Goal: Task Accomplishment & Management: Manage account settings

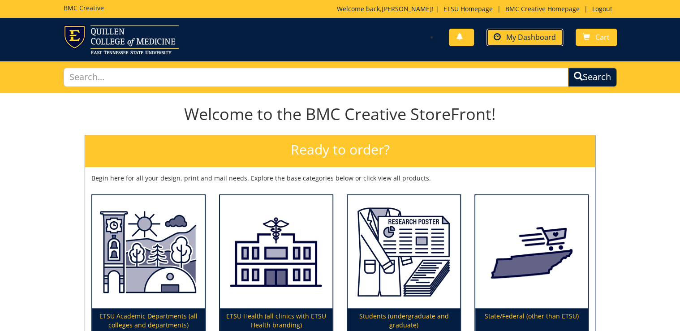
click at [545, 37] on span "My Dashboard" at bounding box center [531, 37] width 50 height 10
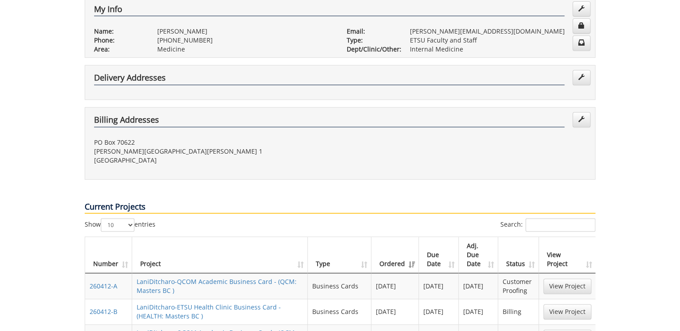
scroll to position [323, 0]
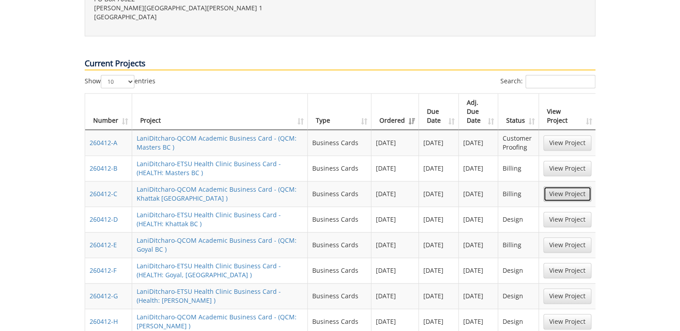
click at [556, 186] on link "View Project" at bounding box center [568, 193] width 48 height 15
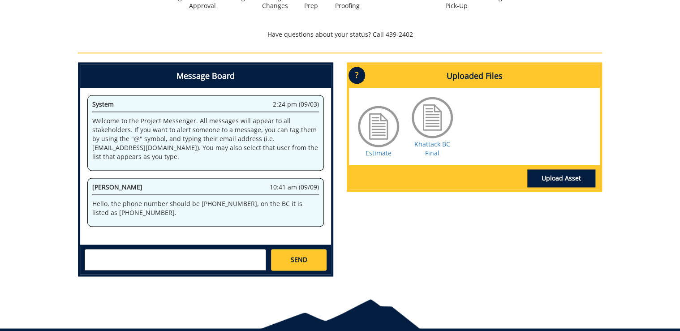
scroll to position [430, 0]
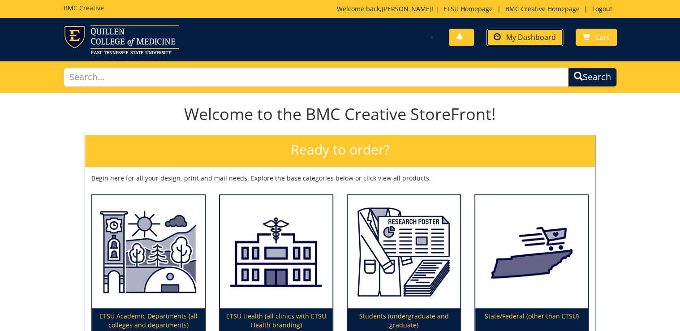
click at [529, 34] on span "My Dashboard" at bounding box center [531, 37] width 50 height 10
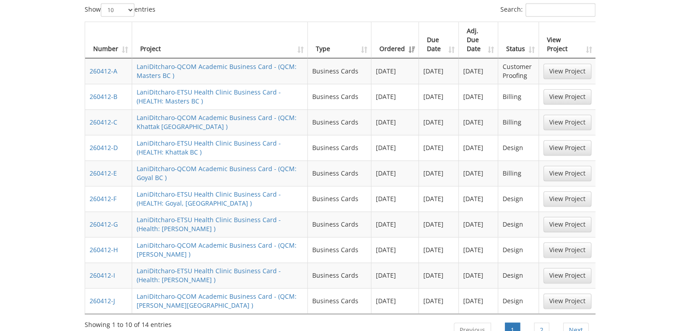
scroll to position [430, 0]
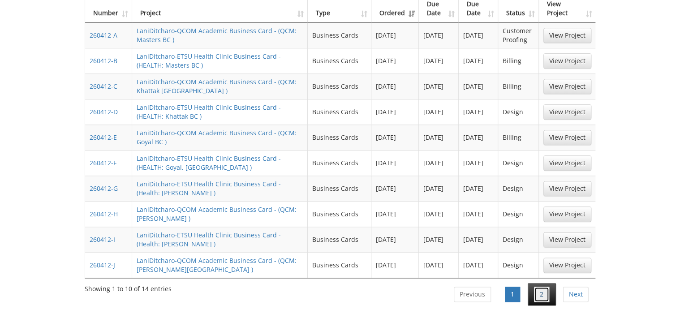
click at [543, 287] on link "2" at bounding box center [541, 294] width 15 height 15
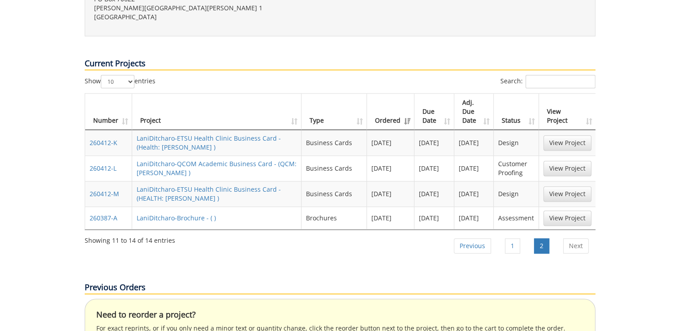
scroll to position [287, 0]
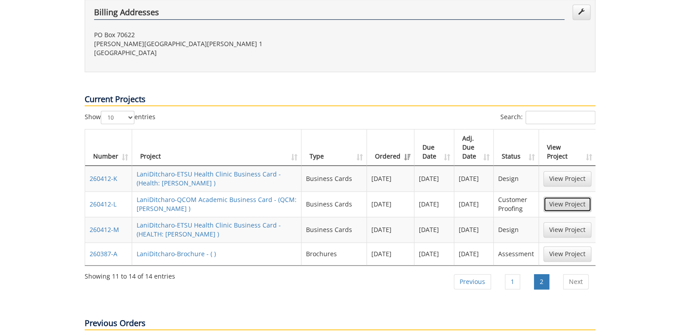
click at [576, 197] on link "View Project" at bounding box center [568, 204] width 48 height 15
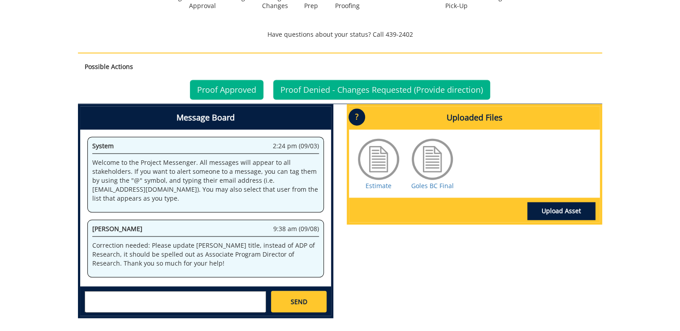
scroll to position [610, 0]
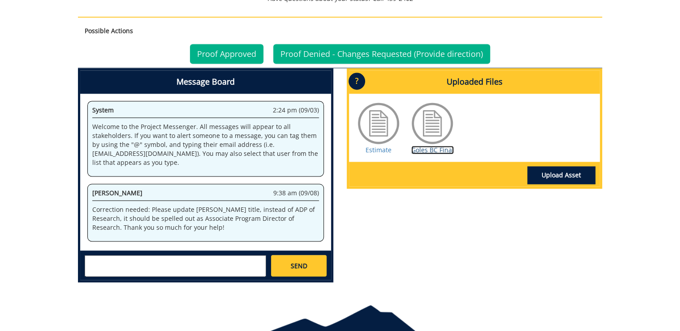
click at [426, 150] on link "Goles BC Final" at bounding box center [432, 150] width 43 height 9
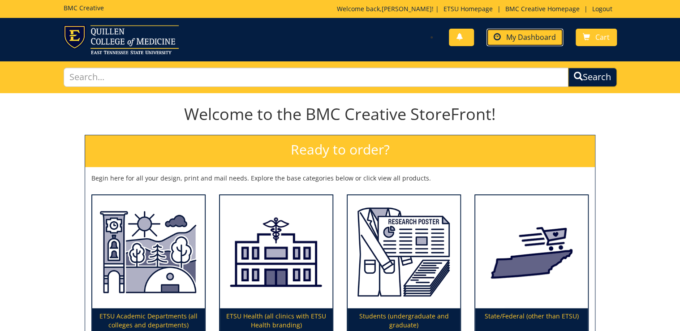
drag, startPoint x: 524, startPoint y: 38, endPoint x: 519, endPoint y: 43, distance: 7.0
click at [524, 38] on span "My Dashboard" at bounding box center [531, 37] width 50 height 10
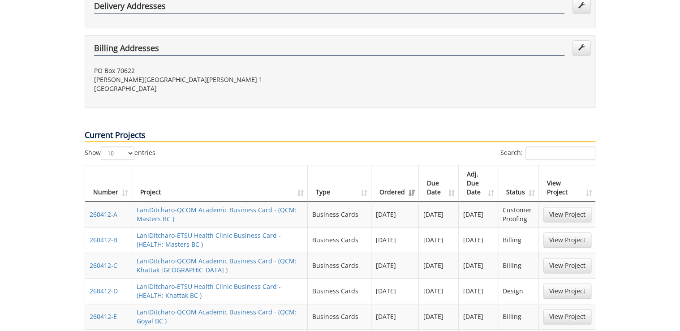
scroll to position [287, 0]
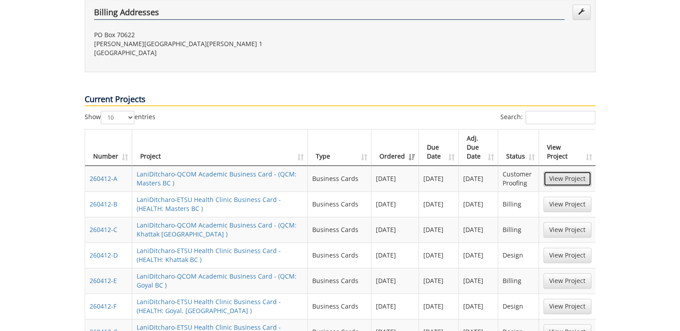
click at [566, 171] on link "View Project" at bounding box center [568, 178] width 48 height 15
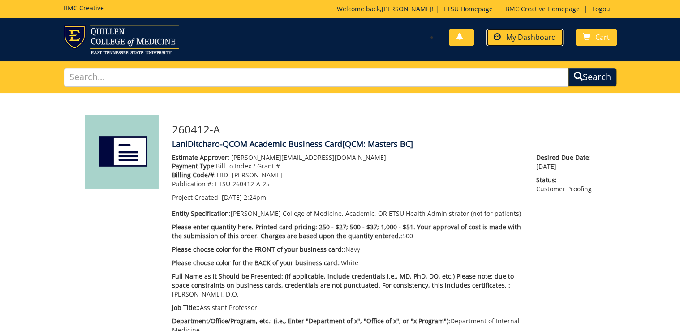
click at [546, 38] on span "My Dashboard" at bounding box center [531, 37] width 50 height 10
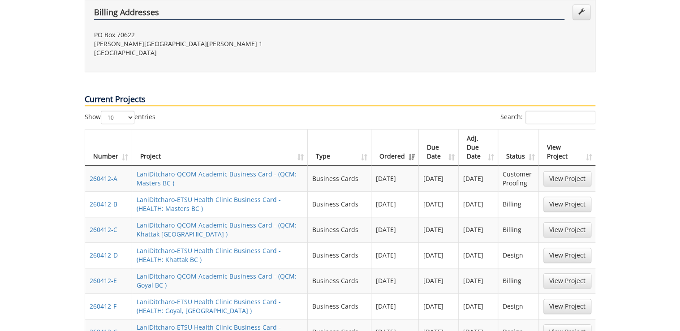
scroll to position [359, 0]
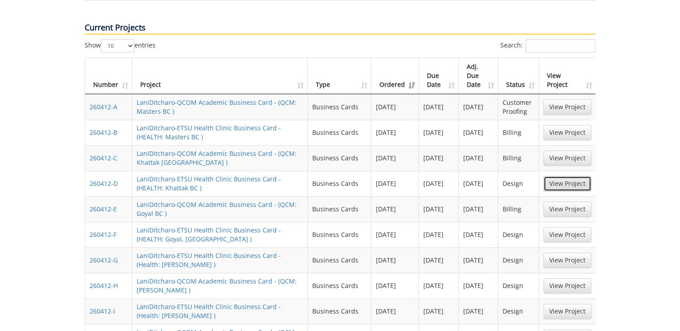
click at [569, 176] on link "View Project" at bounding box center [568, 183] width 48 height 15
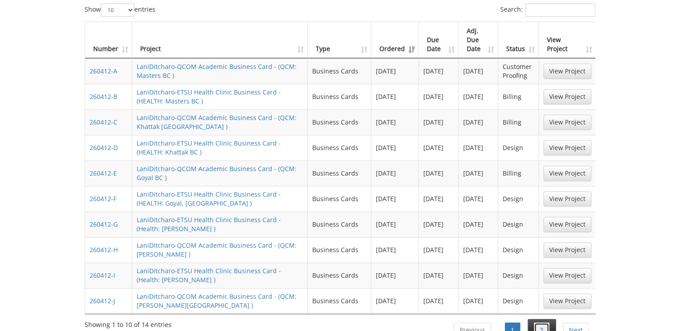
click at [543, 323] on link "2" at bounding box center [541, 330] width 15 height 15
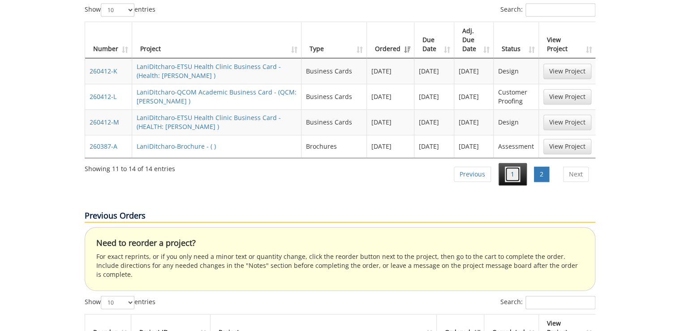
click at [513, 167] on link "1" at bounding box center [512, 174] width 15 height 15
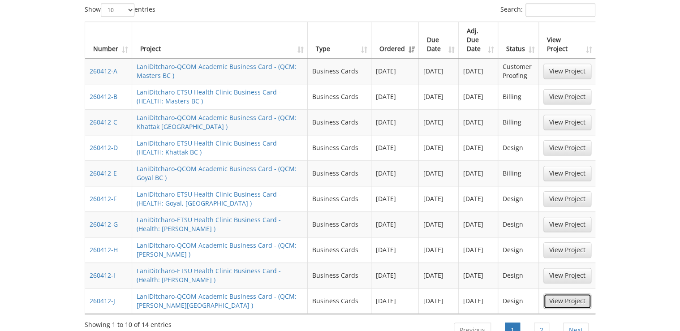
click at [558, 294] on link "View Project" at bounding box center [568, 301] width 48 height 15
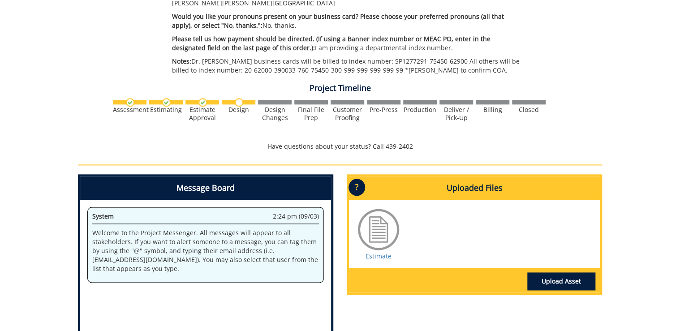
scroll to position [502, 0]
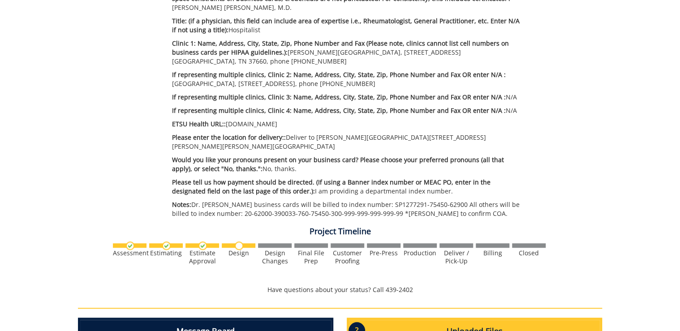
scroll to position [466, 0]
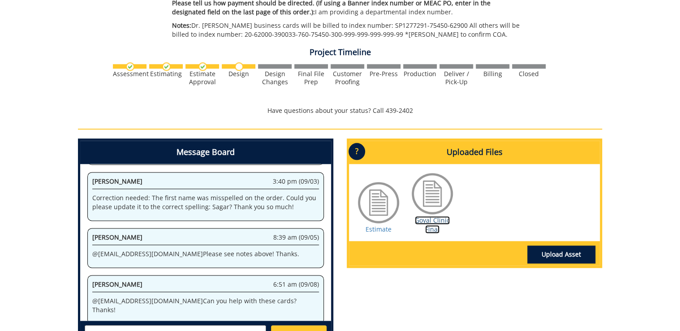
click at [434, 216] on link "Goyal Clinic Final" at bounding box center [432, 224] width 35 height 17
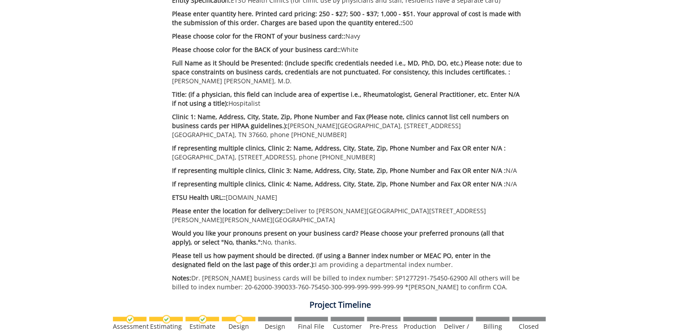
scroll to position [177, 0]
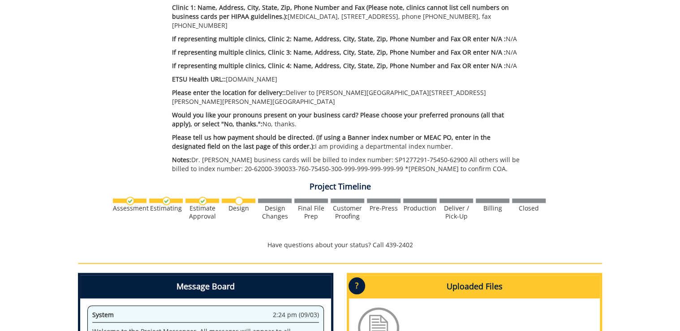
scroll to position [466, 0]
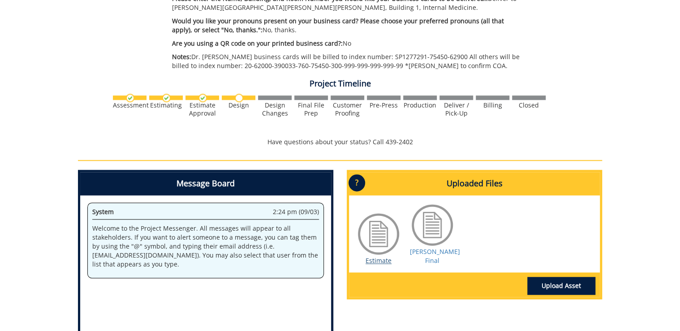
scroll to position [502, 0]
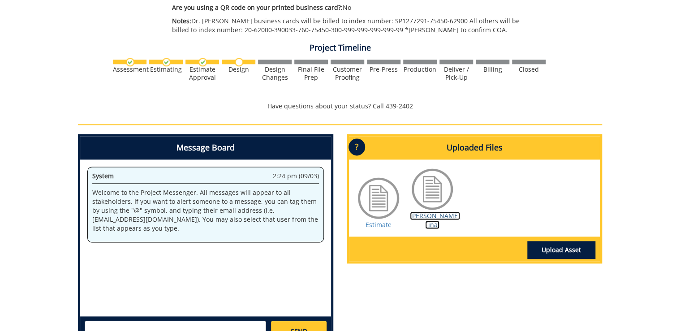
click at [426, 216] on link "Ricker BC Final" at bounding box center [435, 220] width 50 height 17
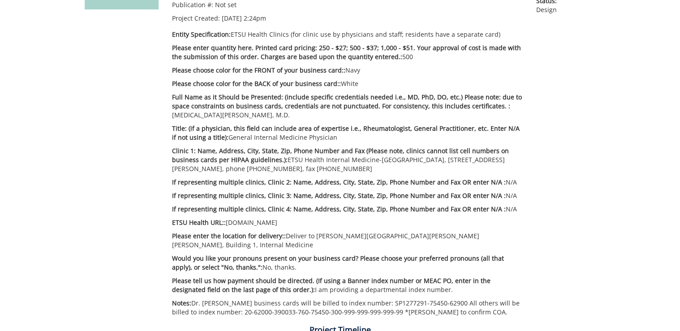
scroll to position [538, 0]
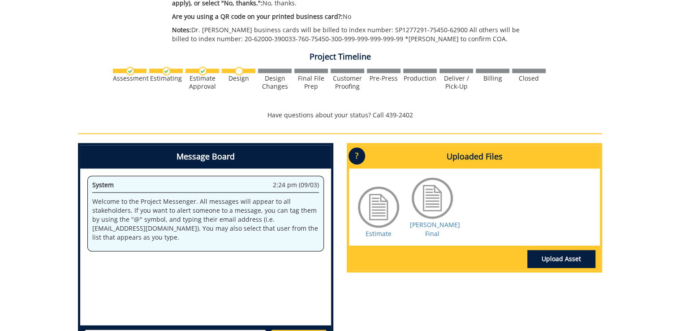
scroll to position [538, 0]
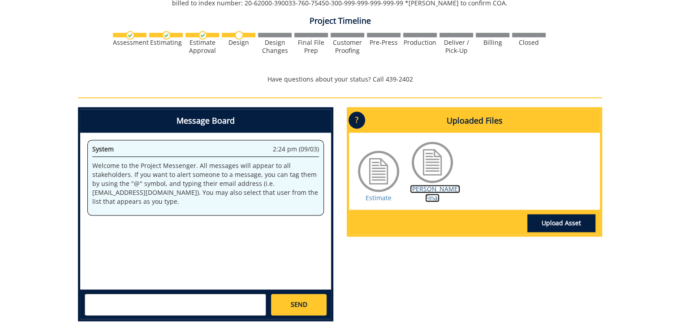
click at [424, 185] on link "Tierney BC Final" at bounding box center [435, 193] width 50 height 17
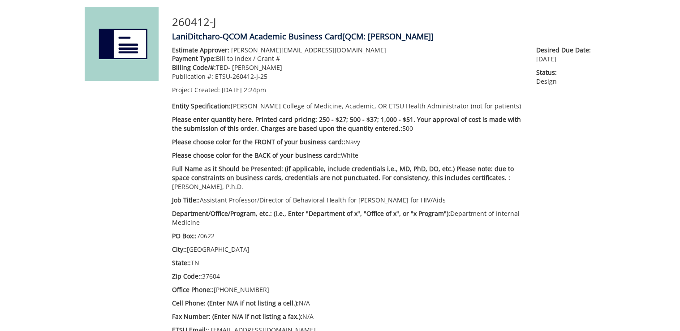
scroll to position [323, 0]
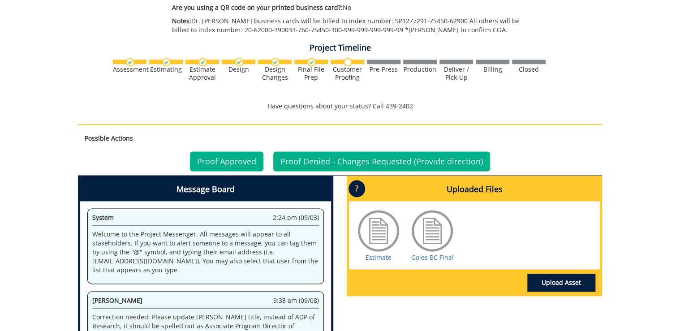
scroll to position [654, 0]
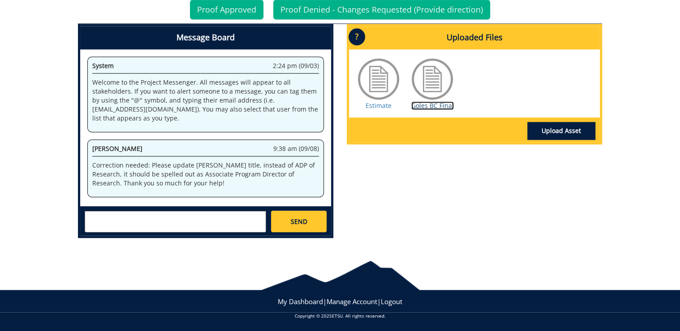
click at [432, 106] on link "Goles BC Final" at bounding box center [432, 105] width 43 height 9
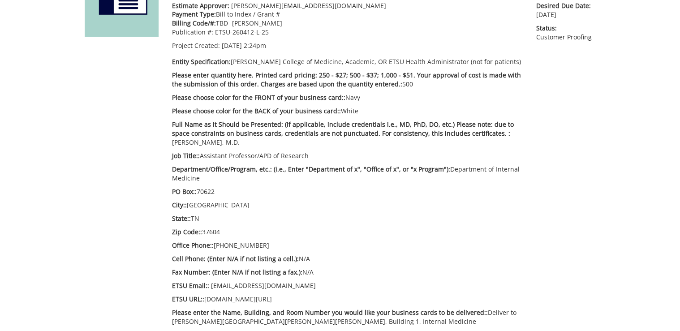
scroll to position [188, 0]
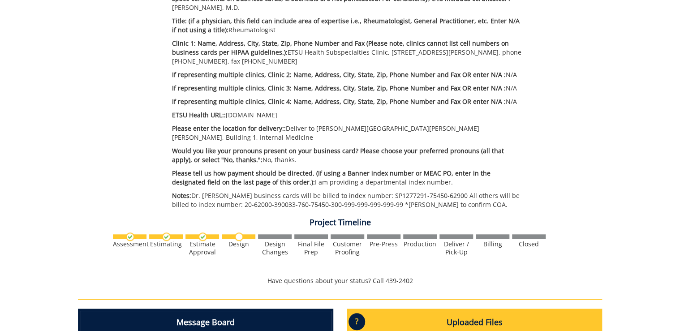
scroll to position [572, 0]
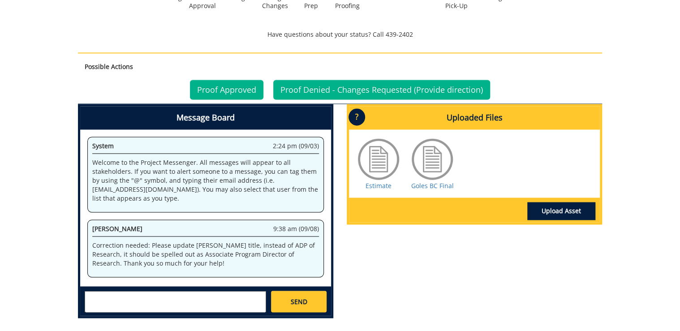
scroll to position [610, 0]
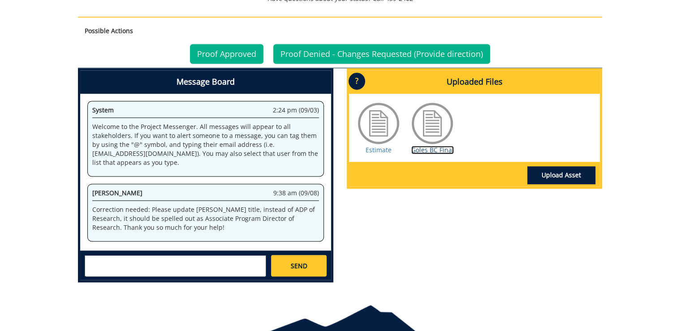
click at [441, 149] on link "Goles BC Final" at bounding box center [432, 150] width 43 height 9
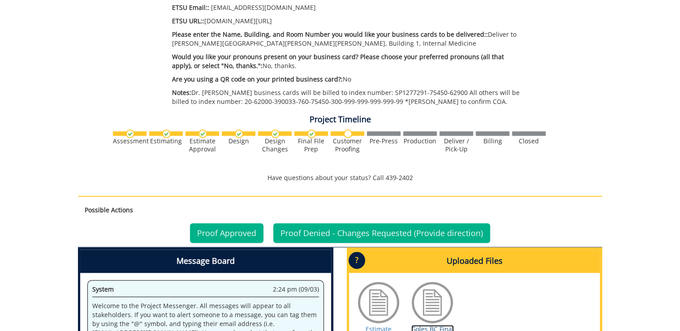
scroll to position [287, 0]
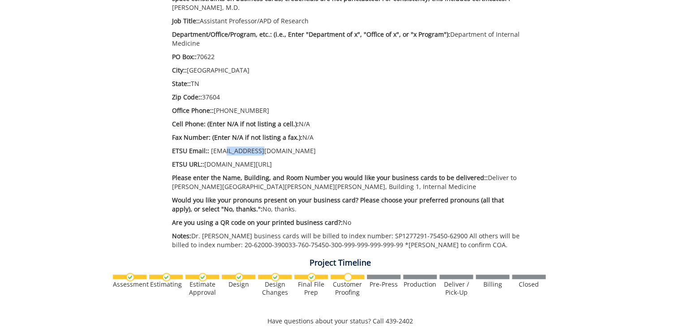
drag, startPoint x: 260, startPoint y: 151, endPoint x: 221, endPoint y: 152, distance: 39.4
click at [221, 152] on p "ETSU Email:: [EMAIL_ADDRESS][DOMAIN_NAME]" at bounding box center [347, 151] width 351 height 9
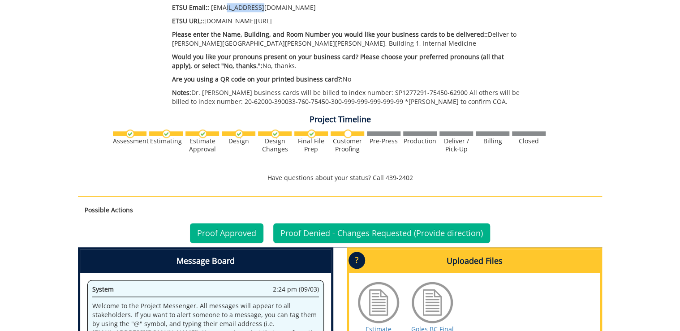
scroll to position [610, 0]
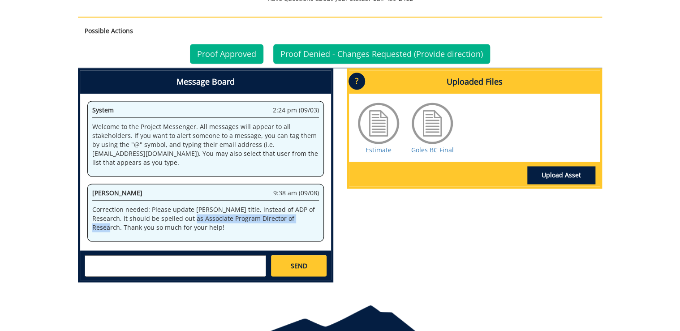
drag, startPoint x: 170, startPoint y: 218, endPoint x: 285, endPoint y: 220, distance: 114.8
click at [285, 220] on p "Correction needed: Please update Dr. Gole's title, instead of ADP of Research, …" at bounding box center [205, 218] width 227 height 27
copy p "Associate Program Director of Research"
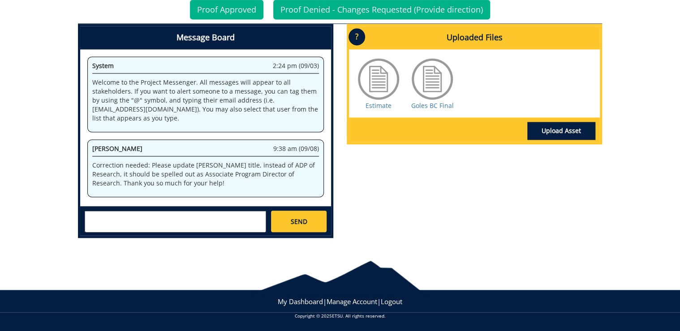
click at [198, 218] on textarea at bounding box center [176, 222] width 182 height 22
paste textarea "For Dr. Gole’s title, could we please update it to say Assistant Professor and …"
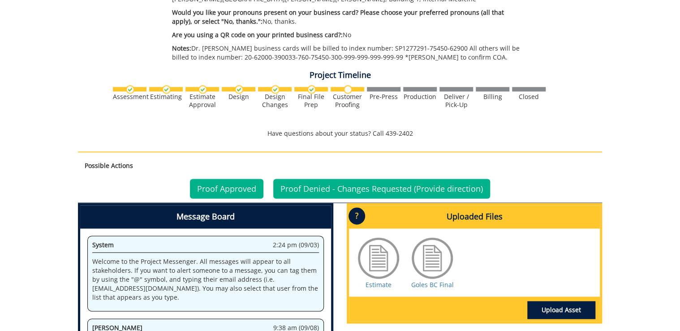
type textarea "For Dr. Gole’s title, could we please update it to say Assistant Professor and …"
click at [428, 187] on link "Proof Denied - Changes Requested (Provide direction)" at bounding box center [381, 189] width 217 height 20
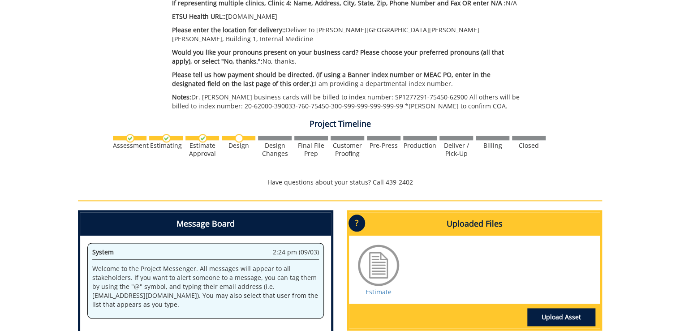
scroll to position [538, 0]
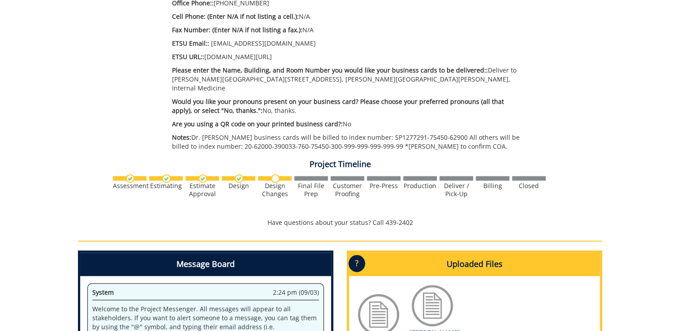
scroll to position [574, 0]
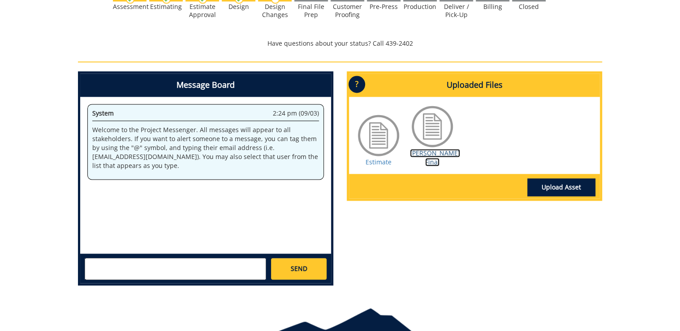
click at [431, 151] on link "Tierney BC Final" at bounding box center [435, 157] width 50 height 17
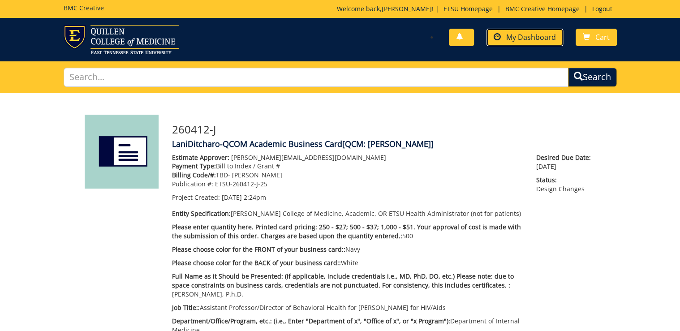
click at [538, 40] on span "My Dashboard" at bounding box center [531, 37] width 50 height 10
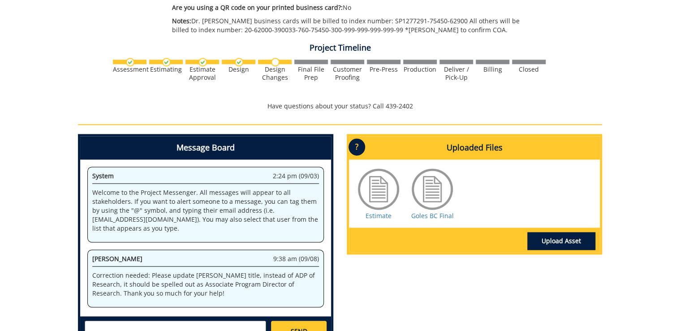
scroll to position [612, 0]
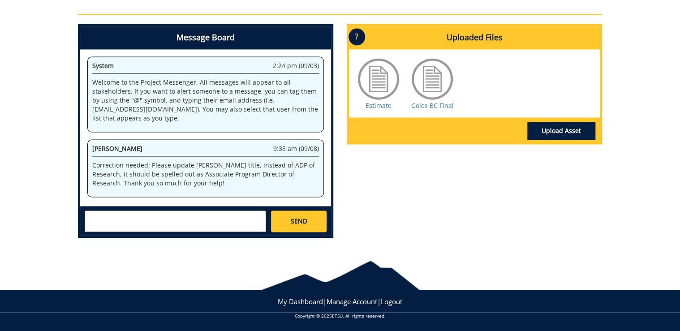
click at [186, 217] on textarea at bounding box center [176, 222] width 182 height 22
paste textarea "For Dr. Gole’s title, could we please update it to say Assistant Professor and …"
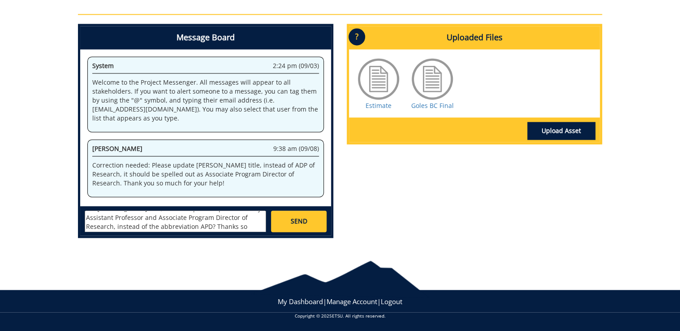
scroll to position [0, 0]
type textarea "For Dr. Gole’s title, could we please update it to say Assistant Professor and …"
click at [296, 221] on span "SEND" at bounding box center [298, 221] width 17 height 9
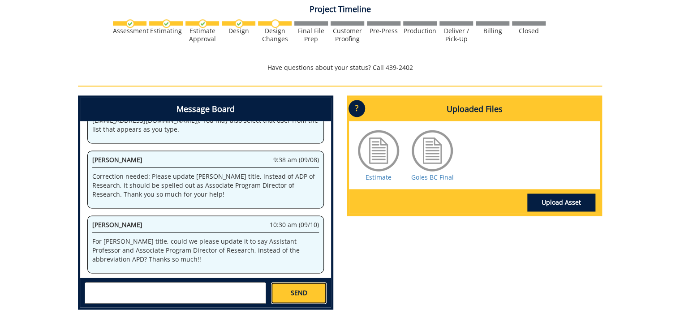
scroll to position [612, 0]
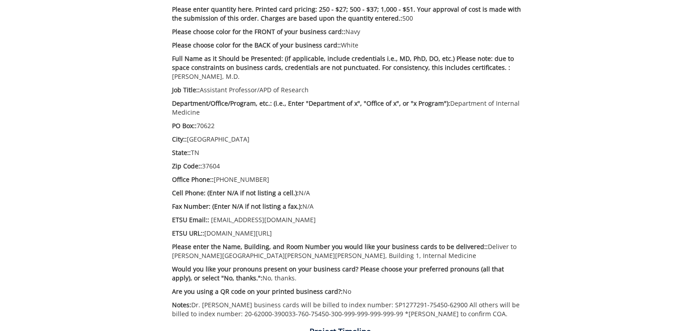
scroll to position [39, 0]
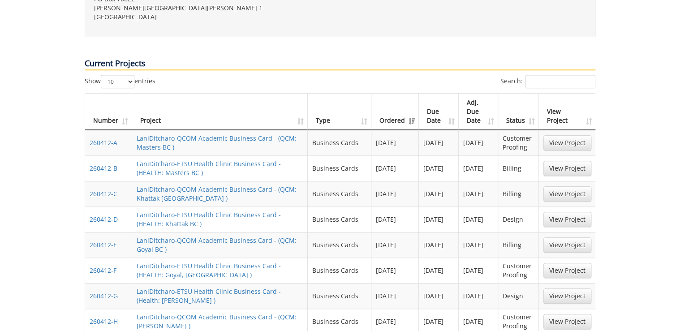
scroll to position [394, 0]
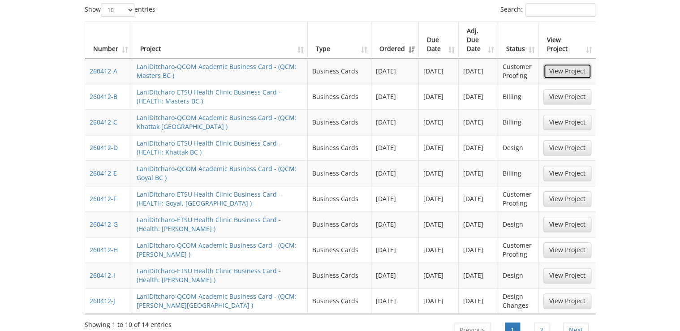
click at [558, 64] on link "View Project" at bounding box center [568, 71] width 48 height 15
click at [544, 323] on link "2" at bounding box center [541, 330] width 15 height 15
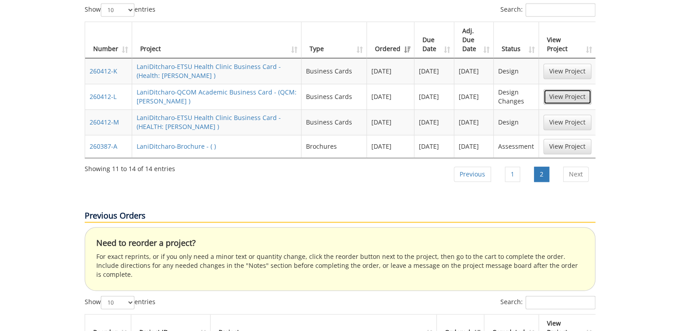
click at [561, 89] on link "View Project" at bounding box center [568, 96] width 48 height 15
click at [577, 139] on link "View Project" at bounding box center [568, 146] width 48 height 15
click at [481, 167] on link "Previous" at bounding box center [472, 174] width 37 height 15
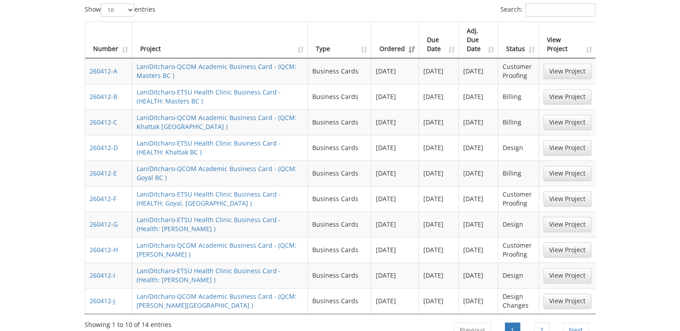
scroll to position [466, 0]
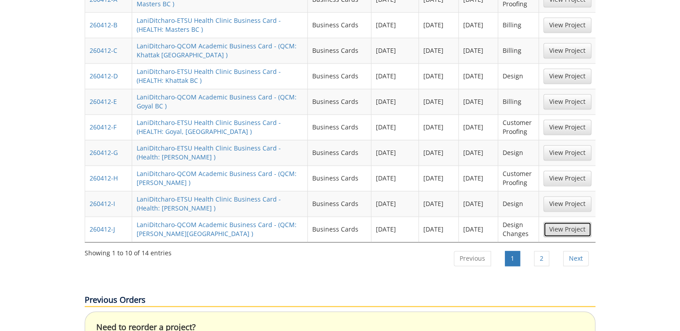
click at [576, 222] on link "View Project" at bounding box center [568, 229] width 48 height 15
click at [549, 251] on link "2" at bounding box center [541, 258] width 15 height 15
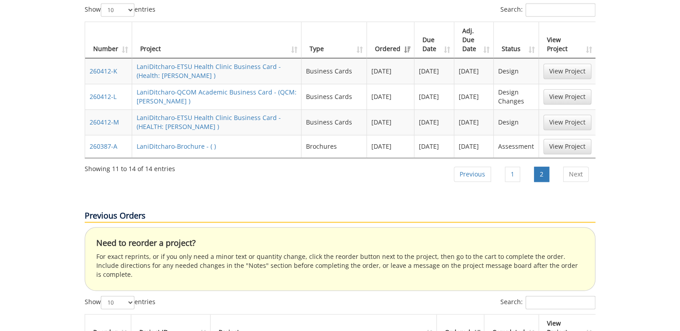
scroll to position [359, 0]
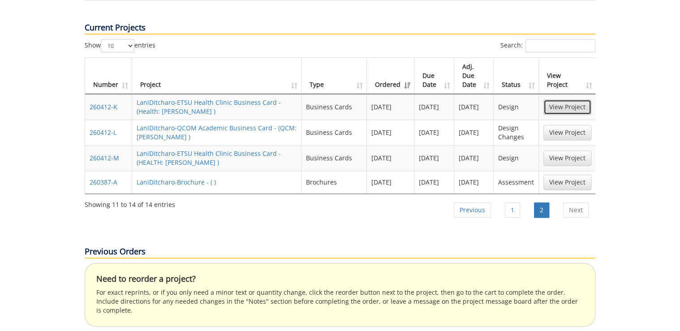
click at [563, 99] on link "View Project" at bounding box center [568, 106] width 48 height 15
click at [480, 203] on link "Previous" at bounding box center [472, 210] width 37 height 15
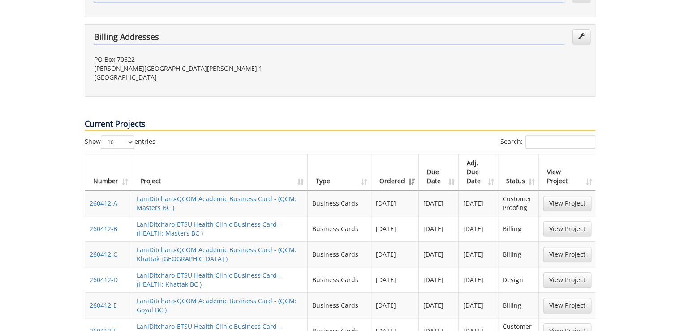
scroll to position [226, 0]
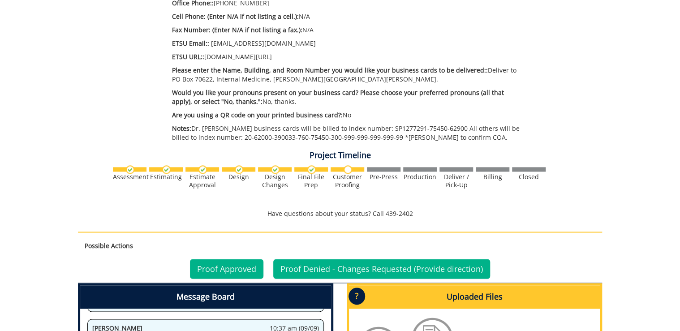
scroll to position [538, 0]
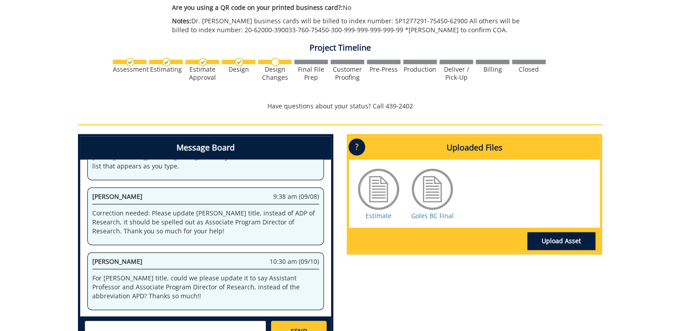
scroll to position [538, 0]
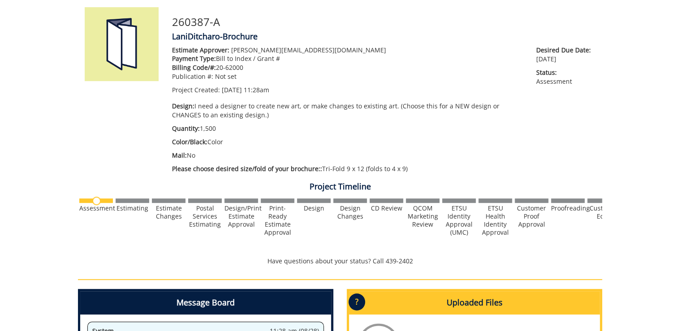
scroll to position [251, 0]
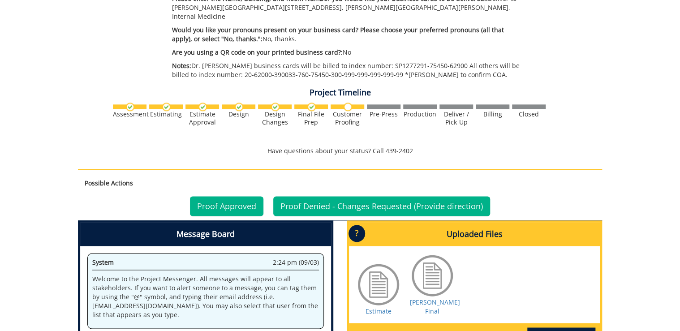
scroll to position [502, 0]
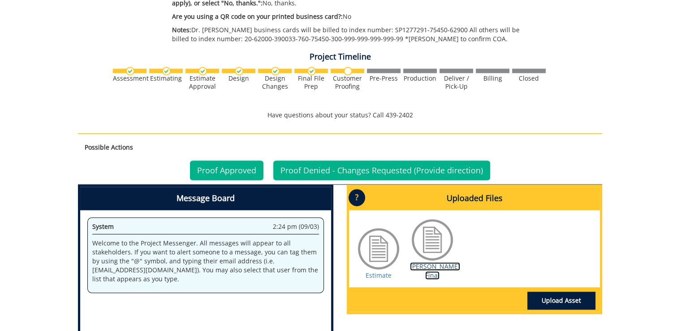
click at [430, 262] on link "[PERSON_NAME] Final" at bounding box center [435, 270] width 50 height 17
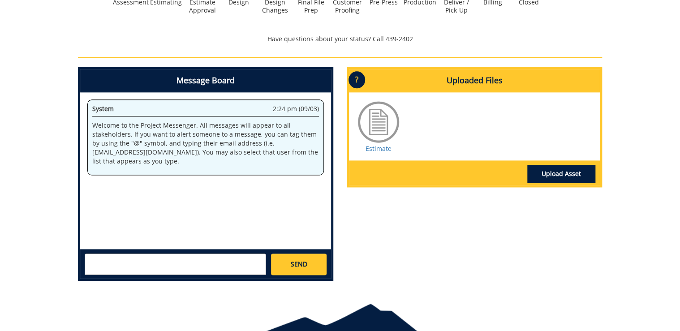
scroll to position [394, 0]
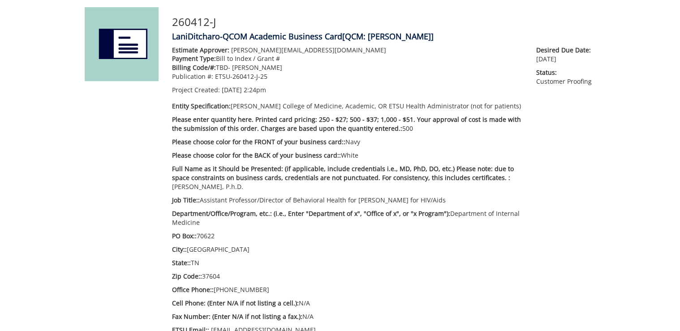
scroll to position [179, 0]
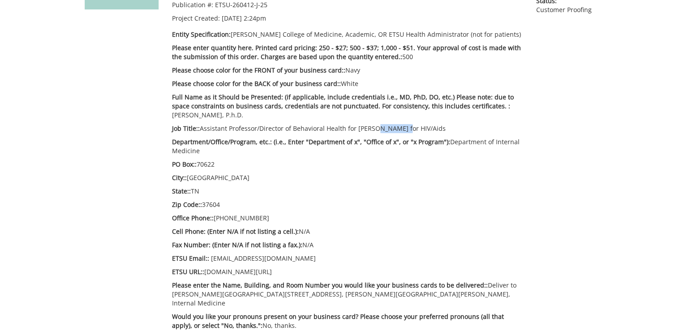
drag, startPoint x: 370, startPoint y: 131, endPoint x: 398, endPoint y: 131, distance: 27.8
click at [398, 131] on p "Job Title:: Assistant Professor/Director of Behavioral Health for [PERSON_NAME]…" at bounding box center [347, 128] width 351 height 9
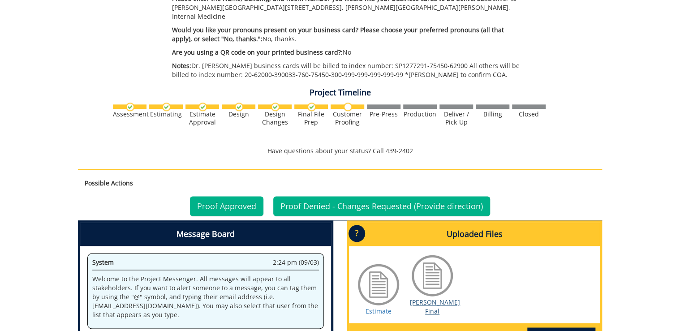
scroll to position [610, 0]
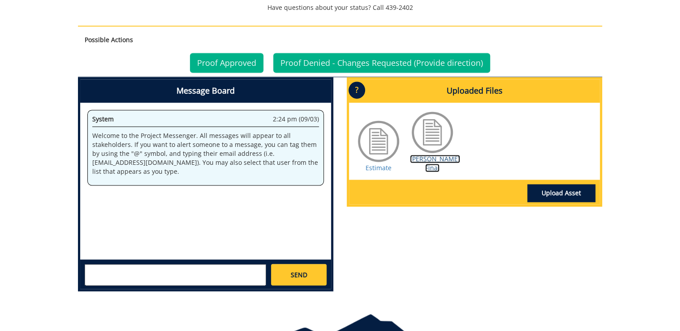
click at [430, 157] on link "[PERSON_NAME] Final" at bounding box center [435, 163] width 50 height 17
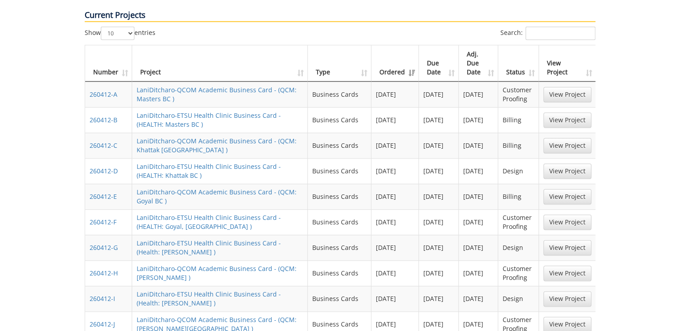
scroll to position [479, 0]
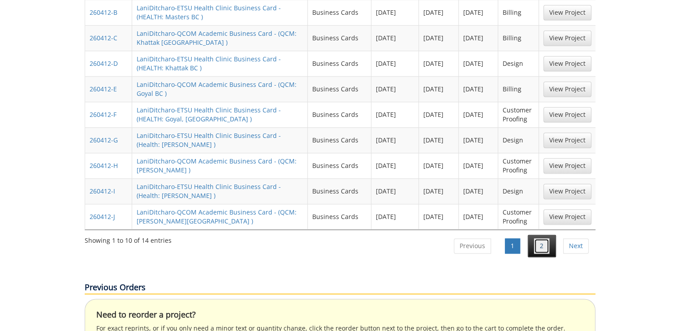
click at [536, 238] on link "2" at bounding box center [541, 245] width 15 height 15
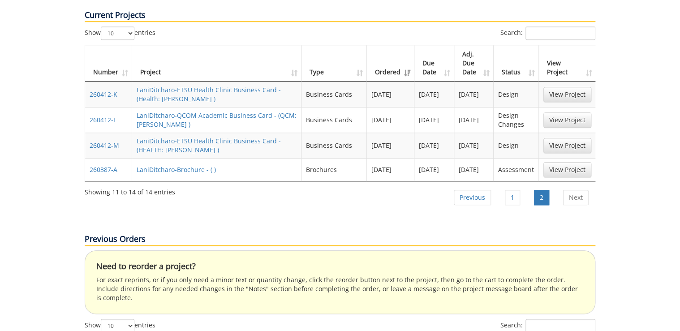
scroll to position [335, 0]
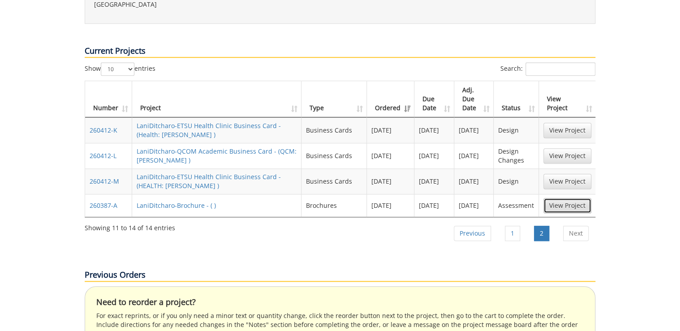
click at [580, 198] on link "View Project" at bounding box center [568, 205] width 48 height 15
click at [486, 226] on link "Previous" at bounding box center [472, 233] width 37 height 15
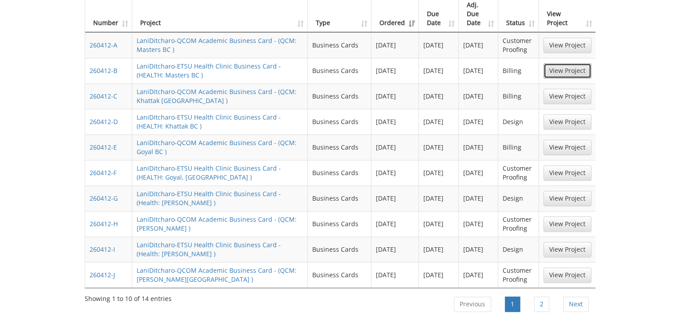
scroll to position [385, 0]
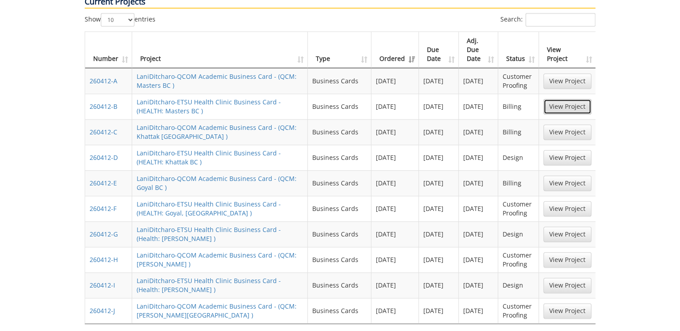
click at [563, 99] on link "View Project" at bounding box center [568, 106] width 48 height 15
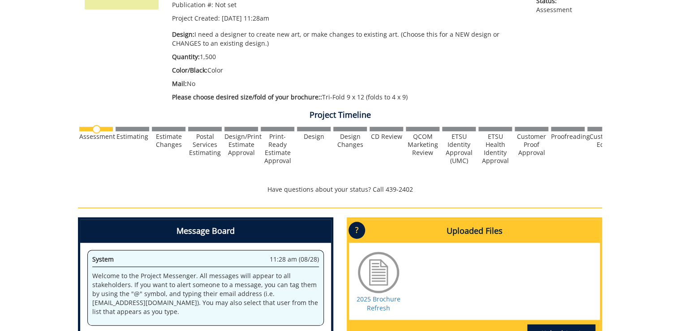
scroll to position [251, 0]
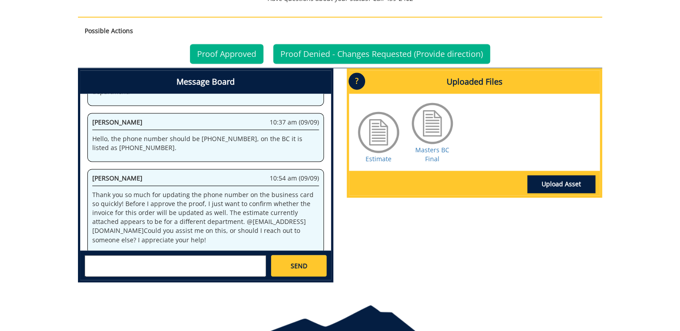
scroll to position [645, 0]
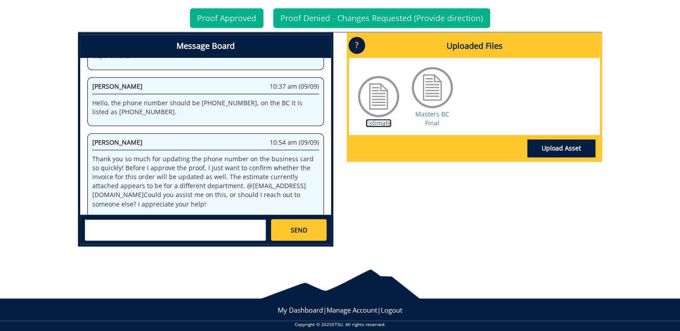
click at [375, 123] on link "Estimate" at bounding box center [379, 123] width 26 height 9
click at [440, 118] on div "Masters BC Final" at bounding box center [432, 96] width 45 height 63
click at [430, 119] on link "Masters BC Final" at bounding box center [432, 118] width 34 height 17
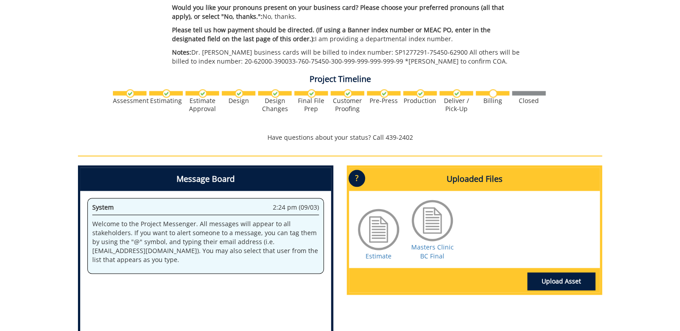
scroll to position [466, 0]
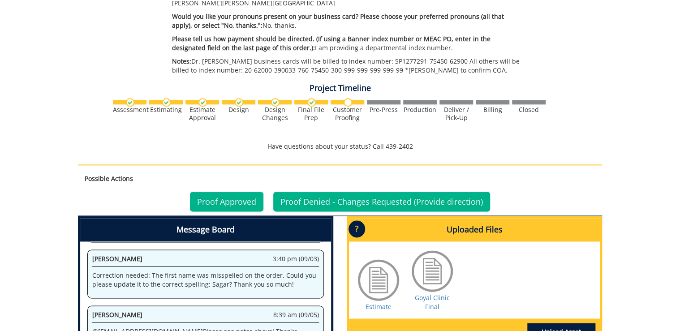
scroll to position [574, 0]
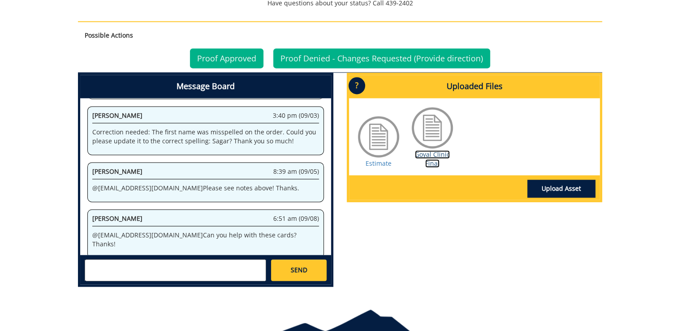
click at [433, 150] on link "Goyal Clinic Final" at bounding box center [432, 158] width 35 height 17
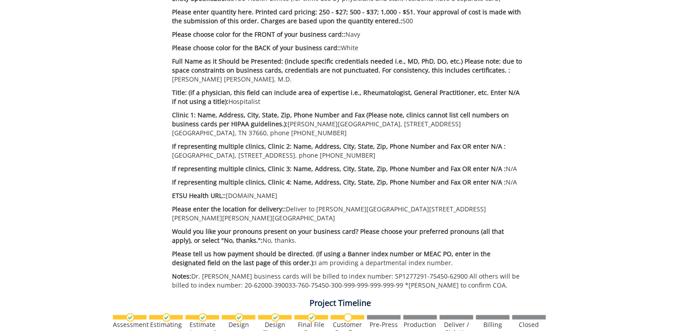
scroll to position [72, 0]
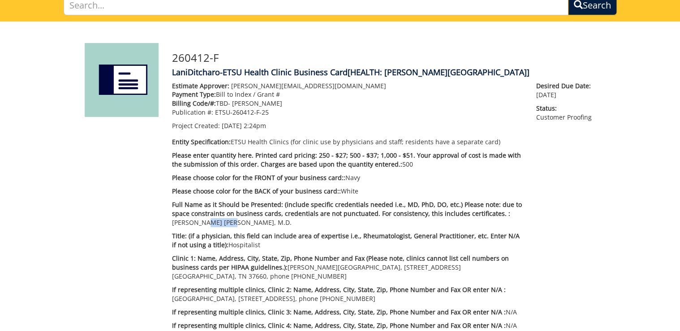
drag, startPoint x: 206, startPoint y: 221, endPoint x: 185, endPoint y: 221, distance: 21.5
click at [185, 221] on p "Full Name as it Should be Presented: (include specific credentials needed i.e.,…" at bounding box center [347, 213] width 351 height 27
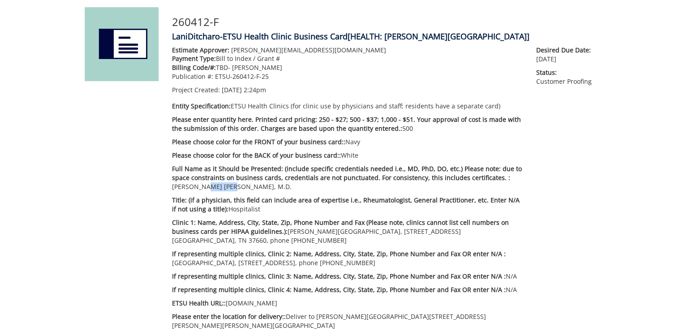
scroll to position [36, 0]
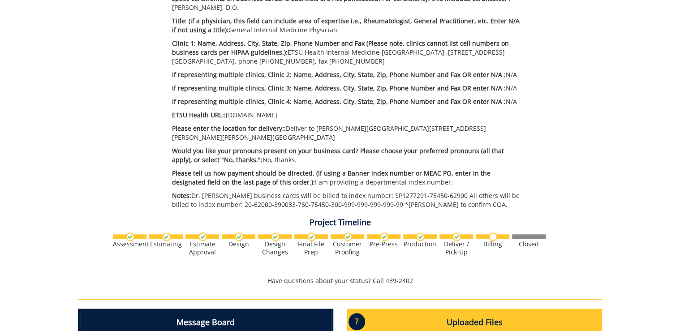
scroll to position [502, 0]
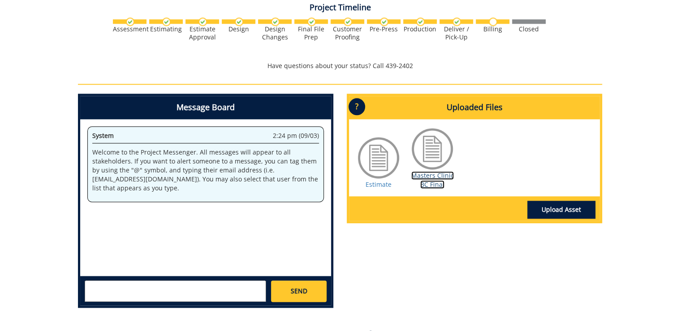
click at [438, 171] on link "Masters Clinic BC Final" at bounding box center [432, 179] width 43 height 17
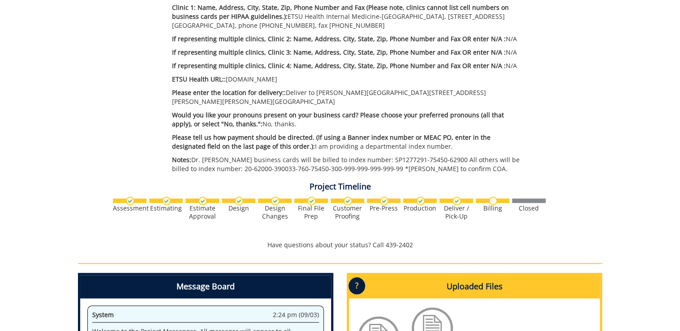
scroll to position [179, 0]
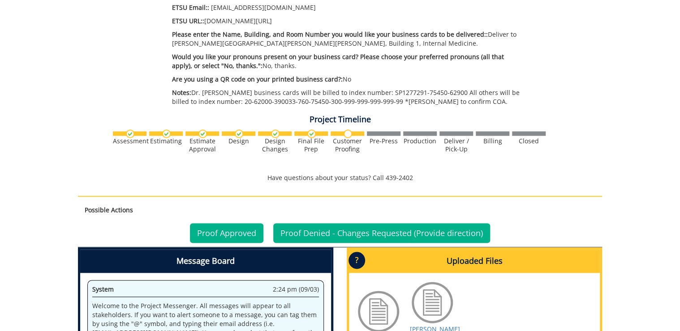
scroll to position [574, 0]
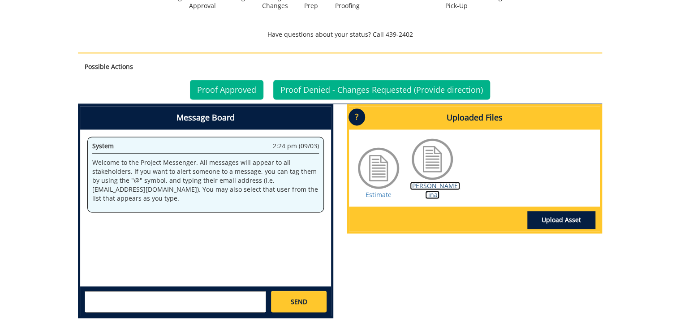
click at [435, 185] on link "Ricker BC Final" at bounding box center [435, 190] width 50 height 17
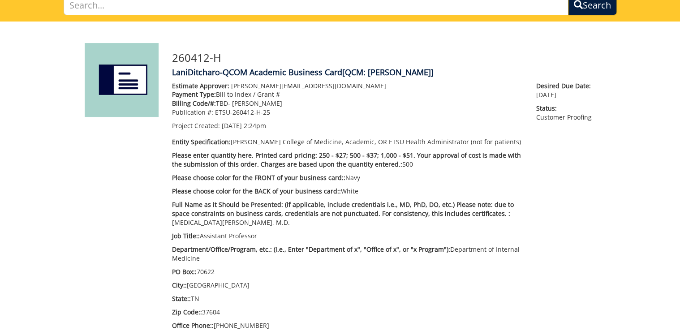
scroll to position [179, 0]
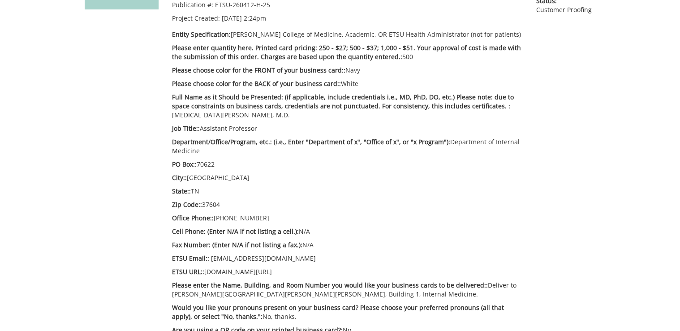
drag, startPoint x: 211, startPoint y: 128, endPoint x: 261, endPoint y: 130, distance: 50.2
click at [261, 130] on p "Job Title:: Assistant Professor" at bounding box center [347, 128] width 351 height 9
drag, startPoint x: 243, startPoint y: 220, endPoint x: 223, endPoint y: 219, distance: 19.7
click at [223, 219] on p "Office Phone:: 423-439-6282" at bounding box center [347, 218] width 351 height 9
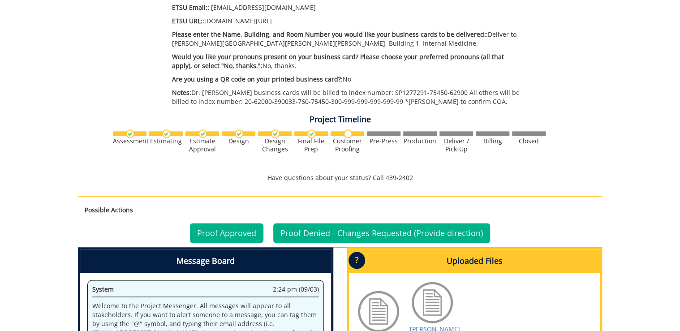
scroll to position [287, 0]
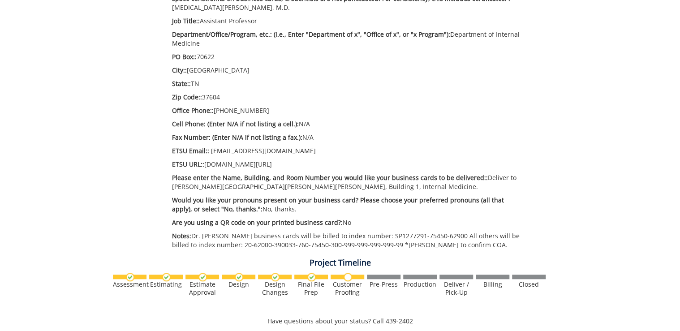
click at [279, 163] on p "ETSU URL:: etsu.edu/com/intmed" at bounding box center [347, 164] width 351 height 9
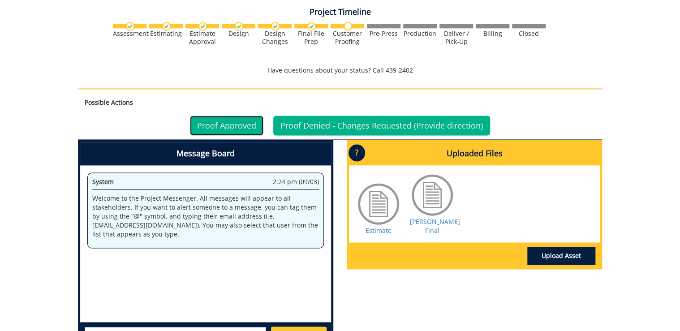
click at [238, 125] on link "Proof Approved" at bounding box center [227, 126] width 74 height 20
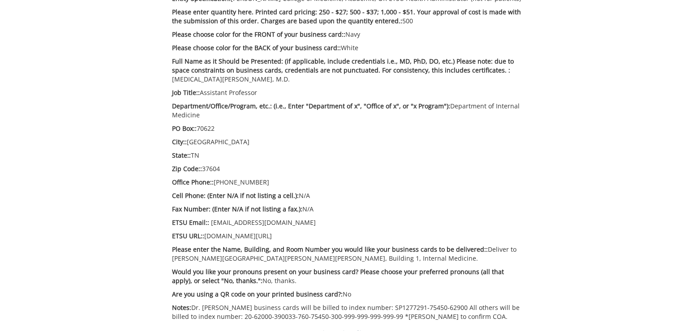
scroll to position [179, 0]
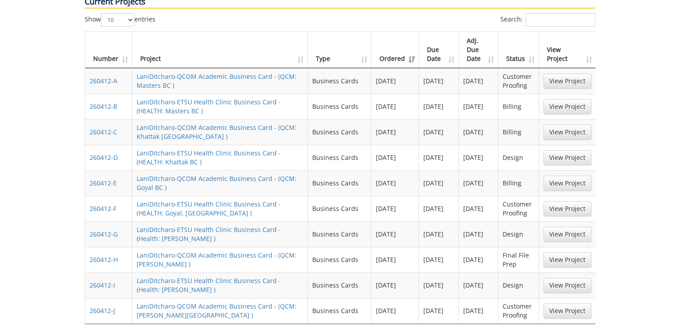
scroll to position [420, 0]
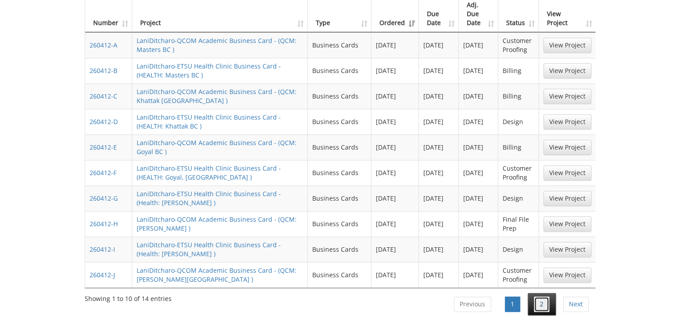
click at [543, 297] on link "2" at bounding box center [541, 304] width 15 height 15
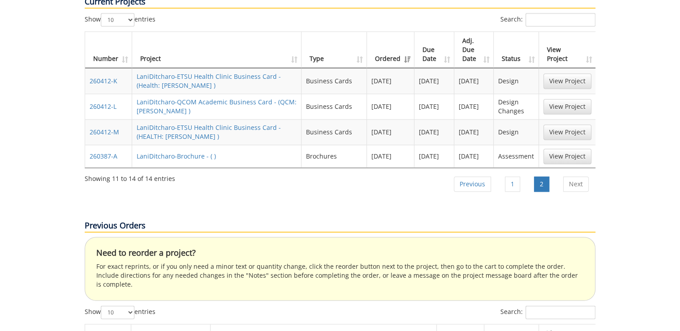
scroll to position [349, 0]
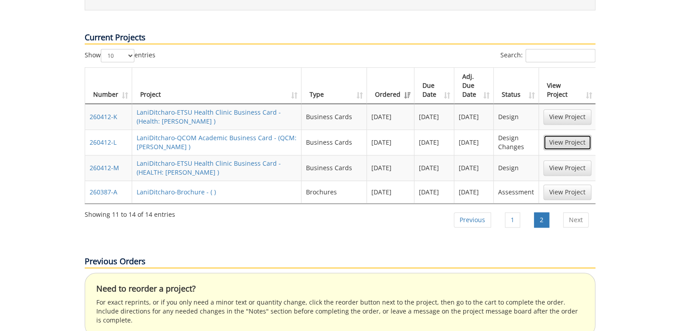
click at [563, 135] on link "View Project" at bounding box center [568, 142] width 48 height 15
click at [561, 160] on link "View Project" at bounding box center [568, 167] width 48 height 15
click at [516, 212] on link "1" at bounding box center [512, 219] width 15 height 15
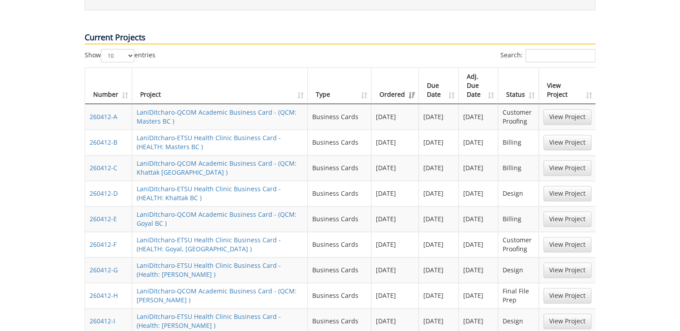
scroll to position [385, 0]
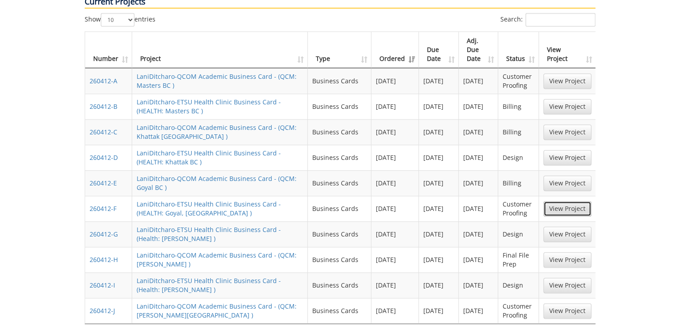
click at [549, 201] on link "View Project" at bounding box center [568, 208] width 48 height 15
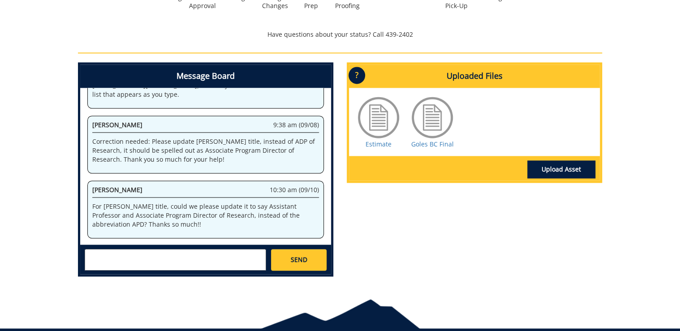
scroll to position [610, 0]
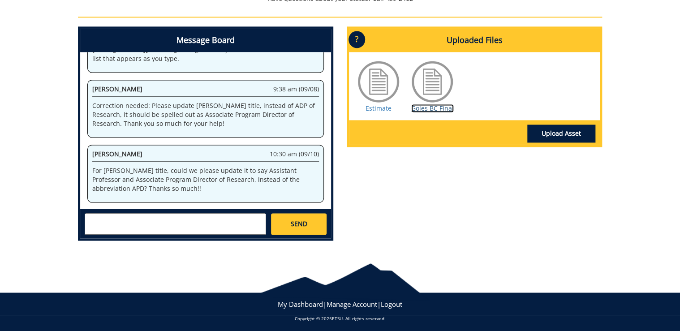
click at [419, 110] on link "Goles BC Final" at bounding box center [432, 108] width 43 height 9
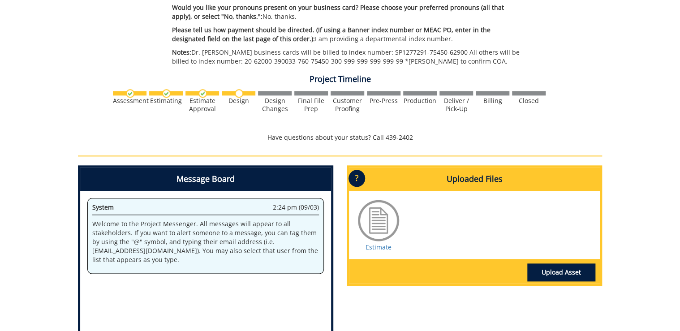
scroll to position [466, 0]
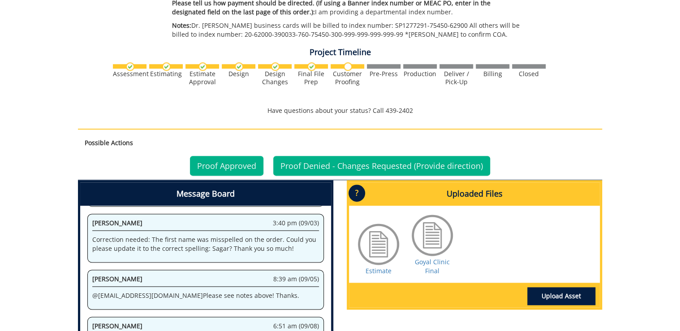
scroll to position [574, 0]
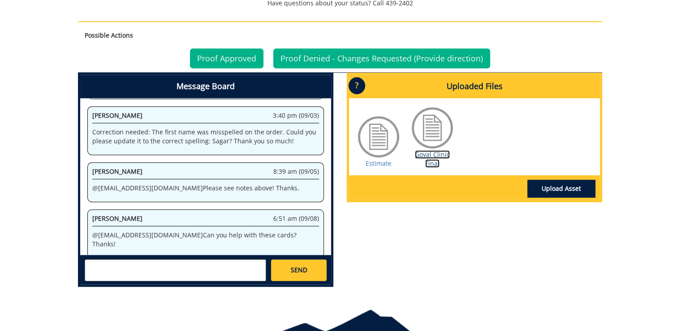
click at [431, 150] on link "Goyal Clinic Final" at bounding box center [432, 158] width 35 height 17
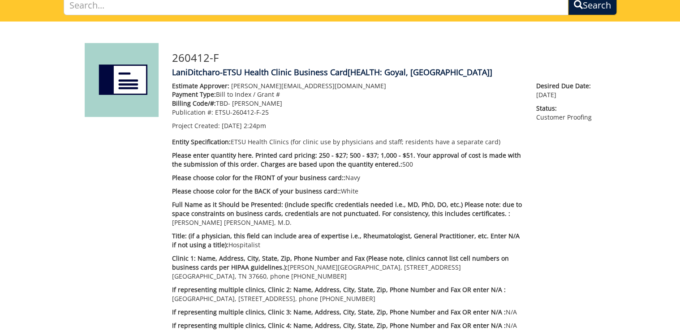
scroll to position [143, 0]
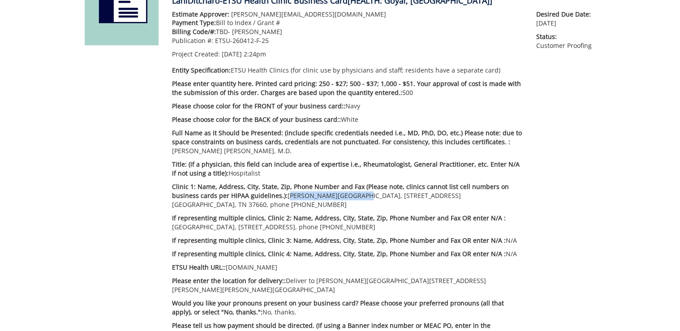
drag, startPoint x: 286, startPoint y: 197, endPoint x: 348, endPoint y: 197, distance: 61.4
click at [348, 197] on p "Clinic 1: Name, Address, City, State, Zip, Phone Number and Fax (Please note, c…" at bounding box center [347, 195] width 351 height 27
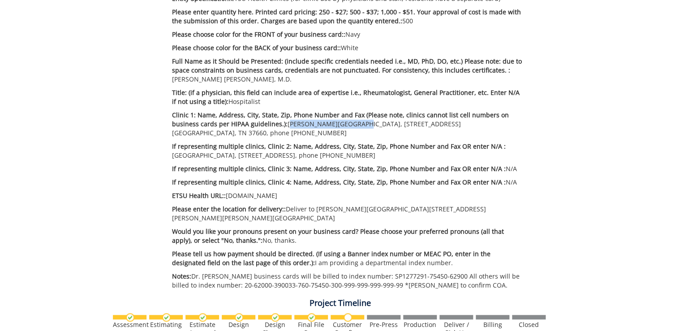
scroll to position [251, 0]
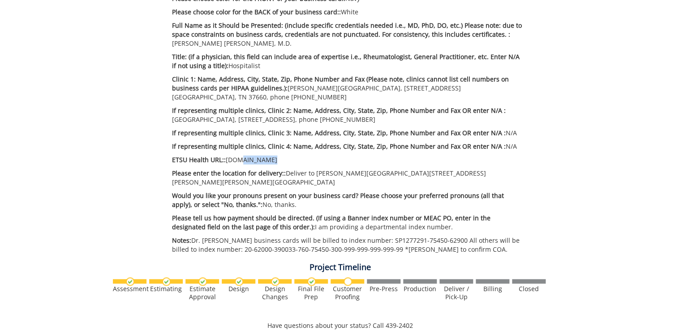
drag, startPoint x: 261, startPoint y: 159, endPoint x: 236, endPoint y: 159, distance: 25.5
click at [236, 159] on p "ETSU Health URL:: [DOMAIN_NAME]" at bounding box center [347, 160] width 351 height 9
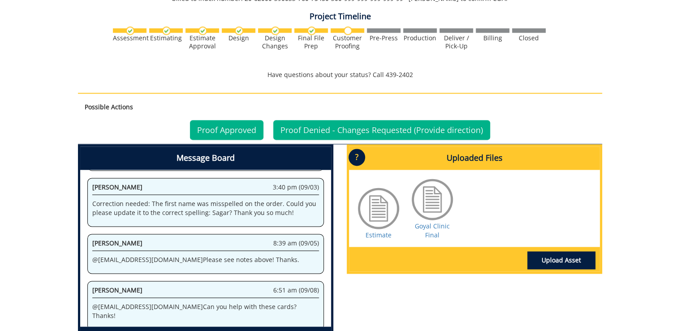
scroll to position [574, 0]
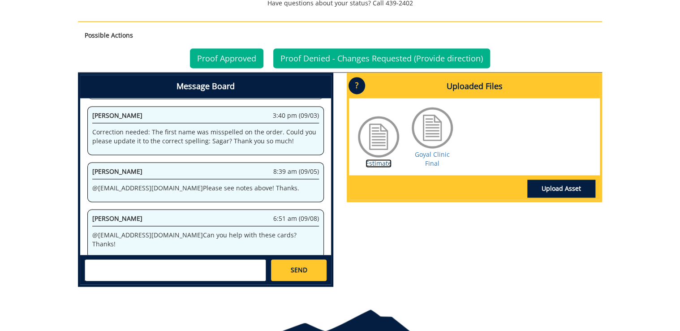
click at [378, 159] on link "Estimate" at bounding box center [379, 163] width 26 height 9
click at [229, 51] on link "Proof Approved" at bounding box center [227, 58] width 74 height 20
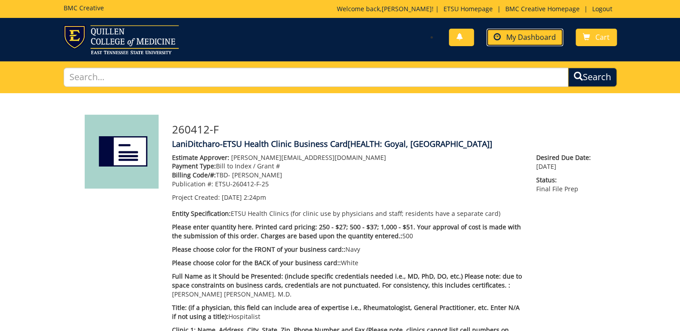
click at [543, 38] on span "My Dashboard" at bounding box center [531, 37] width 50 height 10
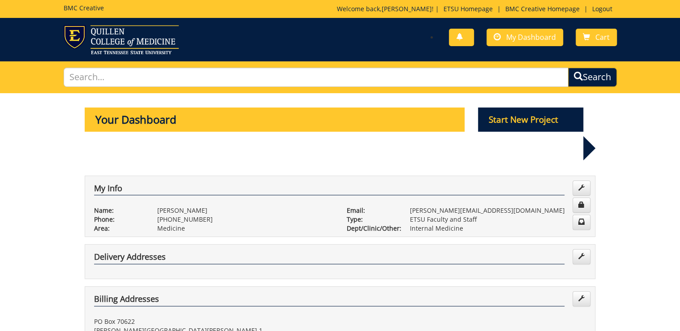
scroll to position [251, 0]
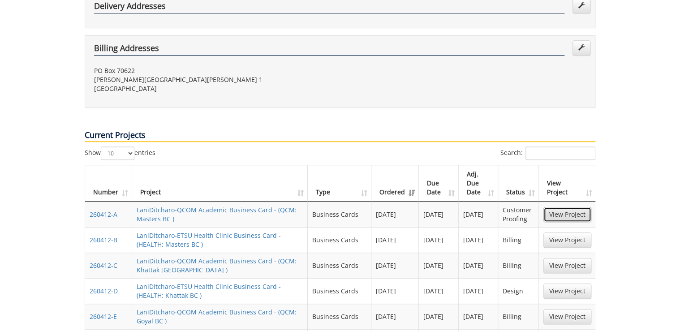
click at [583, 207] on link "View Project" at bounding box center [568, 214] width 48 height 15
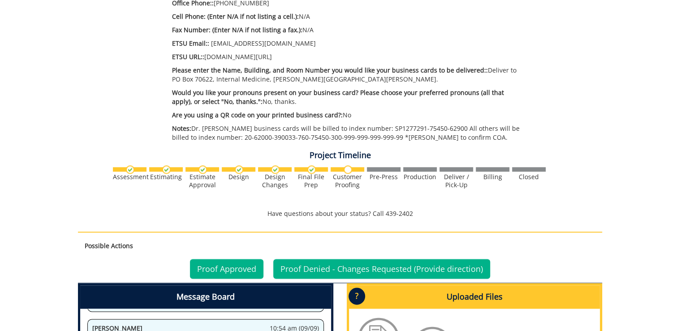
scroll to position [610, 0]
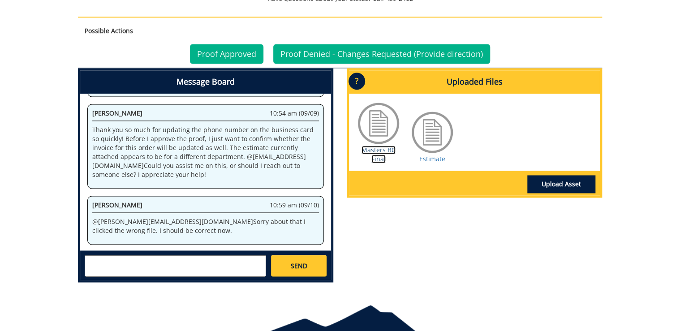
click at [379, 158] on link "Masters BC Final" at bounding box center [379, 154] width 34 height 17
click at [433, 160] on link "Estimate" at bounding box center [432, 159] width 26 height 9
drag, startPoint x: 157, startPoint y: 222, endPoint x: 160, endPoint y: 226, distance: 4.6
click at [160, 226] on p "@ ditcharo@etsu.edu Sorry about that I clicked the wrong file. I should be corr…" at bounding box center [205, 226] width 227 height 18
copy p "Sorry about that I clicked the wrong file. I should be correct now."
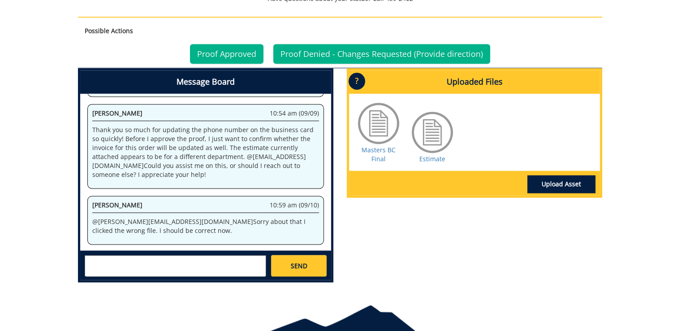
click at [601, 269] on div "Message Board System 2:24 pm (09/03) Welcome to the Project Messenger. All mess…" at bounding box center [340, 178] width 538 height 221
click at [134, 260] on textarea at bounding box center [176, 266] width 182 height 22
paste textarea "No problem at all. Thank you for fixing it so quickly! I’ll go ahead and approv…"
drag, startPoint x: 204, startPoint y: 262, endPoint x: 205, endPoint y: 269, distance: 7.2
click at [205, 269] on textarea "No problem at all. Thank you for fixing it so quickly! I’ll go ahead and approv…" at bounding box center [176, 266] width 182 height 22
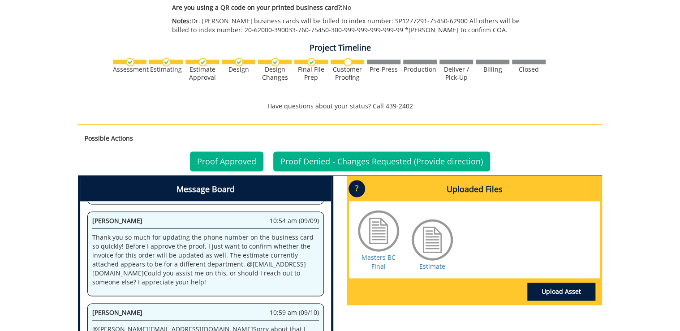
scroll to position [538, 0]
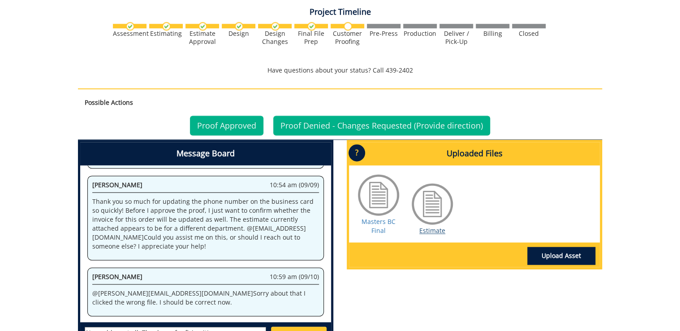
type textarea "No problem at all. Thank you for fixing it!"
click at [430, 228] on link "Estimate" at bounding box center [432, 230] width 26 height 9
click at [390, 229] on div "Masters BC Final" at bounding box center [378, 204] width 45 height 63
click at [388, 228] on div "Masters BC Final" at bounding box center [378, 204] width 45 height 63
click at [381, 222] on link "Masters BC Final" at bounding box center [379, 225] width 34 height 17
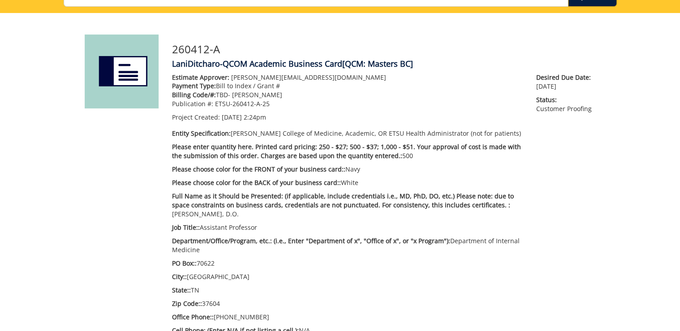
scroll to position [152, 0]
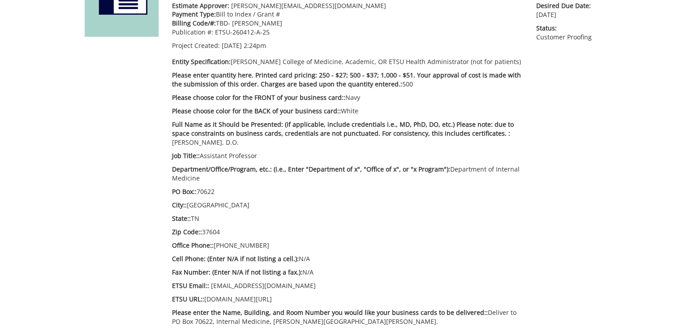
drag, startPoint x: 227, startPoint y: 156, endPoint x: 279, endPoint y: 156, distance: 52.0
click at [279, 156] on p "Job Title:: Assistant Professor" at bounding box center [347, 155] width 351 height 9
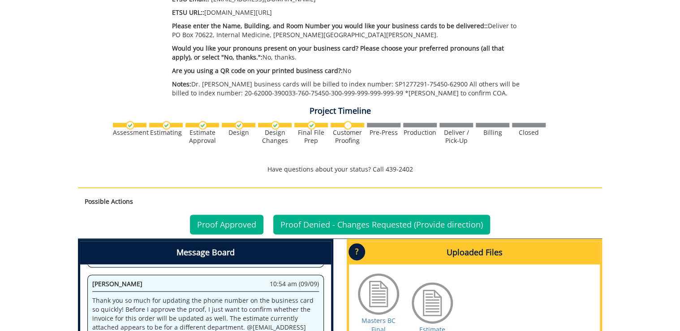
scroll to position [654, 0]
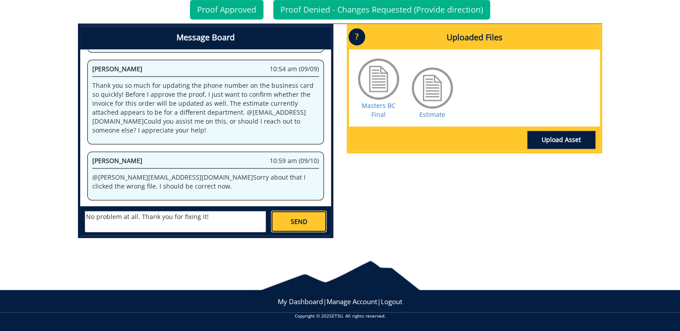
click at [290, 223] on link "SEND" at bounding box center [299, 222] width 56 height 22
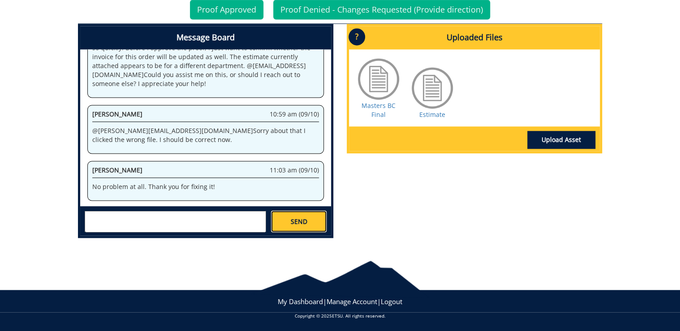
scroll to position [627, 0]
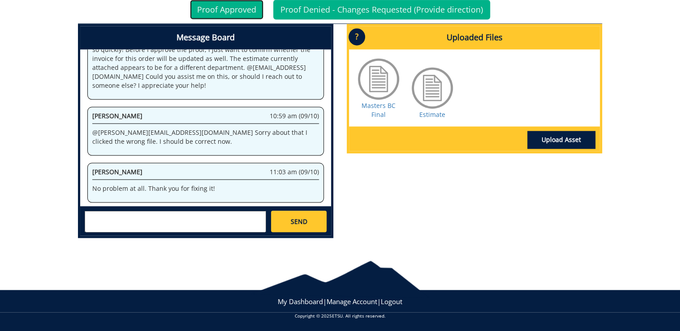
click at [231, 13] on link "Proof Approved" at bounding box center [227, 10] width 74 height 20
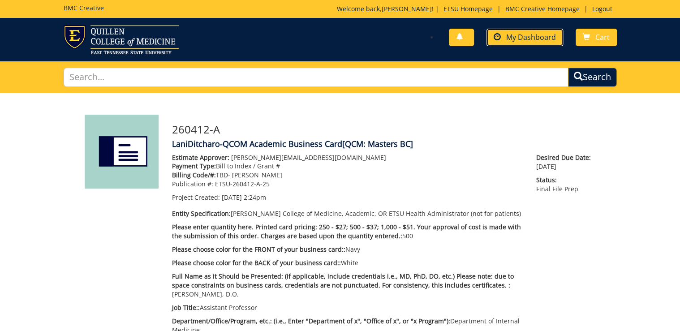
click at [535, 38] on span "My Dashboard" at bounding box center [531, 37] width 50 height 10
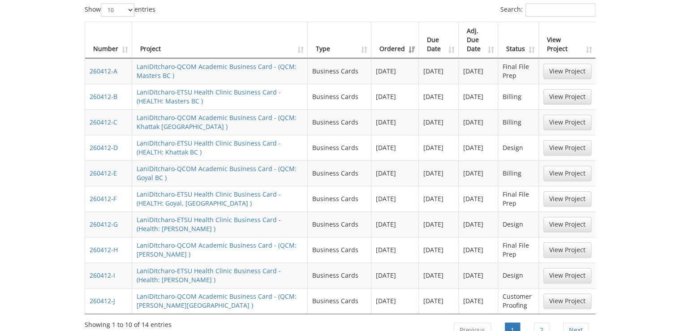
scroll to position [466, 0]
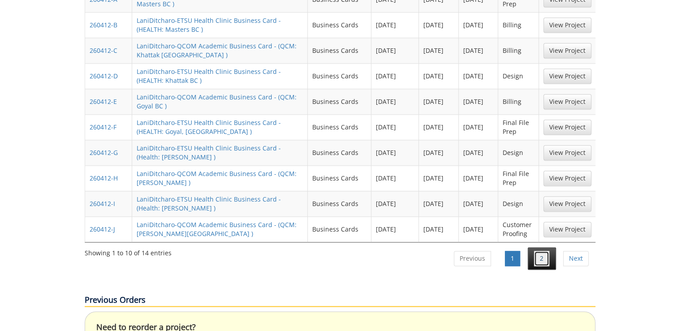
click at [536, 251] on link "2" at bounding box center [541, 258] width 15 height 15
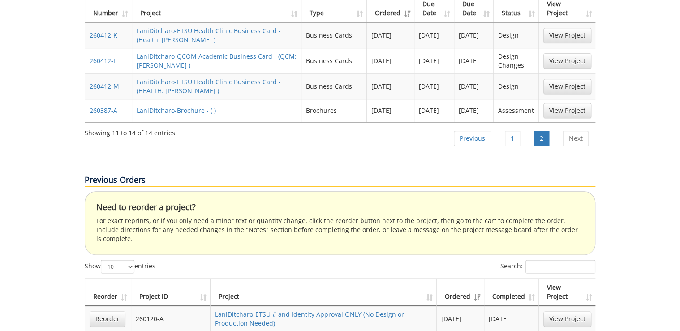
scroll to position [394, 0]
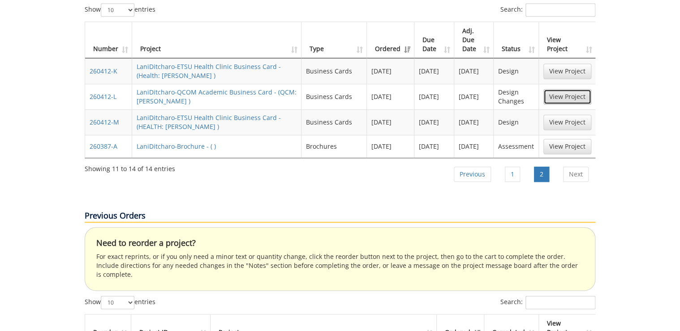
click at [566, 89] on link "View Project" at bounding box center [568, 96] width 48 height 15
click at [484, 167] on link "Previous" at bounding box center [472, 174] width 37 height 15
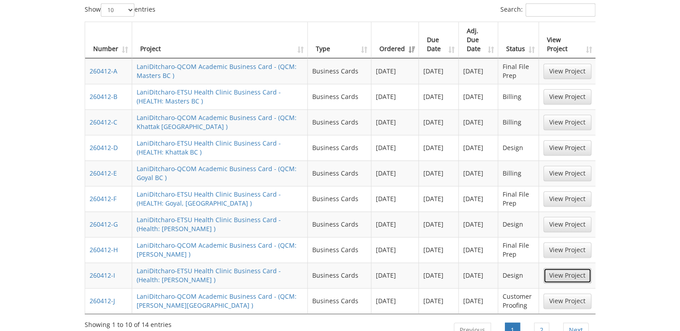
click at [556, 268] on link "View Project" at bounding box center [568, 275] width 48 height 15
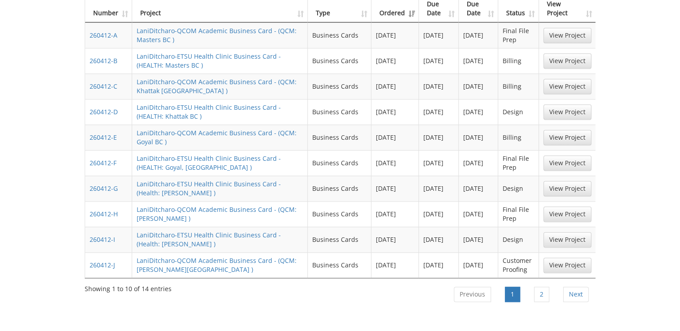
scroll to position [466, 0]
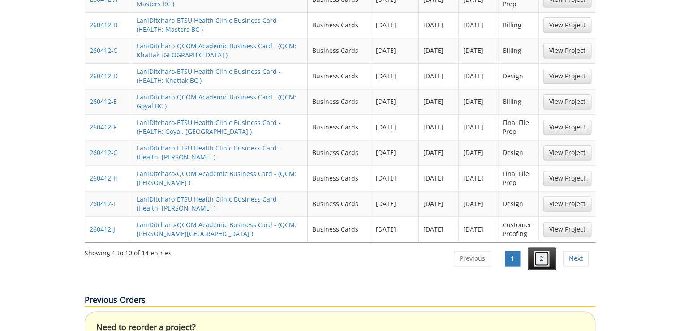
click at [538, 251] on link "2" at bounding box center [541, 258] width 15 height 15
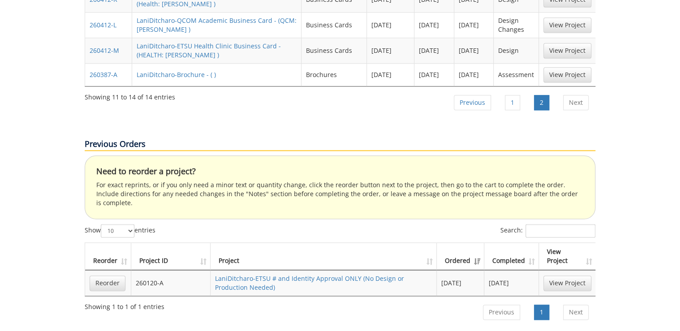
scroll to position [359, 0]
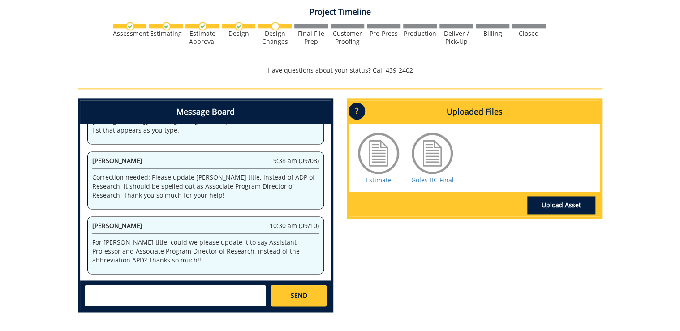
scroll to position [574, 0]
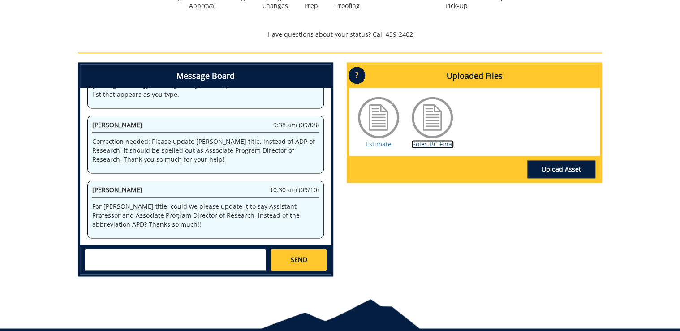
click at [431, 142] on link "Goles BC Final" at bounding box center [432, 144] width 43 height 9
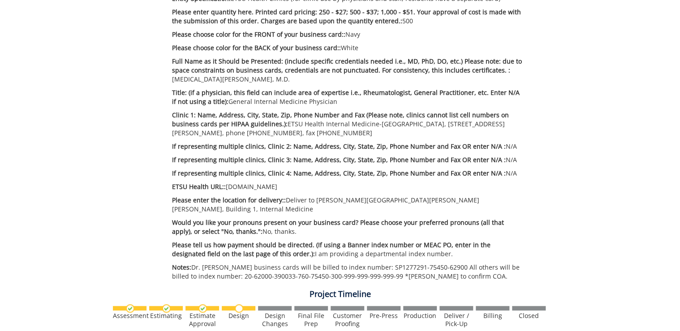
scroll to position [394, 0]
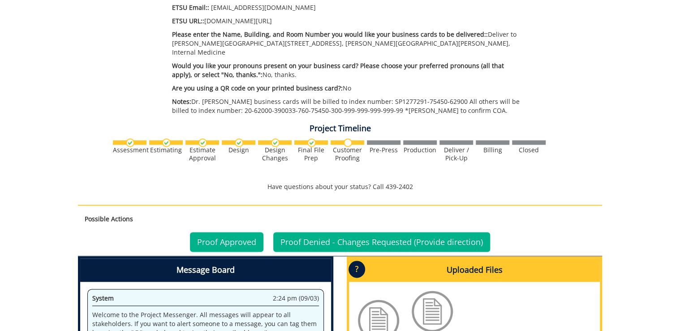
scroll to position [610, 0]
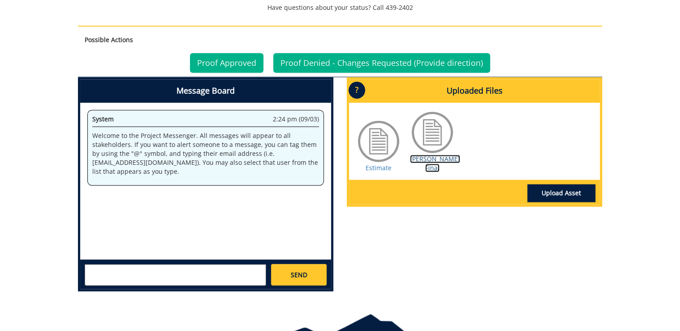
click at [436, 160] on link "[PERSON_NAME] Final" at bounding box center [435, 163] width 50 height 17
click at [384, 164] on link "Estimate" at bounding box center [379, 168] width 26 height 9
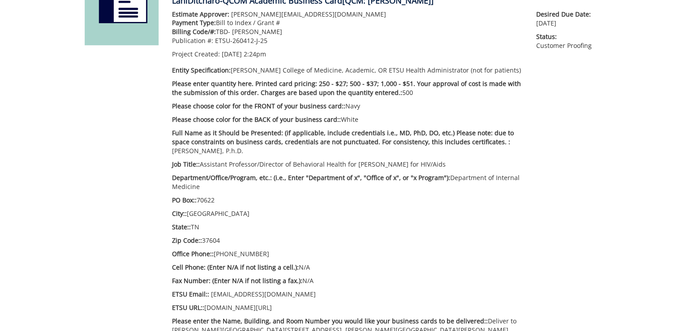
scroll to position [179, 0]
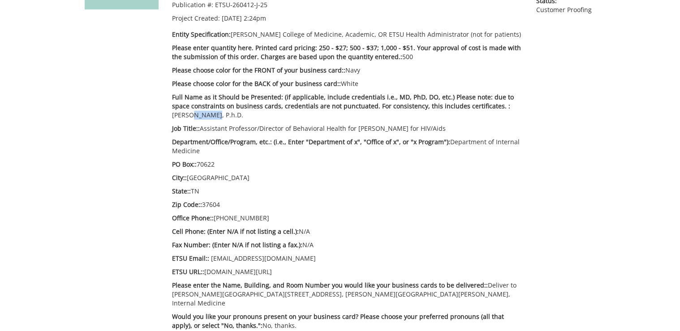
drag, startPoint x: 499, startPoint y: 105, endPoint x: 517, endPoint y: 106, distance: 17.9
click at [517, 106] on p "Full Name as it Should be Presented: (if applicable, include credentials i.e., …" at bounding box center [347, 106] width 351 height 27
click at [195, 114] on p "Full Name as it Should be Presented: (if applicable, include credentials i.e., …" at bounding box center [347, 106] width 351 height 27
drag, startPoint x: 285, startPoint y: 129, endPoint x: 340, endPoint y: 130, distance: 55.6
click at [340, 130] on p "Job Title:: Assistant Professor/Director of Behavioral Health for COE for HIV/A…" at bounding box center [347, 128] width 351 height 9
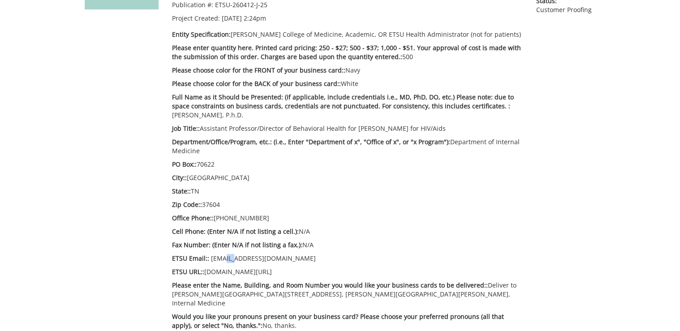
drag, startPoint x: 229, startPoint y: 259, endPoint x: 219, endPoint y: 262, distance: 11.0
click at [219, 262] on p "ETSU Email:: tierneyd@etsu.edu" at bounding box center [347, 258] width 351 height 9
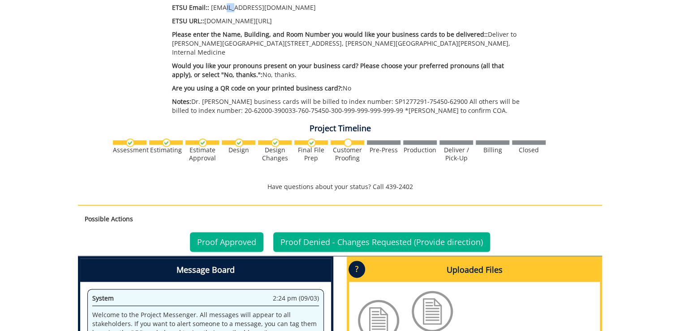
scroll to position [574, 0]
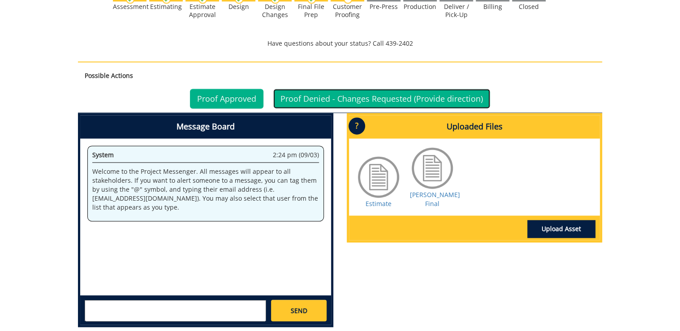
click at [337, 92] on link "Proof Denied - Changes Requested (Provide direction)" at bounding box center [381, 99] width 217 height 20
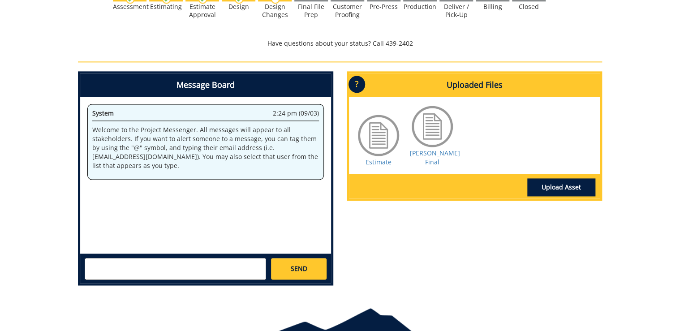
scroll to position [610, 0]
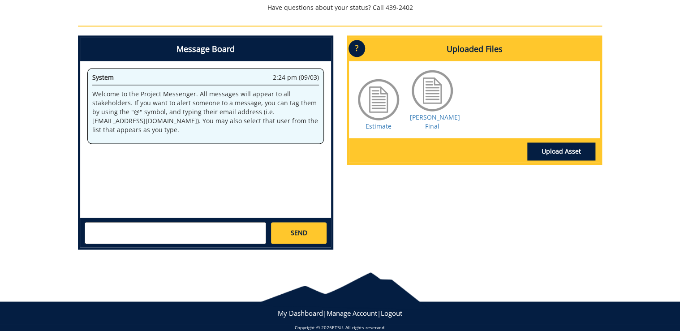
click at [245, 222] on textarea at bounding box center [176, 233] width 182 height 22
click at [195, 222] on textarea at bounding box center [176, 233] width 182 height 22
click at [177, 232] on textarea "Could we please" at bounding box center [176, 233] width 182 height 22
drag, startPoint x: 212, startPoint y: 217, endPoint x: 52, endPoint y: 219, distance: 160.0
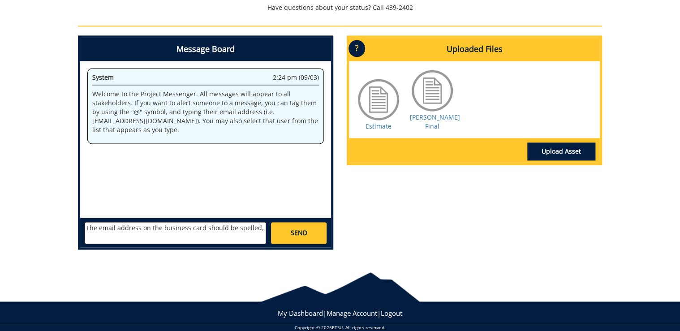
paste textarea "tierneyd@etsu.edu"
type textarea "The email address on the business card should be spelled, tierneyd@etsu.edu. It…"
click at [287, 222] on link "SEND" at bounding box center [299, 233] width 56 height 22
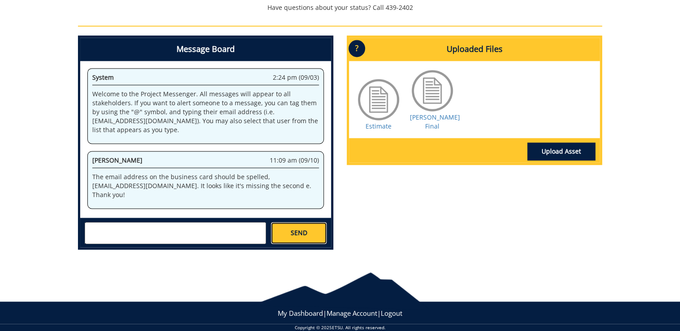
scroll to position [127, 0]
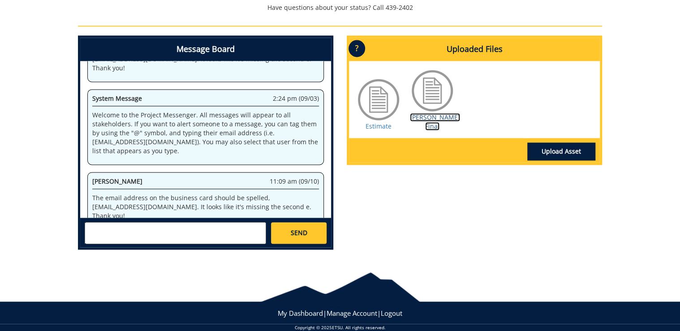
click at [424, 113] on link "Tierney BC Final" at bounding box center [435, 121] width 50 height 17
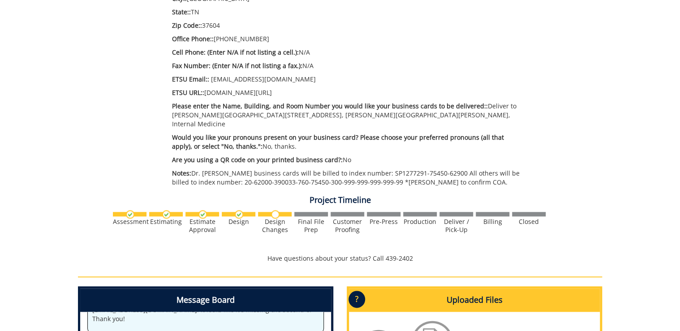
scroll to position [108, 0]
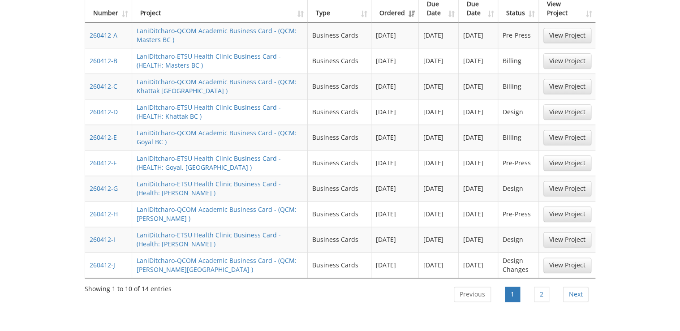
scroll to position [466, 0]
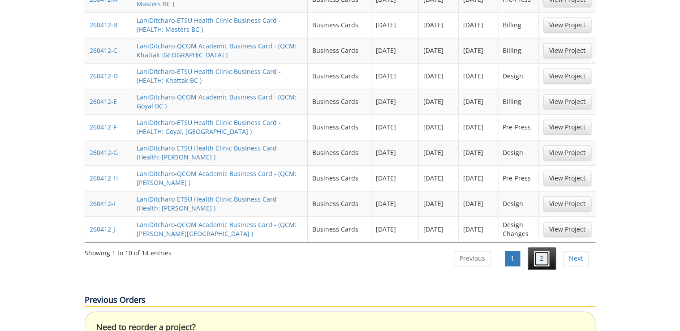
click at [544, 251] on link "2" at bounding box center [541, 258] width 15 height 15
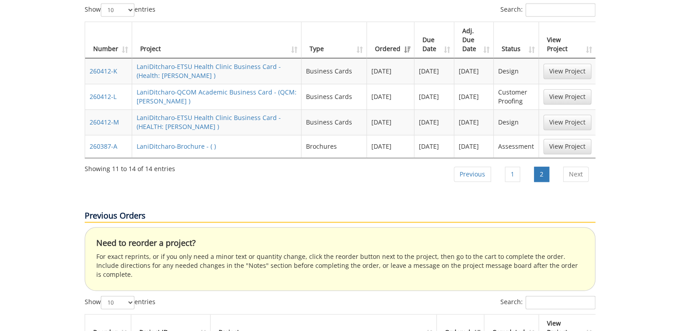
scroll to position [359, 0]
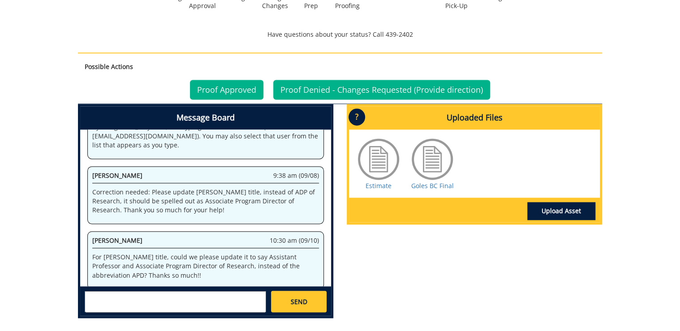
scroll to position [62, 0]
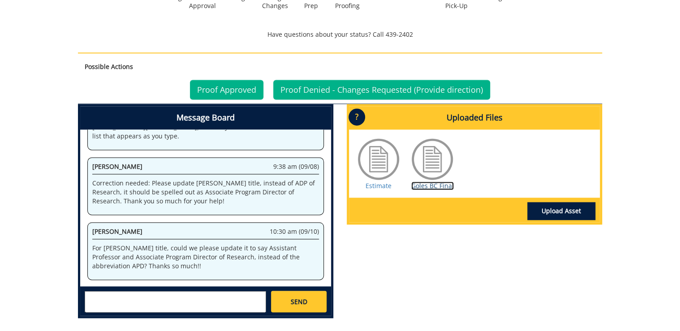
click at [450, 185] on link "Goles BC Final" at bounding box center [432, 186] width 43 height 9
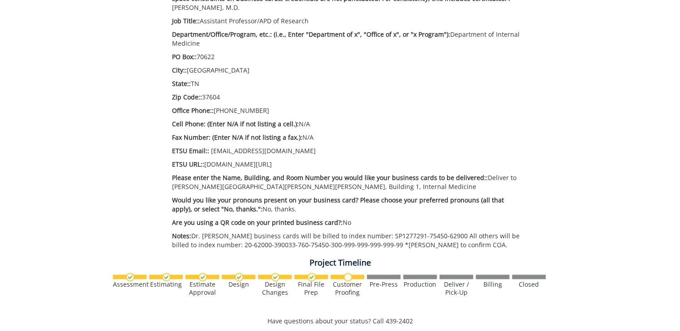
scroll to position [143, 0]
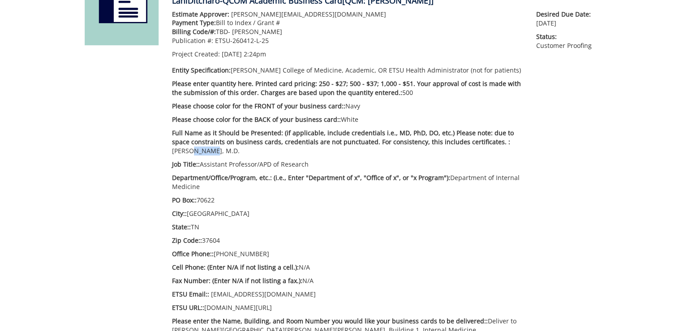
drag, startPoint x: 497, startPoint y: 143, endPoint x: 515, endPoint y: 143, distance: 17.9
click at [515, 143] on p "Full Name as it Should be Presented: (if applicable, include credentials i.e., …" at bounding box center [347, 142] width 351 height 27
drag, startPoint x: 268, startPoint y: 166, endPoint x: 302, endPoint y: 167, distance: 33.6
click at [302, 167] on p "Job Title:: Assistant Professor/APD of Research" at bounding box center [347, 164] width 351 height 9
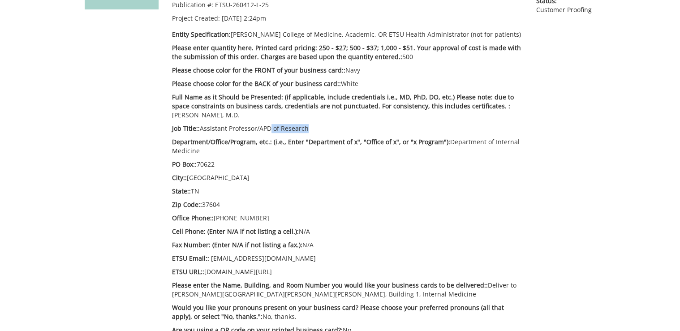
scroll to position [251, 0]
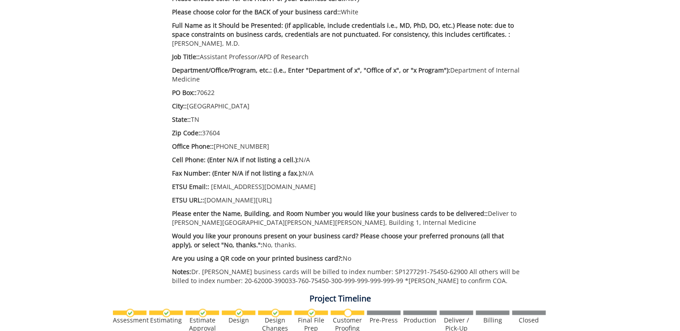
click at [218, 100] on div "Estimate Approver: Metcalf@etsu.edu Payment Type: Bill to Index / Grant # Billi…" at bounding box center [347, 96] width 364 height 388
drag, startPoint x: 211, startPoint y: 91, endPoint x: 190, endPoint y: 90, distance: 21.1
click at [190, 90] on p "PO Box:: 70622" at bounding box center [347, 92] width 351 height 9
drag, startPoint x: 235, startPoint y: 134, endPoint x: 241, endPoint y: 134, distance: 6.3
click at [236, 134] on p "Zip Code:: 37604" at bounding box center [347, 133] width 351 height 9
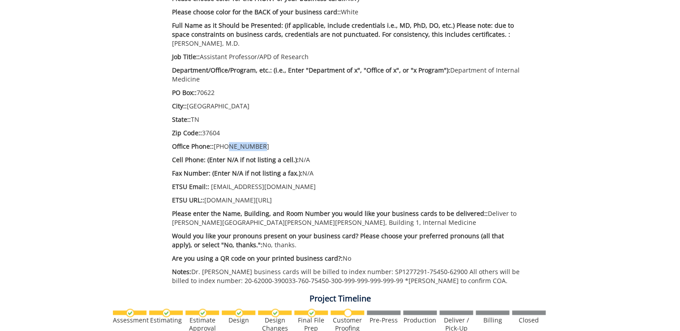
drag, startPoint x: 265, startPoint y: 144, endPoint x: 225, endPoint y: 150, distance: 40.8
click at [225, 150] on p "Office Phone:: 423-439-6282" at bounding box center [347, 146] width 351 height 9
drag, startPoint x: 213, startPoint y: 188, endPoint x: 227, endPoint y: 188, distance: 13.4
click at [227, 188] on p "ETSU Email:: goles1@etsu.edu" at bounding box center [347, 186] width 351 height 9
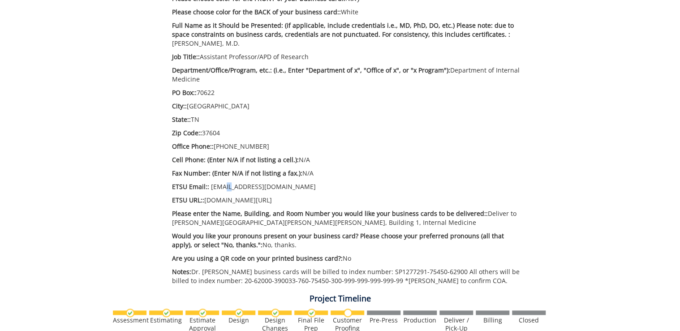
drag, startPoint x: 227, startPoint y: 188, endPoint x: 222, endPoint y: 188, distance: 4.9
click at [222, 188] on p "ETSU Email:: goles1@etsu.edu" at bounding box center [347, 186] width 351 height 9
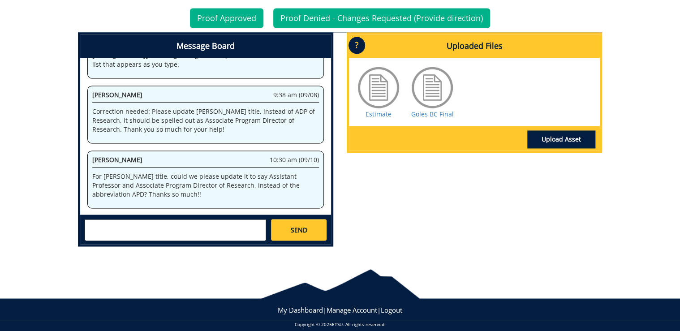
scroll to position [574, 0]
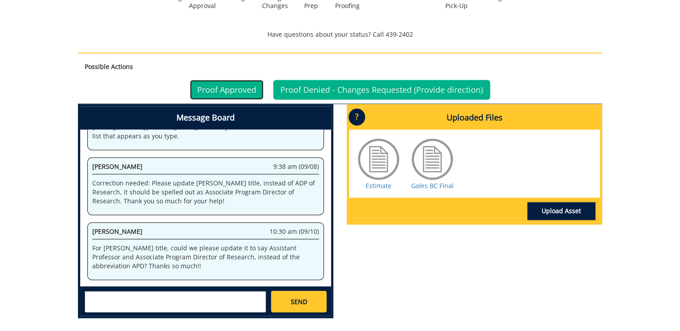
click at [234, 91] on link "Proof Approved" at bounding box center [227, 90] width 74 height 20
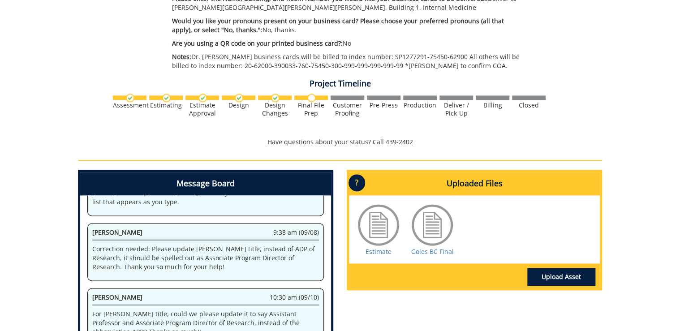
scroll to position [538, 0]
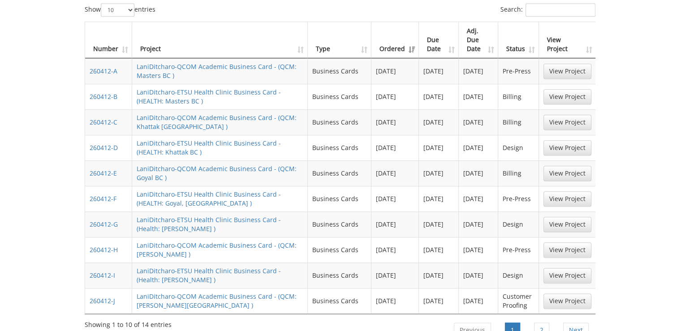
scroll to position [430, 0]
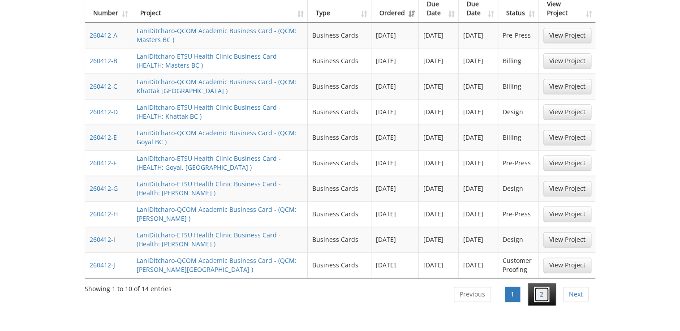
click at [547, 287] on link "2" at bounding box center [541, 294] width 15 height 15
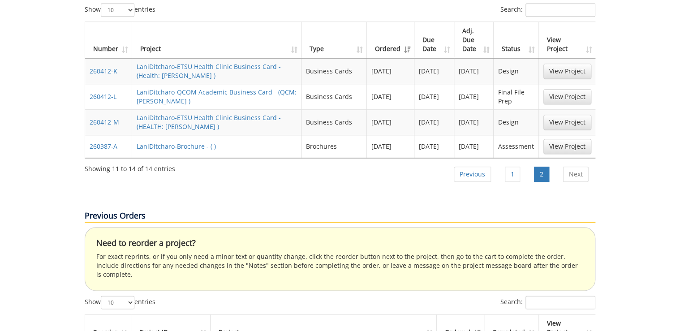
scroll to position [359, 0]
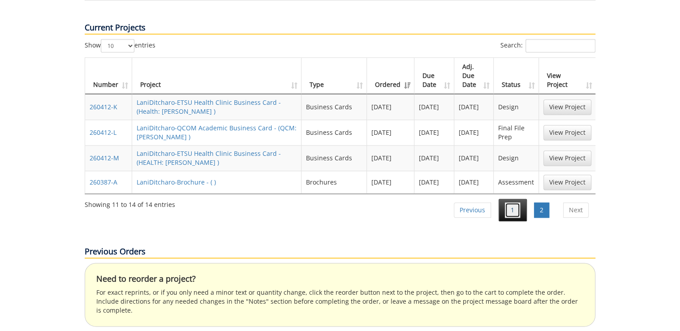
click at [516, 203] on link "1" at bounding box center [512, 210] width 15 height 15
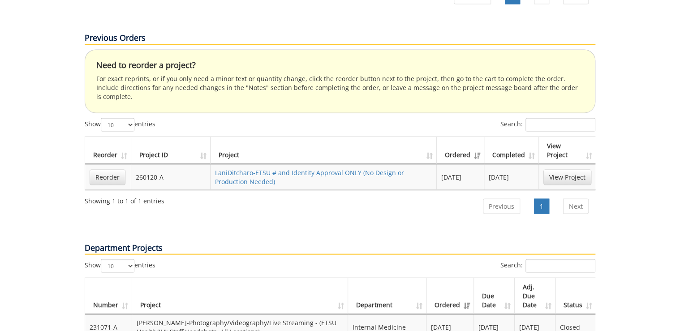
scroll to position [477, 0]
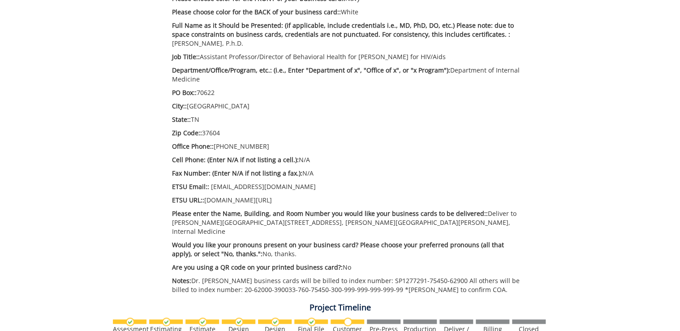
scroll to position [538, 0]
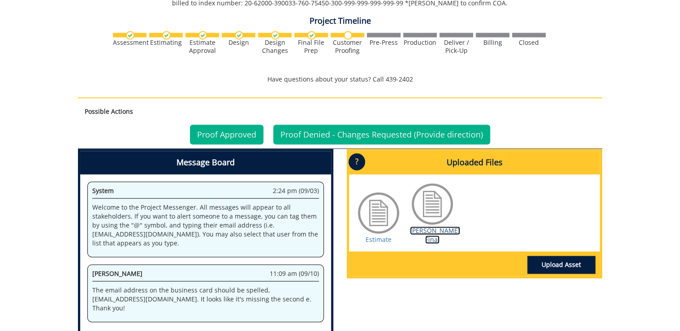
click at [430, 227] on link "[PERSON_NAME] Final" at bounding box center [435, 234] width 50 height 17
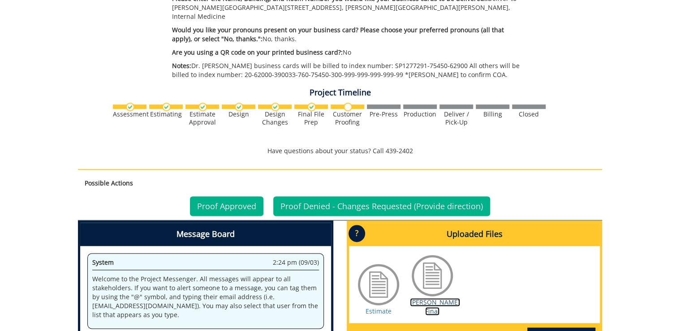
scroll to position [430, 0]
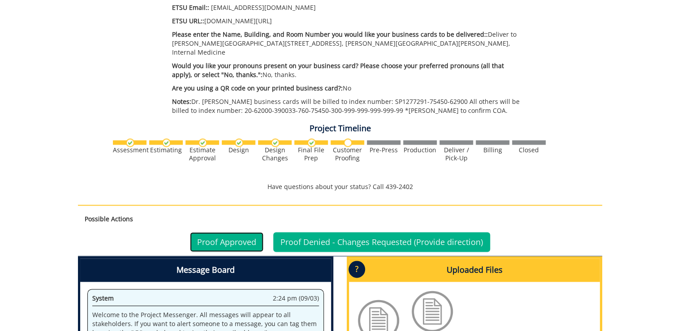
click at [220, 233] on link "Proof Approved" at bounding box center [227, 242] width 74 height 20
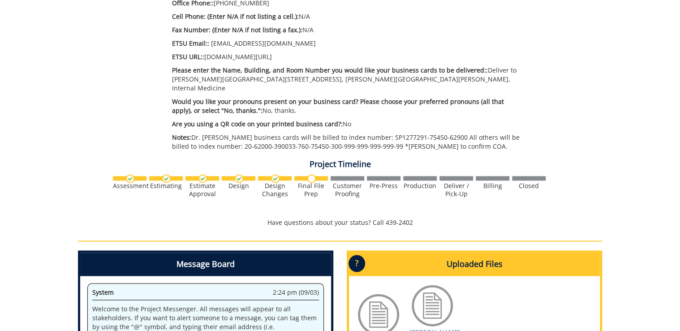
scroll to position [502, 0]
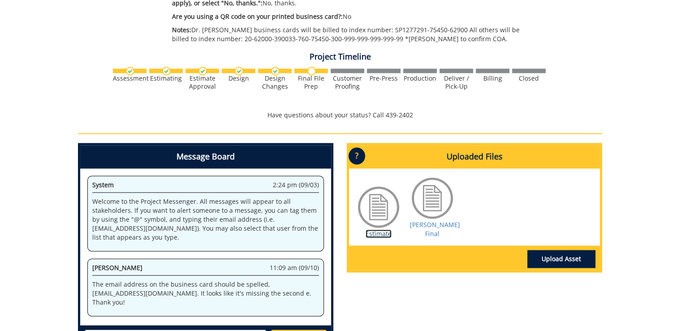
click at [380, 229] on link "Estimate" at bounding box center [379, 233] width 26 height 9
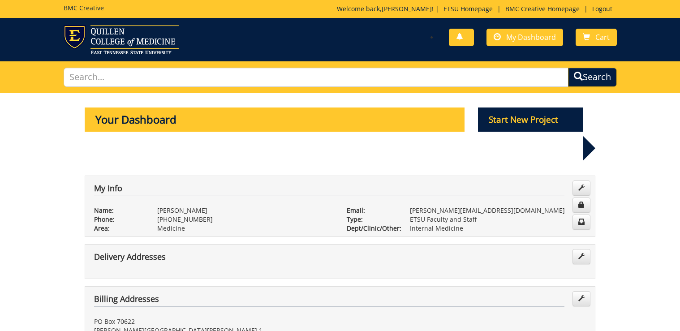
scroll to position [477, 0]
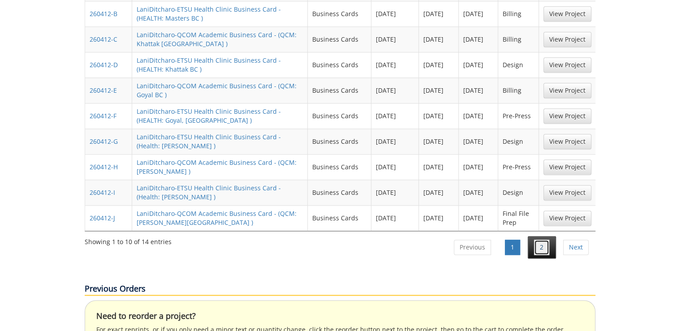
click at [538, 240] on link "2" at bounding box center [541, 247] width 15 height 15
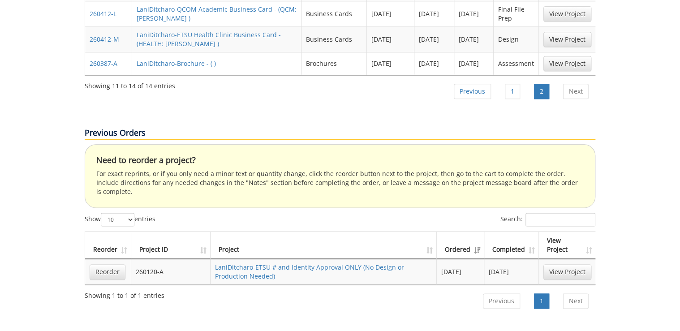
scroll to position [370, 0]
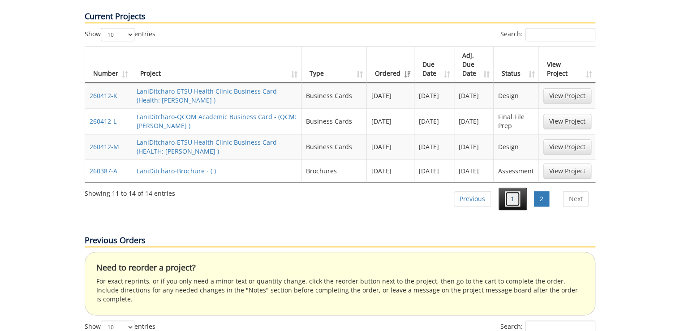
click at [510, 191] on link "1" at bounding box center [512, 198] width 15 height 15
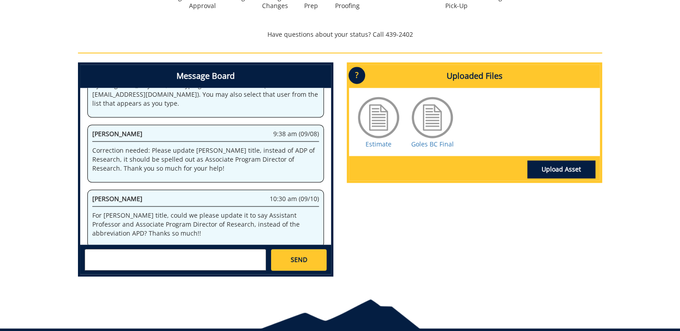
scroll to position [62, 0]
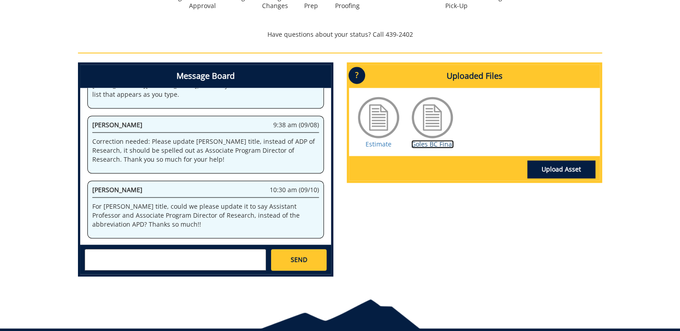
click at [430, 147] on link "Goles BC Final" at bounding box center [432, 144] width 43 height 9
click at [384, 144] on link "Estimate" at bounding box center [379, 144] width 26 height 9
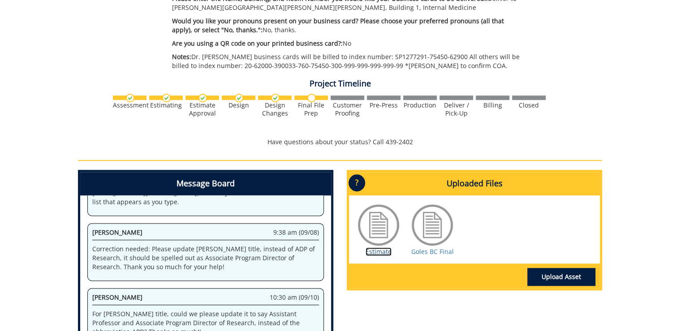
scroll to position [430, 0]
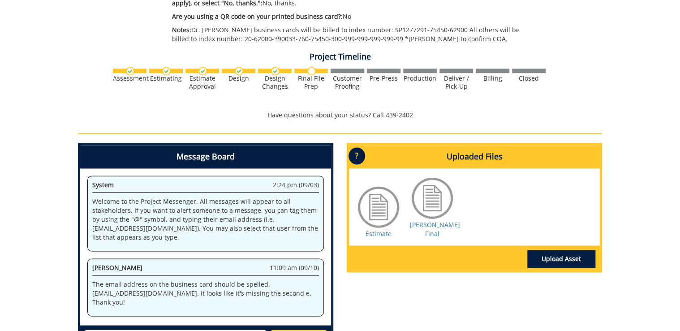
scroll to position [574, 0]
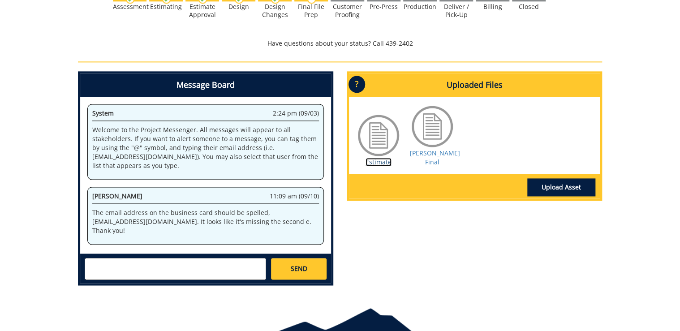
click at [378, 158] on link "Estimate" at bounding box center [379, 162] width 26 height 9
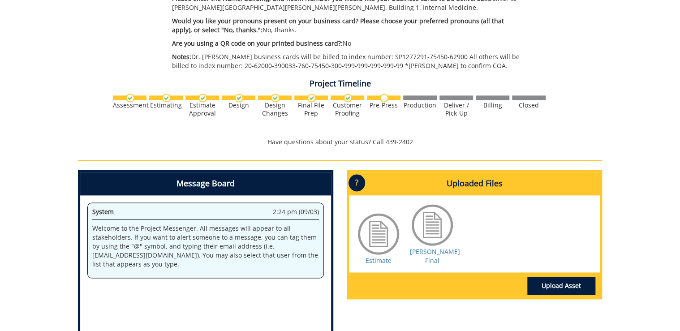
scroll to position [502, 0]
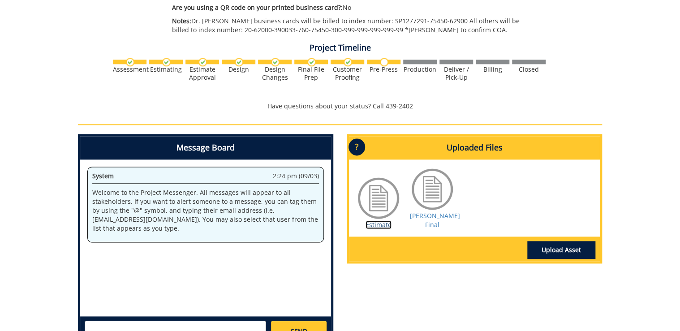
click at [376, 221] on link "Estimate" at bounding box center [379, 225] width 26 height 9
click at [436, 215] on link "[PERSON_NAME] Final" at bounding box center [435, 220] width 50 height 17
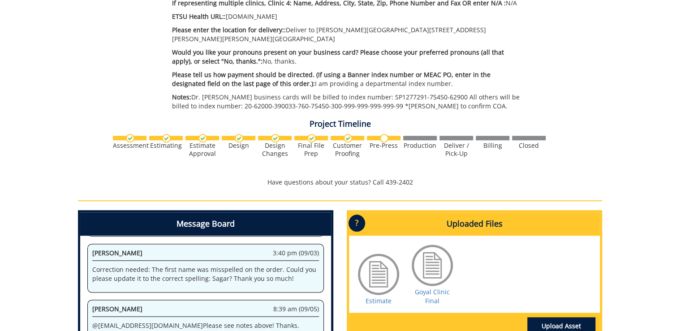
scroll to position [538, 0]
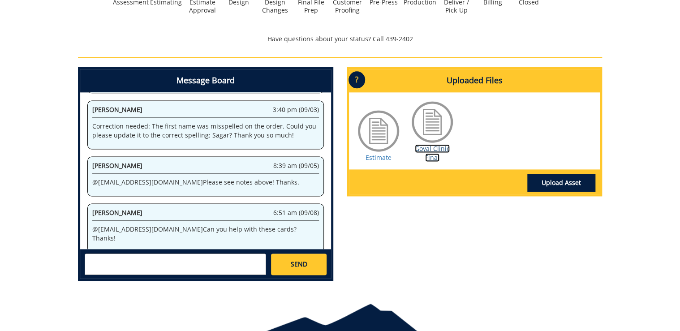
click at [432, 151] on link "Goyal Clinic Final" at bounding box center [432, 152] width 35 height 17
click at [385, 153] on link "Estimate" at bounding box center [379, 157] width 26 height 9
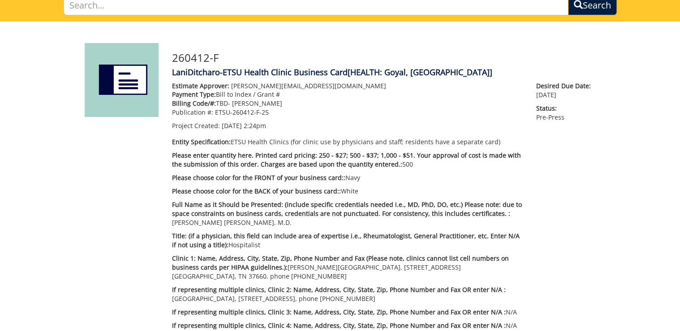
scroll to position [36, 0]
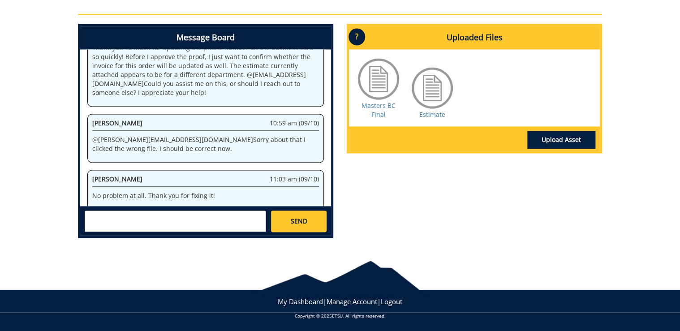
scroll to position [238, 0]
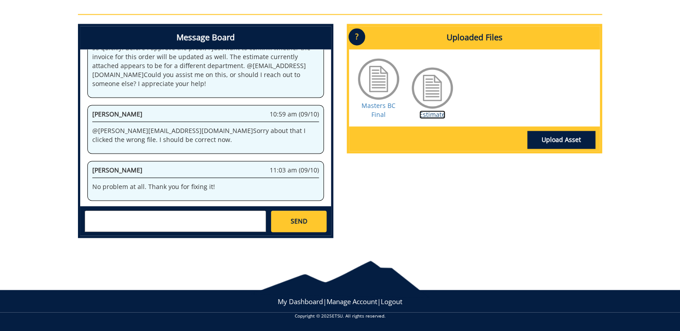
click at [423, 113] on link "Estimate" at bounding box center [432, 114] width 26 height 9
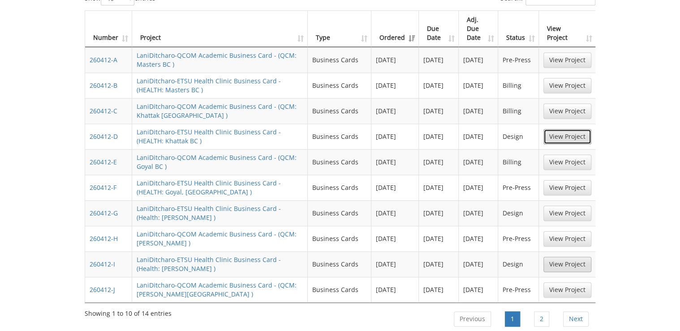
scroll to position [441, 0]
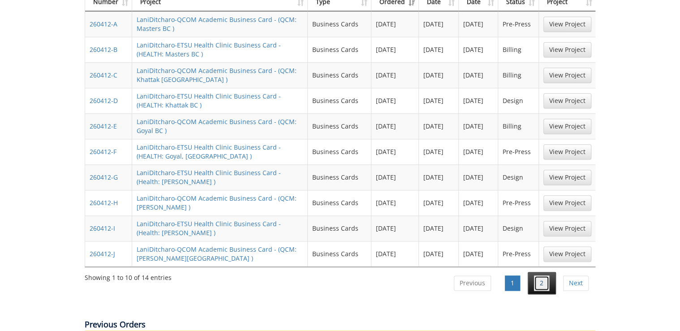
click at [544, 276] on link "2" at bounding box center [541, 283] width 15 height 15
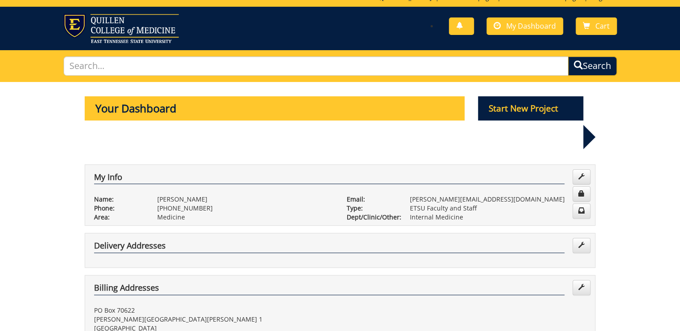
scroll to position [0, 0]
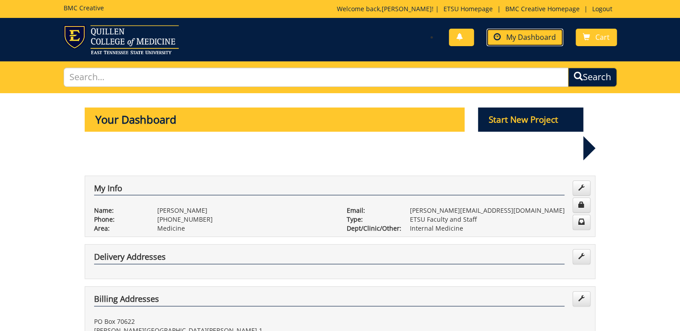
drag, startPoint x: 523, startPoint y: 37, endPoint x: 522, endPoint y: 43, distance: 6.0
click at [523, 37] on span "My Dashboard" at bounding box center [531, 37] width 50 height 10
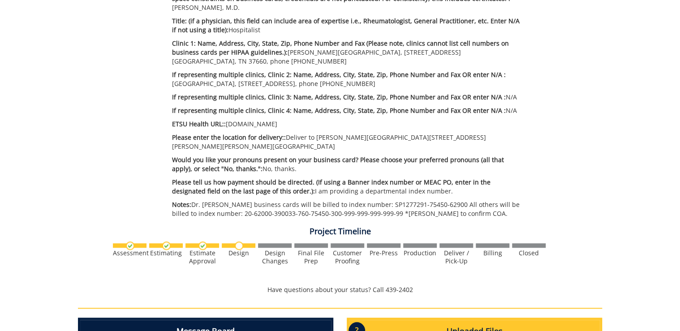
scroll to position [502, 0]
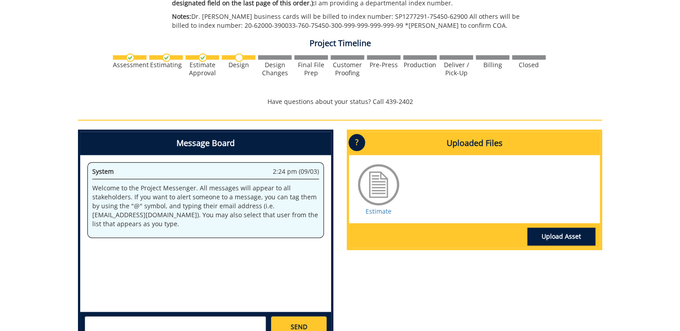
scroll to position [563, 0]
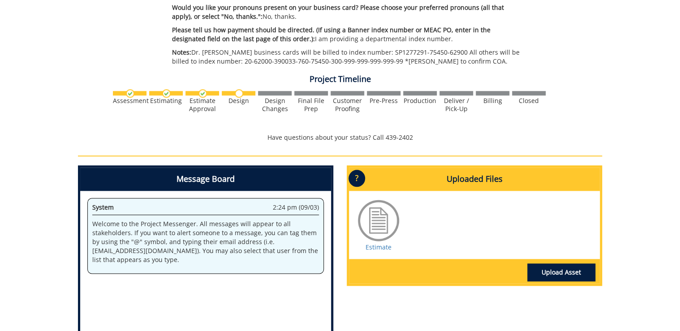
scroll to position [466, 0]
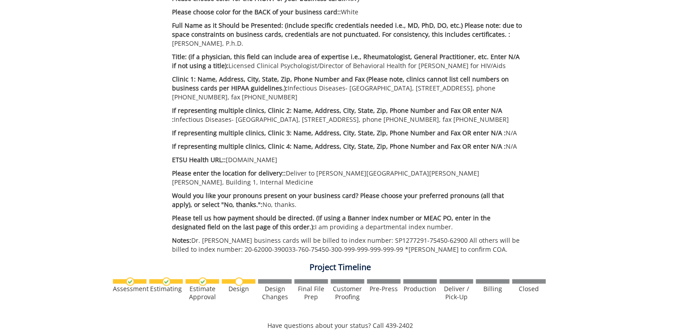
scroll to position [430, 0]
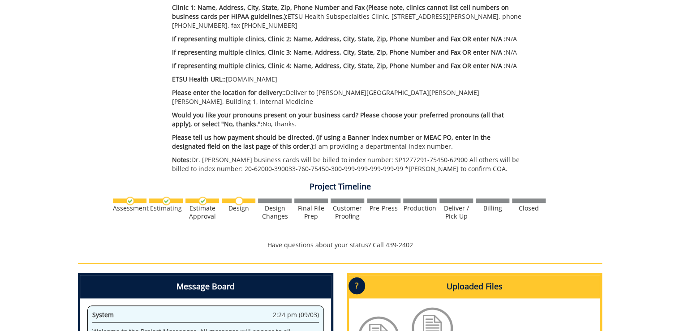
scroll to position [502, 0]
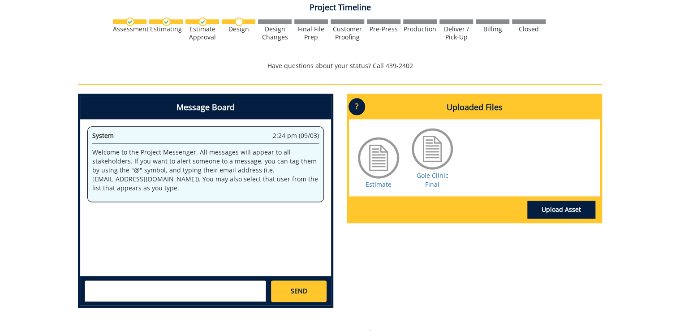
click at [425, 182] on div "Gole Clinic Final" at bounding box center [432, 157] width 45 height 63
click at [429, 186] on link "Gole Clinic Final" at bounding box center [433, 179] width 32 height 17
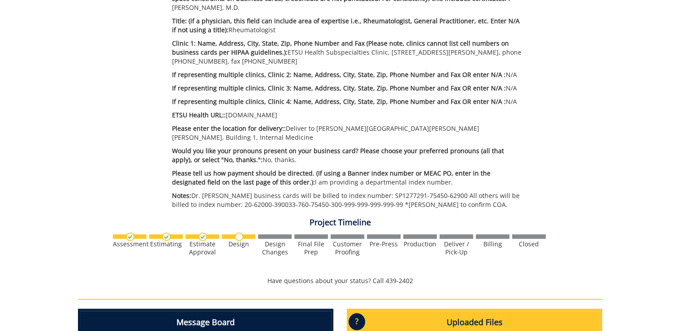
scroll to position [251, 0]
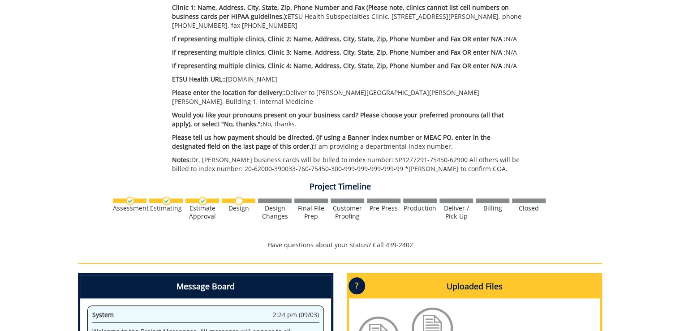
scroll to position [466, 0]
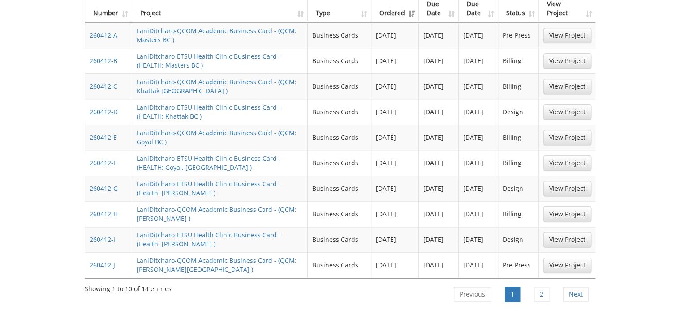
scroll to position [466, 0]
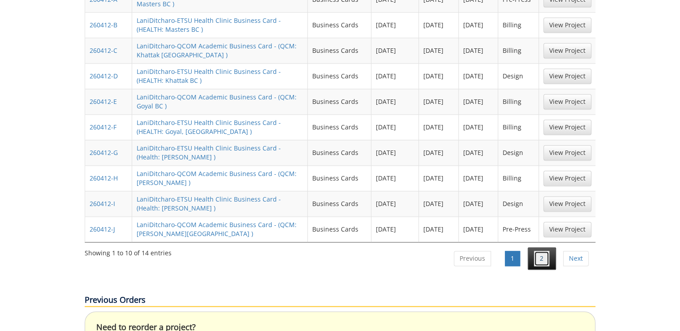
click at [535, 251] on link "2" at bounding box center [541, 258] width 15 height 15
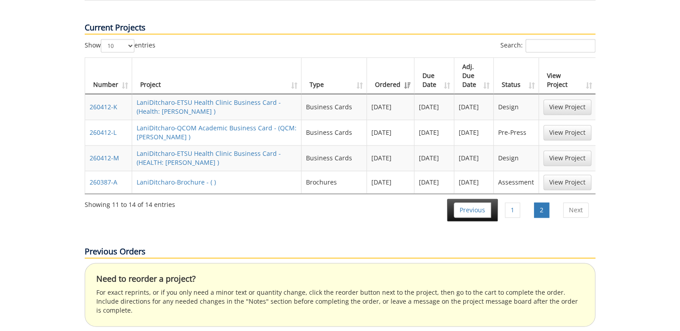
scroll to position [323, 0]
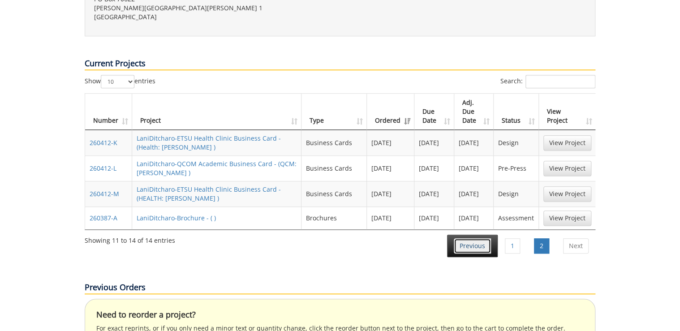
click at [475, 238] on link "Previous" at bounding box center [472, 245] width 37 height 15
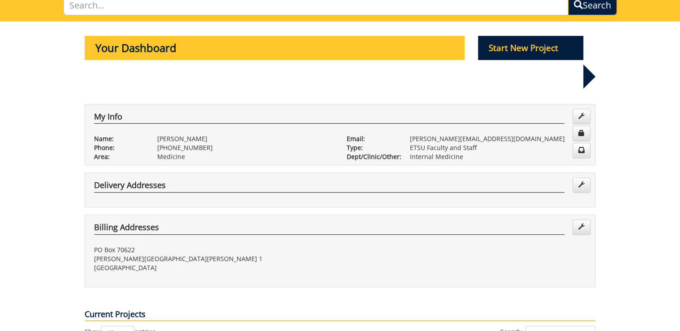
scroll to position [0, 0]
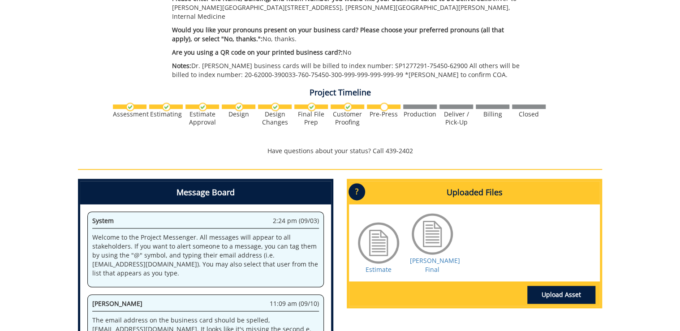
scroll to position [538, 0]
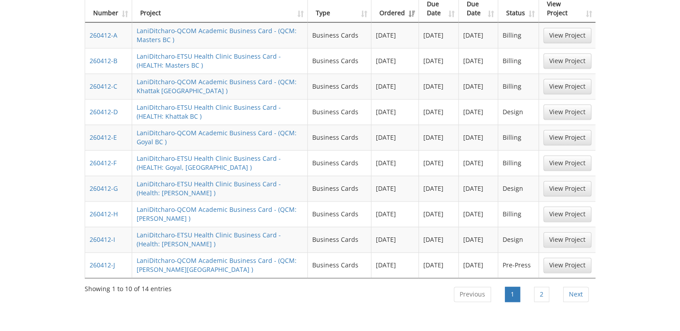
scroll to position [466, 0]
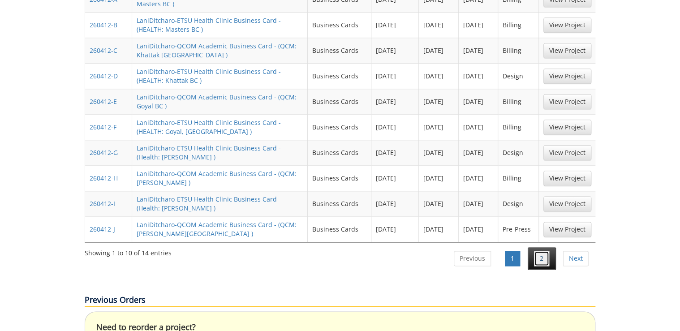
click at [541, 253] on link "2" at bounding box center [541, 258] width 15 height 15
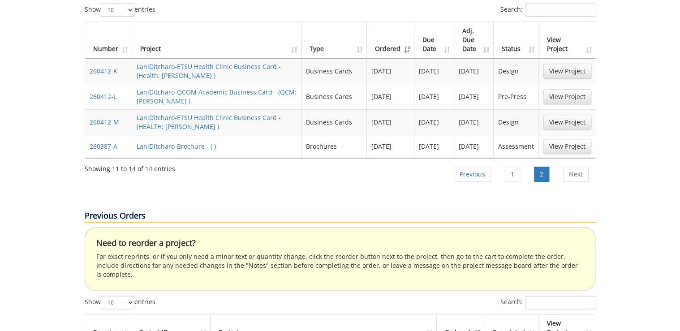
scroll to position [359, 0]
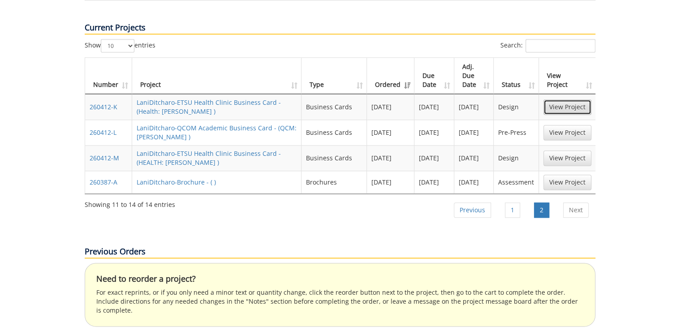
click at [579, 102] on link "View Project" at bounding box center [568, 106] width 48 height 15
click at [523, 207] on li "1" at bounding box center [513, 210] width 28 height 22
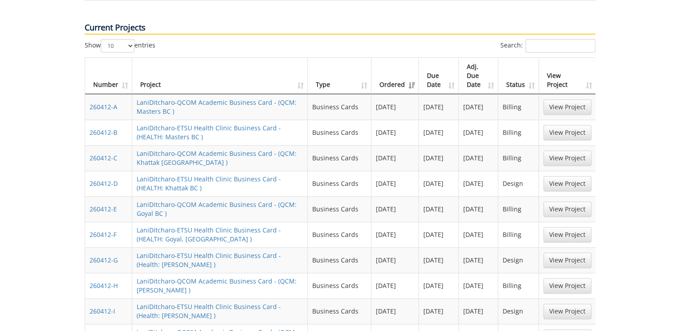
scroll to position [502, 0]
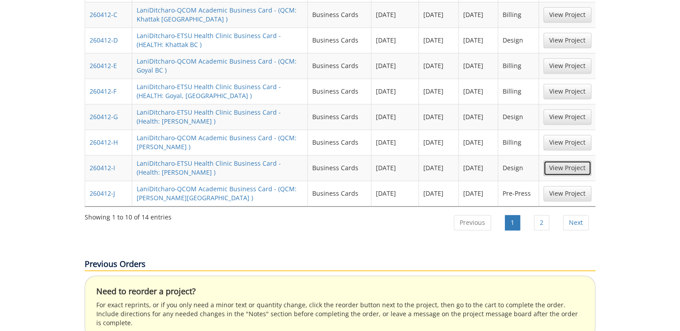
click at [554, 166] on link "View Project" at bounding box center [568, 167] width 48 height 15
click at [573, 116] on link "View Project" at bounding box center [568, 116] width 48 height 15
click at [563, 43] on link "View Project" at bounding box center [568, 40] width 48 height 15
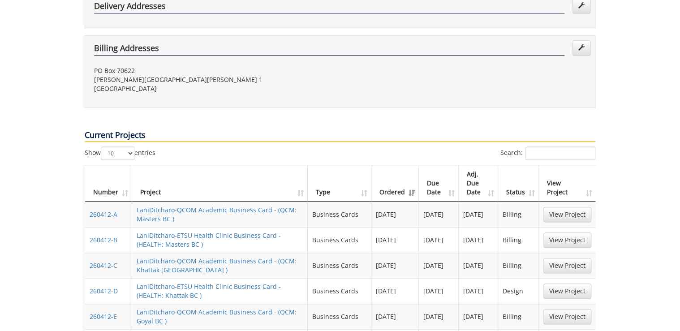
scroll to position [323, 0]
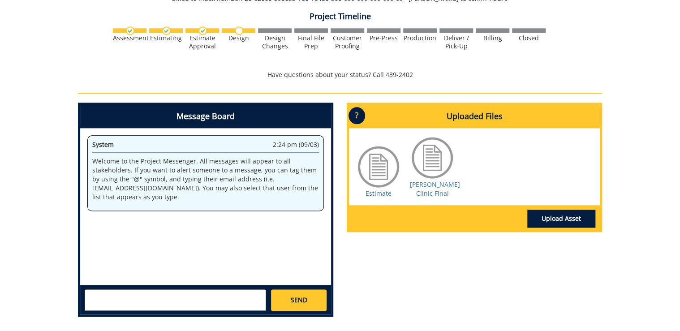
scroll to position [538, 0]
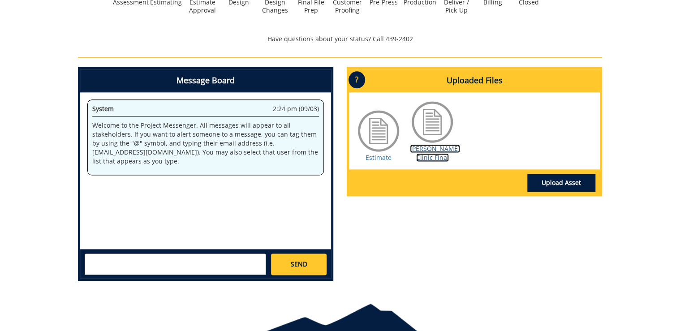
click at [438, 158] on link "[PERSON_NAME] Clinic Final" at bounding box center [435, 152] width 50 height 17
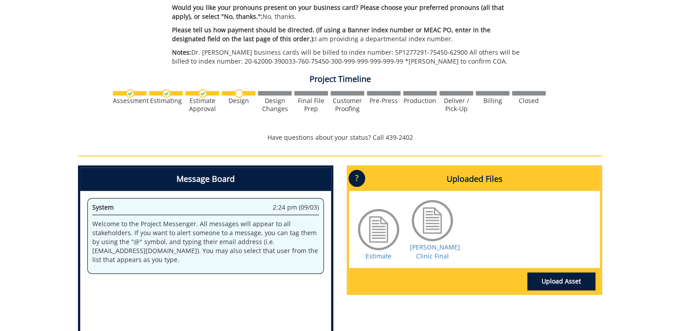
scroll to position [466, 0]
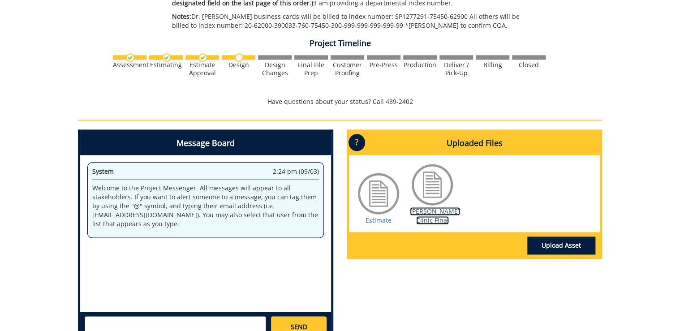
click at [429, 212] on link "[PERSON_NAME] Clinic Final" at bounding box center [435, 215] width 50 height 17
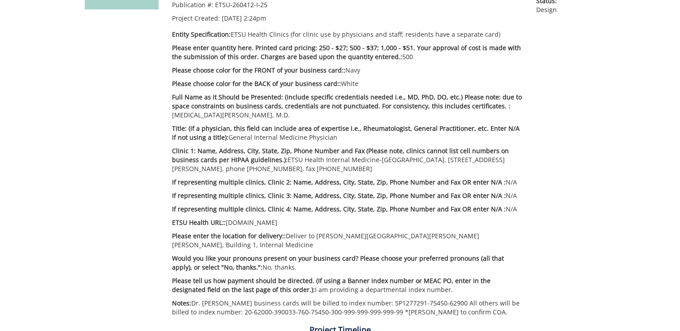
scroll to position [215, 0]
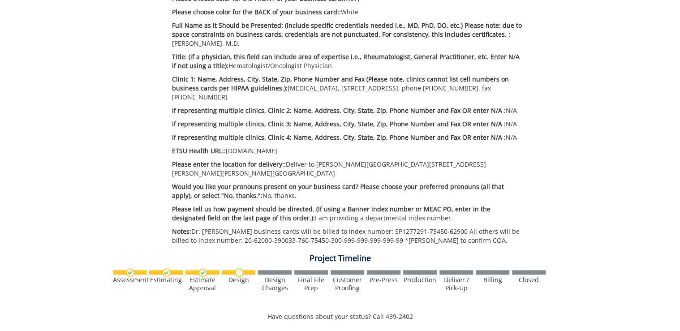
scroll to position [430, 0]
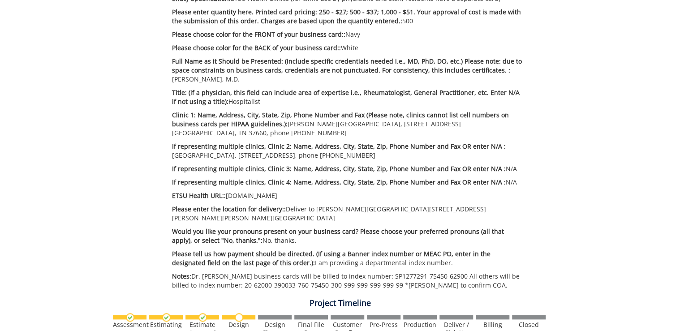
scroll to position [430, 0]
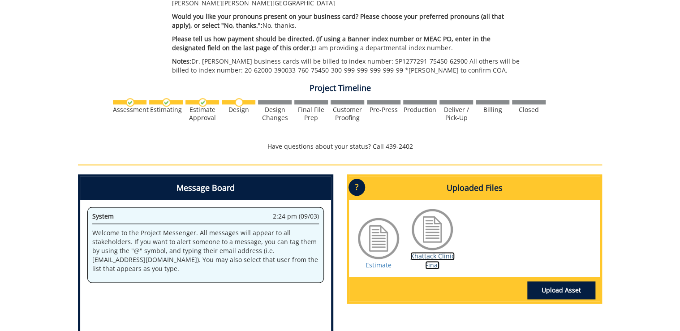
click at [435, 252] on link "Khattack Clinic Final" at bounding box center [433, 260] width 44 height 17
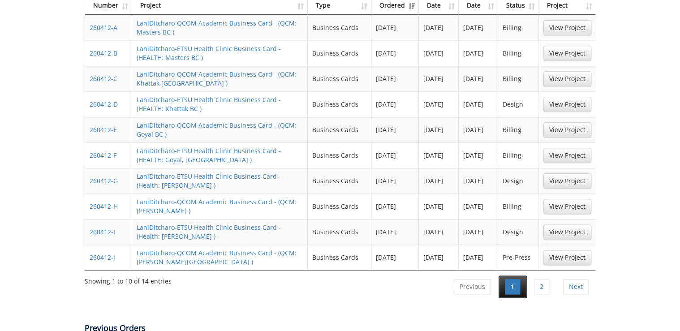
scroll to position [474, 0]
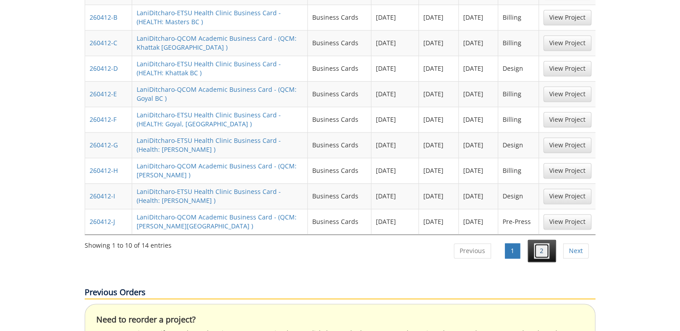
click at [535, 243] on link "2" at bounding box center [541, 250] width 15 height 15
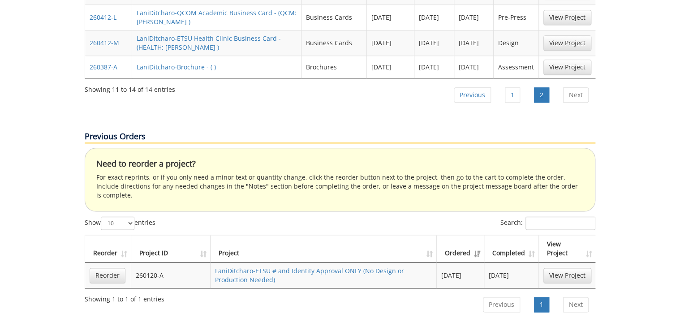
scroll to position [330, 0]
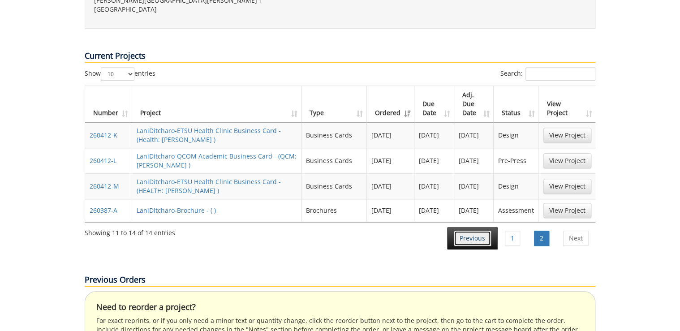
click at [473, 231] on link "Previous" at bounding box center [472, 238] width 37 height 15
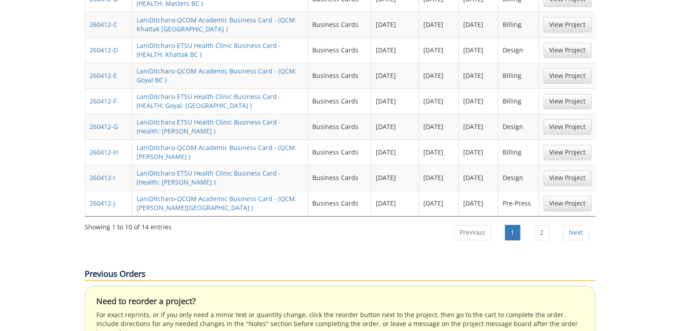
scroll to position [313, 0]
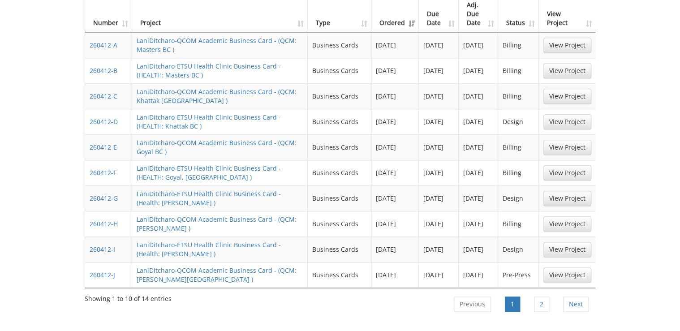
scroll to position [564, 0]
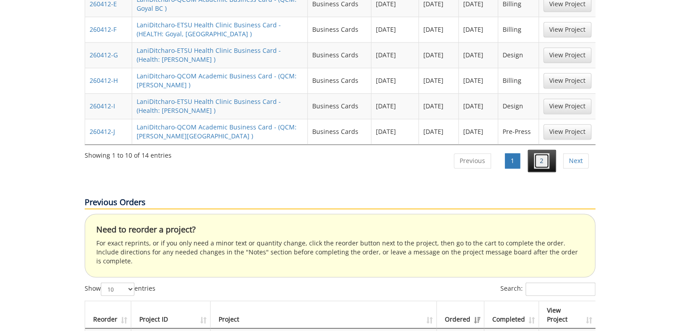
click at [545, 153] on link "2" at bounding box center [541, 160] width 15 height 15
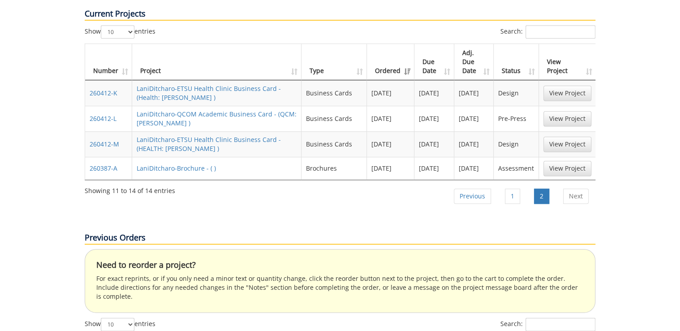
scroll to position [337, 0]
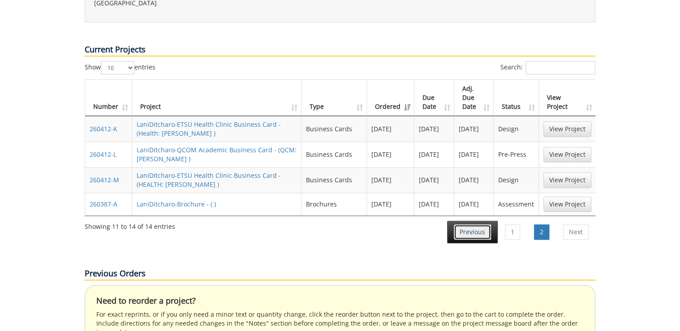
click at [478, 225] on link "Previous" at bounding box center [472, 232] width 37 height 15
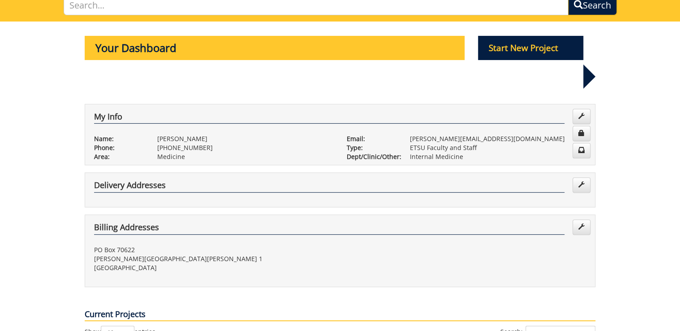
scroll to position [0, 0]
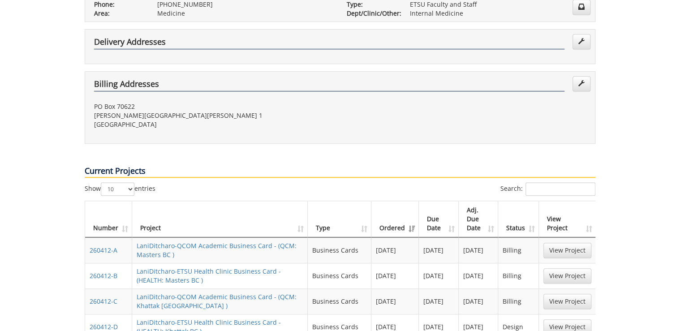
scroll to position [394, 0]
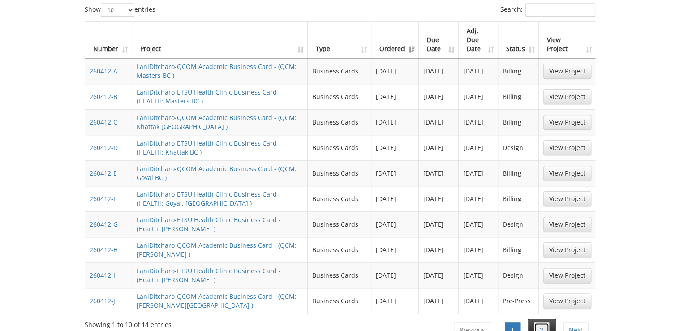
click at [541, 323] on link "2" at bounding box center [541, 330] width 15 height 15
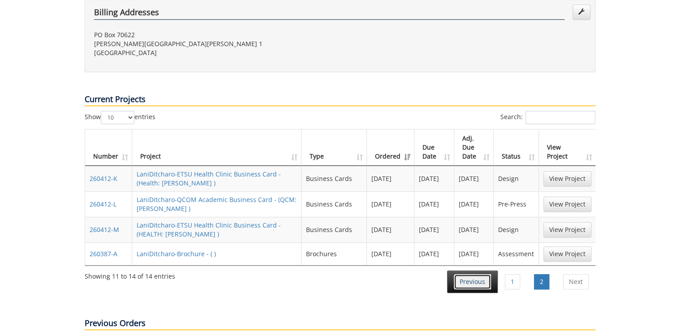
click at [466, 274] on link "Previous" at bounding box center [472, 281] width 37 height 15
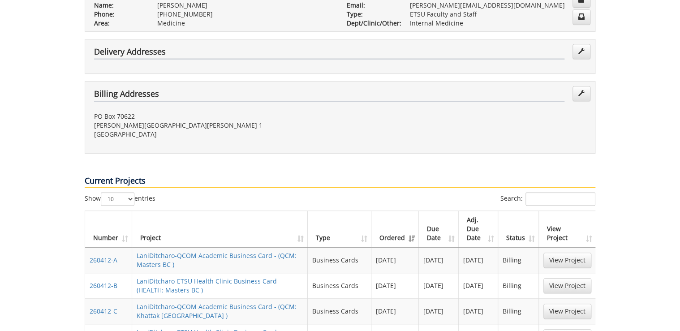
scroll to position [169, 0]
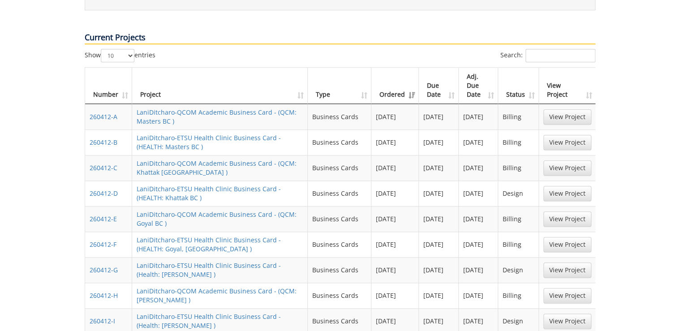
scroll to position [528, 0]
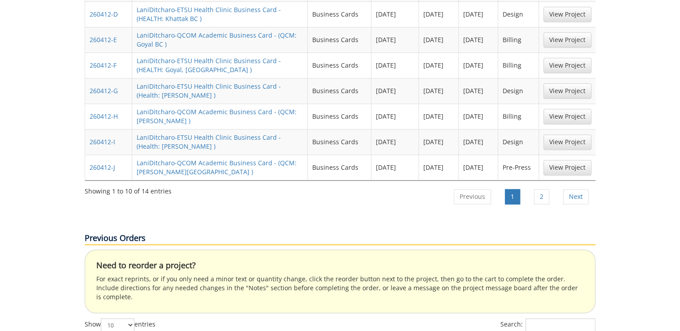
click at [543, 186] on ul "Previous 1 2 Next" at bounding box center [520, 198] width 149 height 25
click at [543, 189] on link "2" at bounding box center [541, 196] width 15 height 15
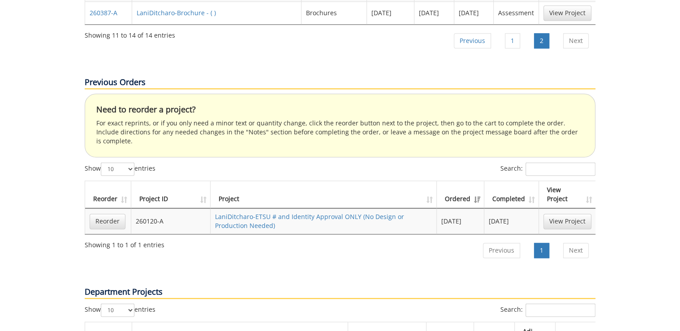
scroll to position [313, 0]
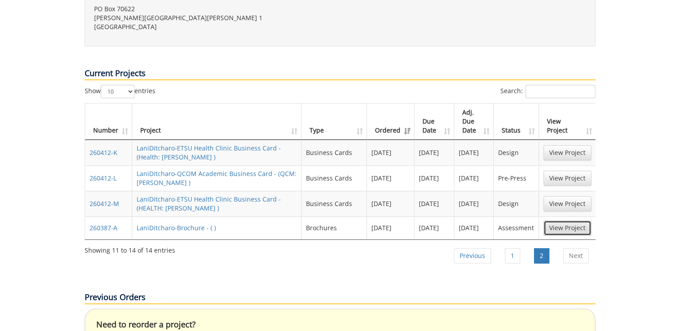
click at [554, 221] on link "View Project" at bounding box center [568, 228] width 48 height 15
click at [486, 248] on link "Previous" at bounding box center [472, 255] width 37 height 15
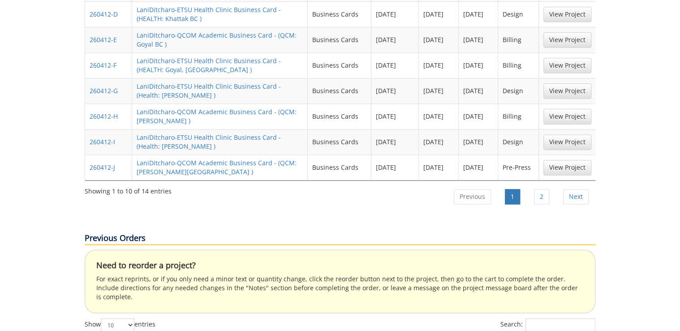
scroll to position [385, 0]
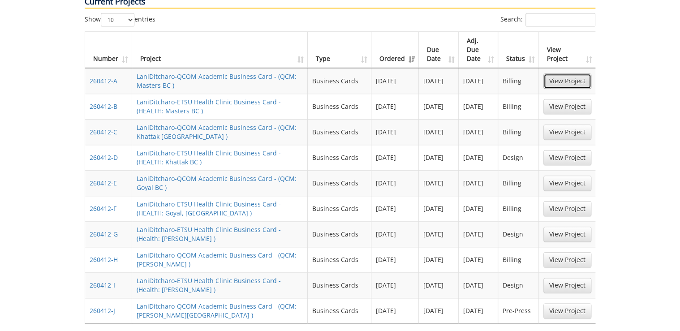
click at [564, 74] on link "View Project" at bounding box center [568, 81] width 48 height 15
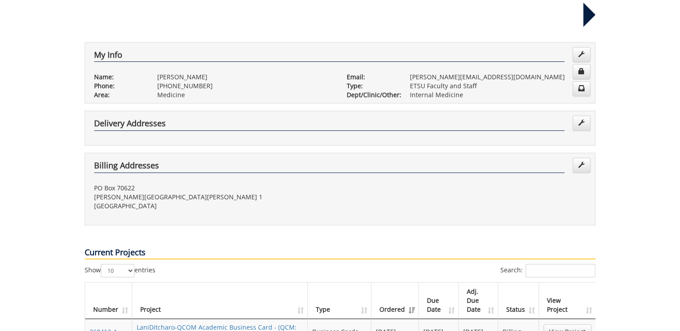
scroll to position [0, 0]
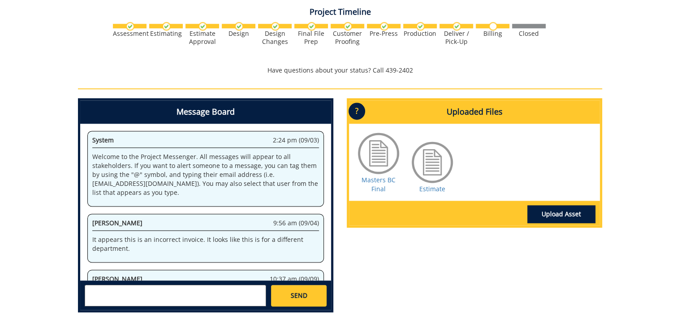
scroll to position [215, 0]
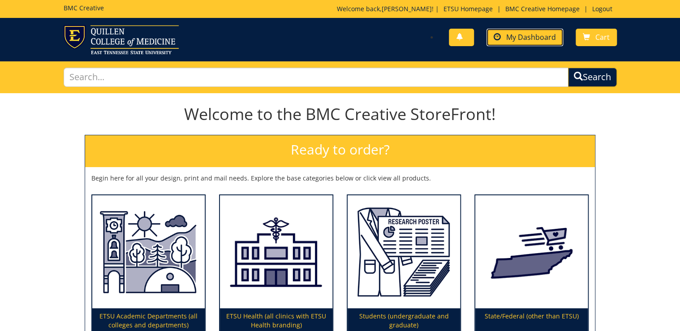
click at [518, 30] on link "My Dashboard" at bounding box center [525, 37] width 77 height 17
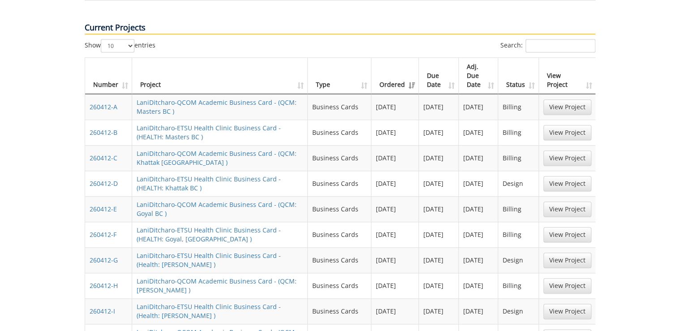
scroll to position [502, 0]
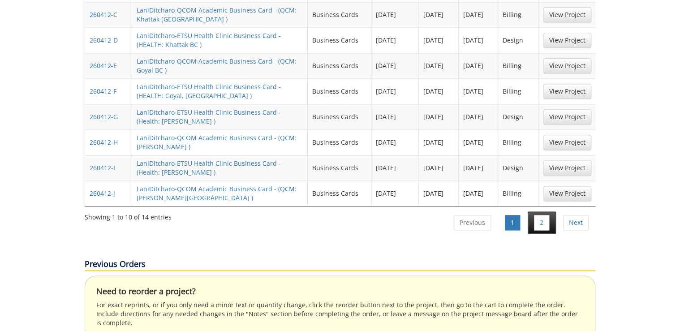
click at [533, 212] on li "2" at bounding box center [542, 223] width 28 height 22
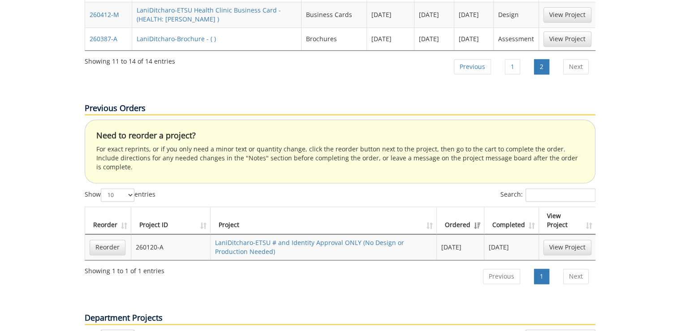
scroll to position [323, 0]
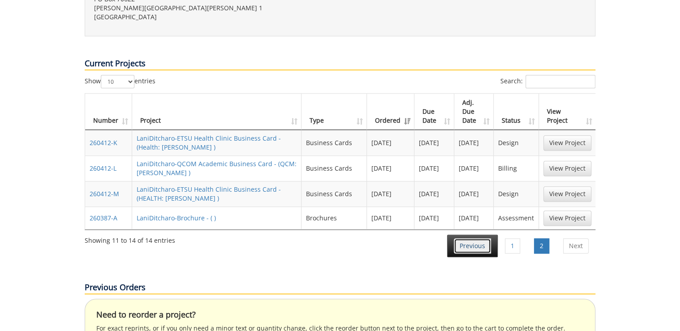
click at [480, 238] on link "Previous" at bounding box center [472, 245] width 37 height 15
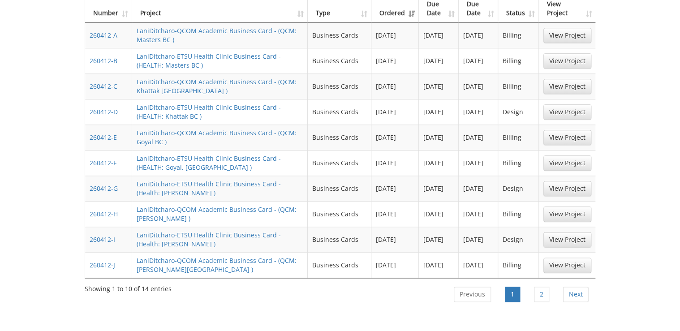
scroll to position [610, 0]
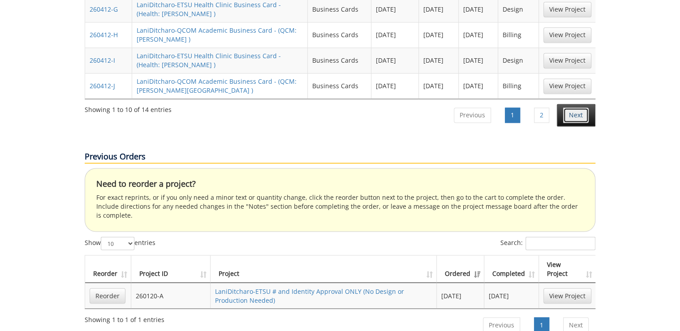
click at [566, 108] on link "Next" at bounding box center [576, 115] width 26 height 15
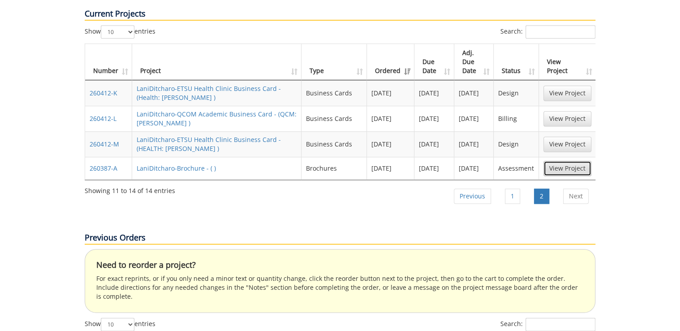
click at [565, 161] on link "View Project" at bounding box center [568, 168] width 48 height 15
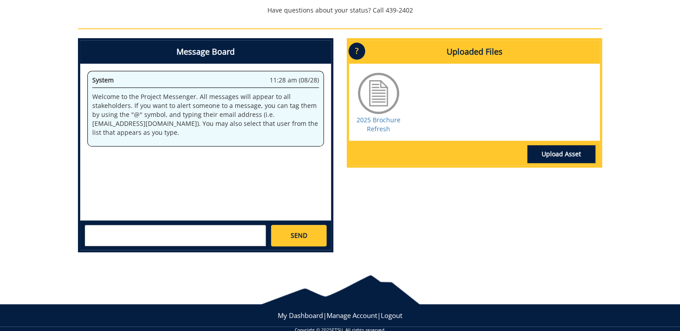
scroll to position [373, 0]
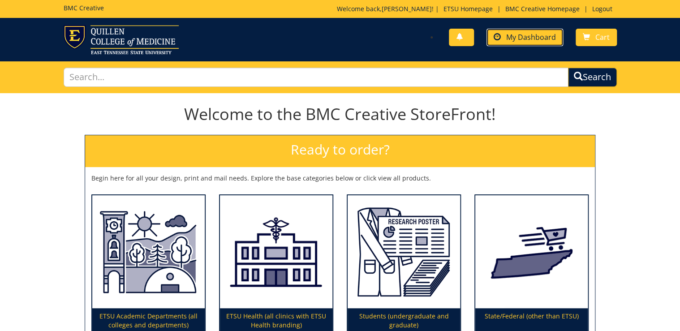
click at [531, 39] on span "My Dashboard" at bounding box center [531, 37] width 50 height 10
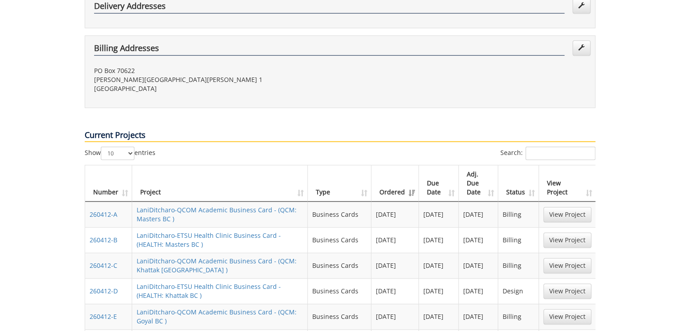
scroll to position [394, 0]
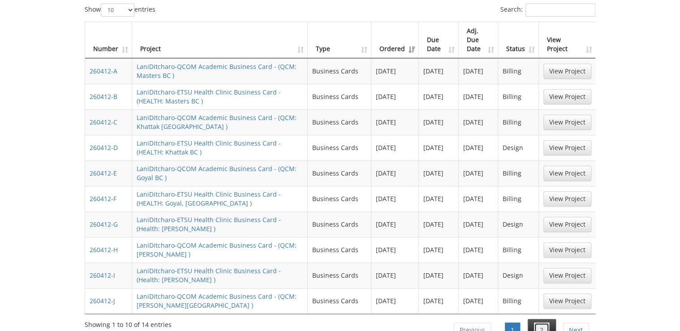
click at [535, 323] on link "2" at bounding box center [541, 330] width 15 height 15
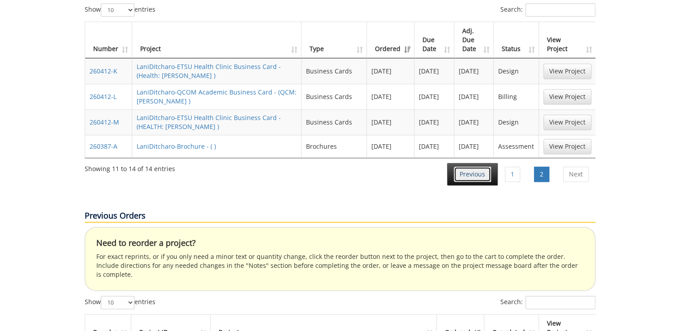
click at [471, 167] on link "Previous" at bounding box center [472, 174] width 37 height 15
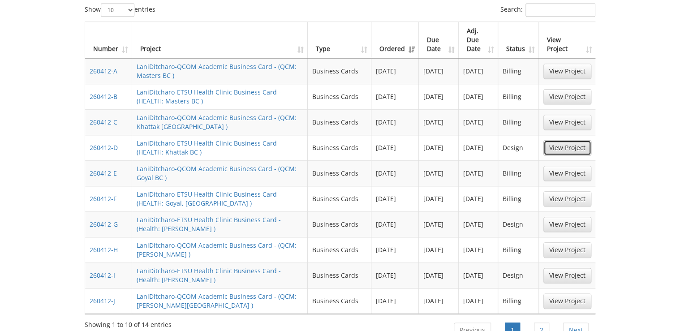
click at [570, 140] on link "View Project" at bounding box center [568, 147] width 48 height 15
click at [551, 217] on link "View Project" at bounding box center [568, 224] width 48 height 15
click at [570, 268] on link "View Project" at bounding box center [568, 275] width 48 height 15
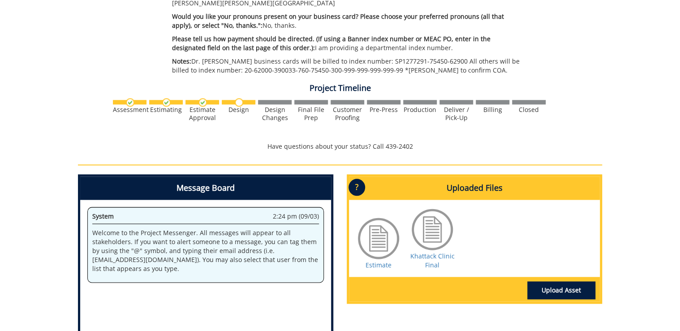
scroll to position [215, 0]
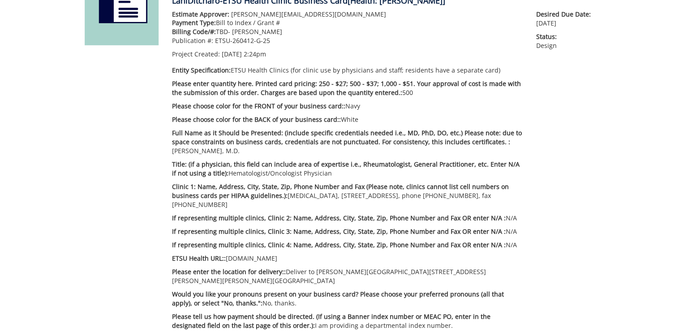
scroll to position [394, 0]
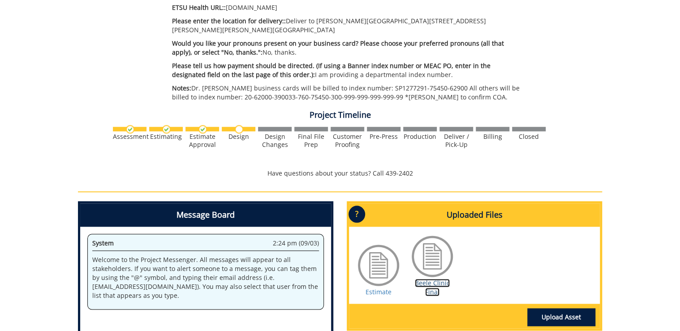
click at [425, 280] on link "Beele Clinic Final" at bounding box center [432, 287] width 35 height 17
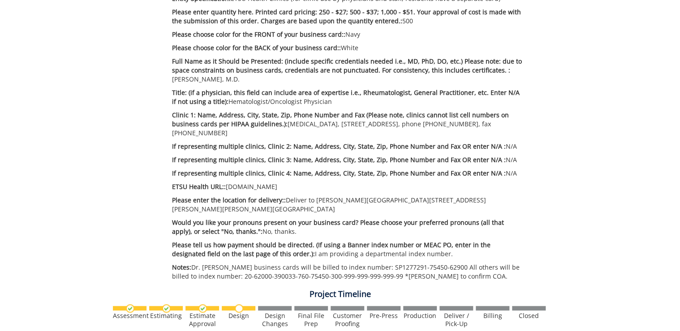
scroll to position [179, 0]
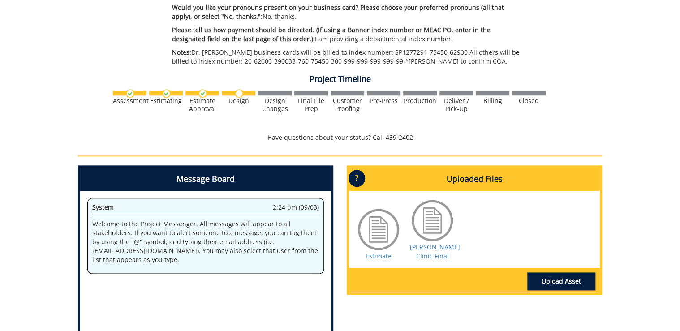
scroll to position [466, 0]
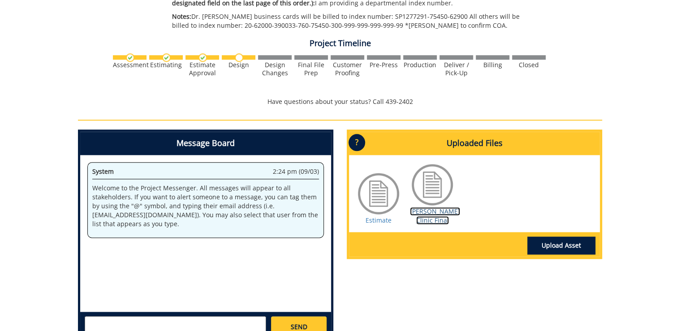
click at [431, 216] on link "[PERSON_NAME] Clinic Final" at bounding box center [435, 215] width 50 height 17
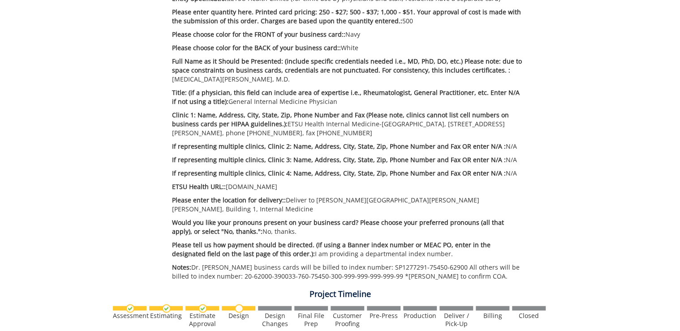
scroll to position [0, 0]
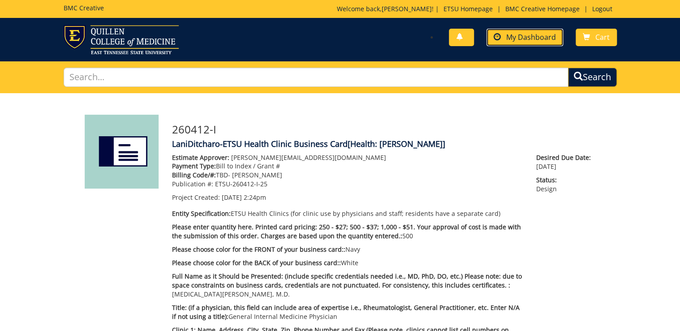
click at [520, 31] on link "My Dashboard" at bounding box center [525, 37] width 77 height 17
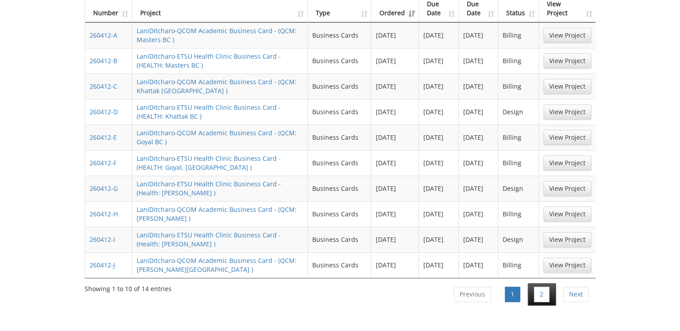
scroll to position [466, 0]
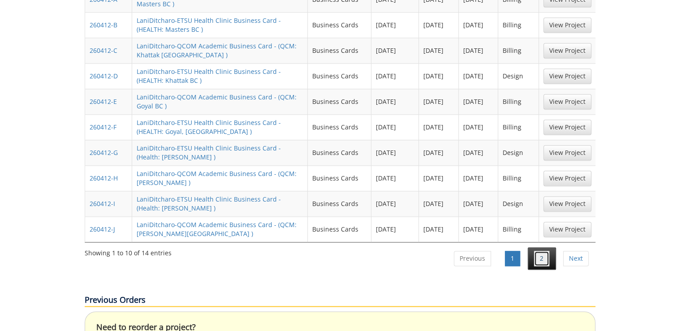
click at [543, 251] on link "2" at bounding box center [541, 258] width 15 height 15
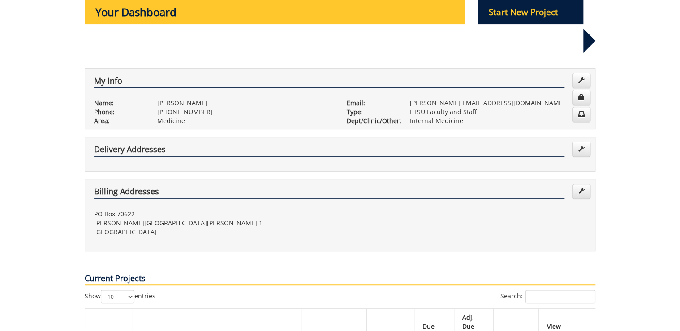
scroll to position [72, 0]
